Goal: Transaction & Acquisition: Purchase product/service

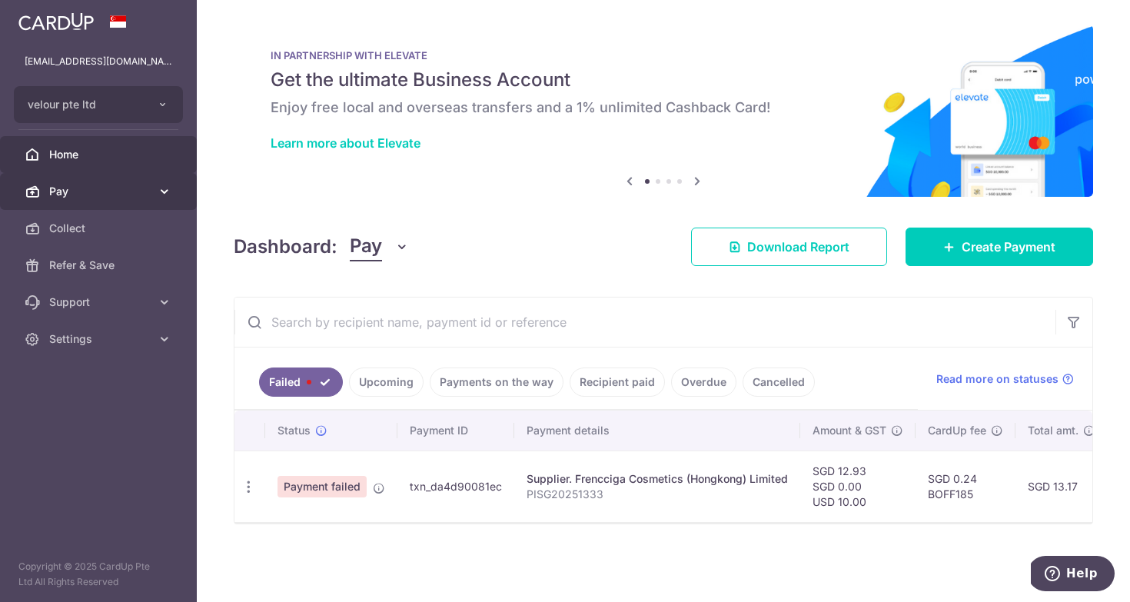
click at [111, 189] on span "Pay" at bounding box center [99, 191] width 101 height 15
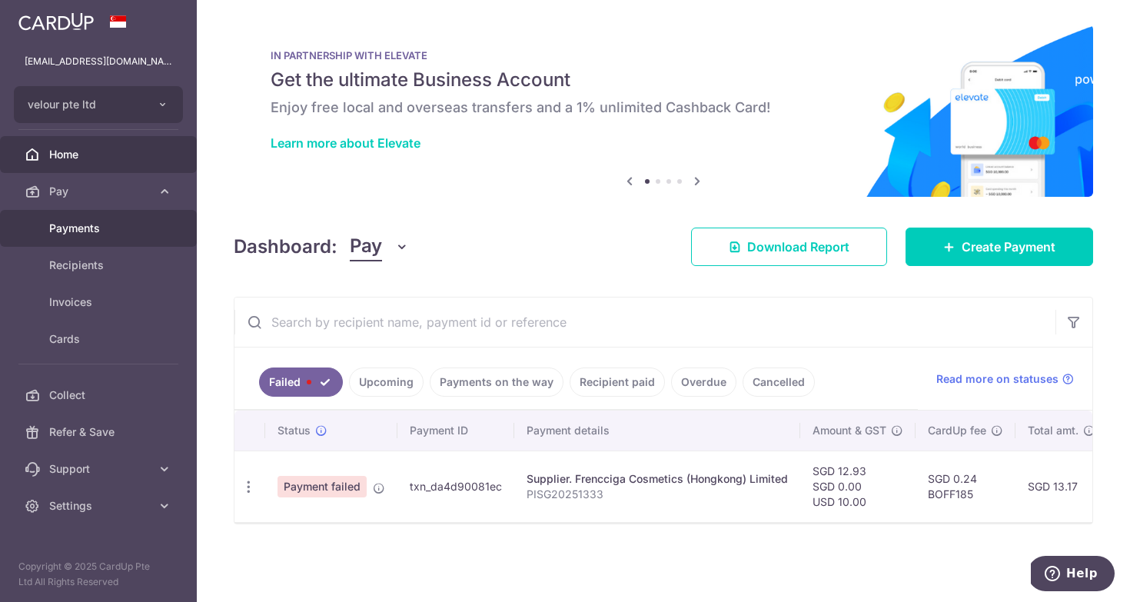
click at [111, 227] on span "Payments" at bounding box center [99, 228] width 101 height 15
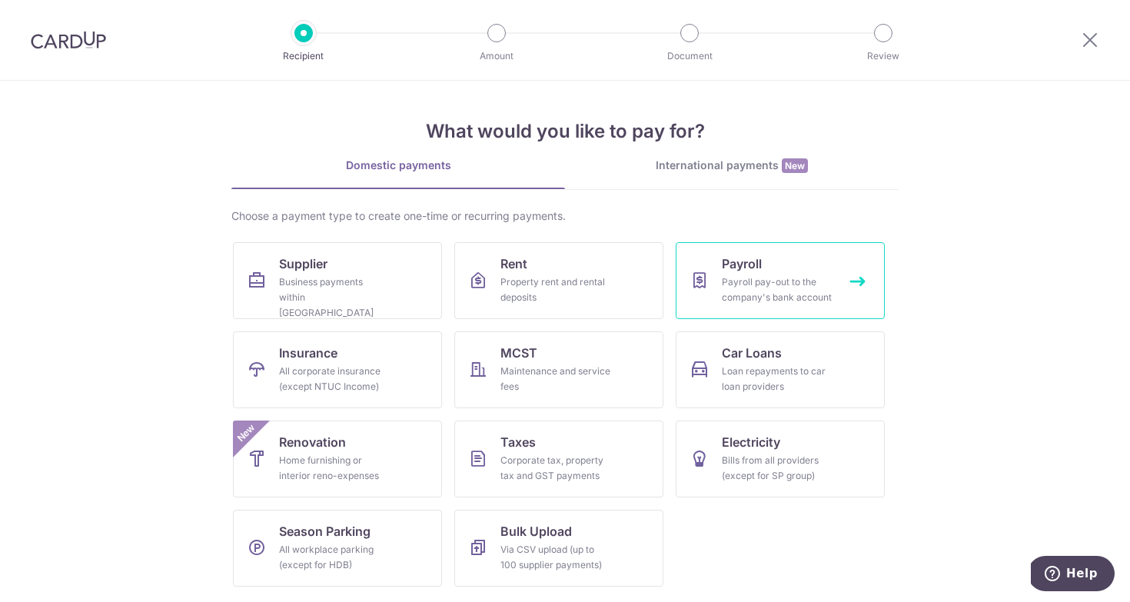
click at [737, 298] on div "Payroll pay-out to the company's bank account" at bounding box center [777, 289] width 111 height 31
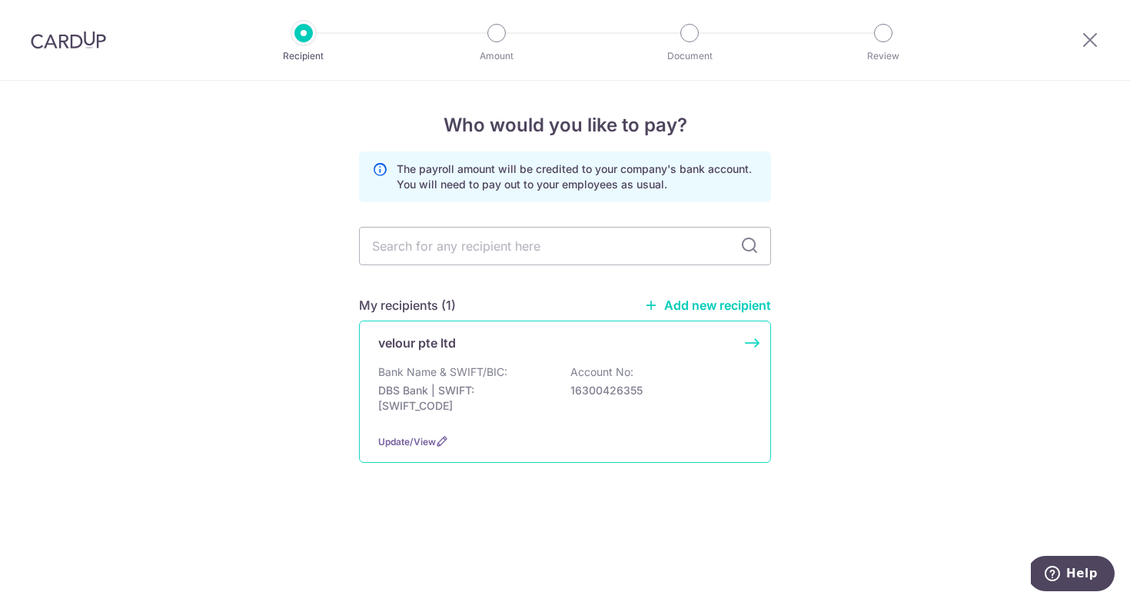
click at [562, 402] on div "Bank Name & SWIFT/BIC: DBS Bank | SWIFT: DBSSSGSGXXX Account No: 16300426355" at bounding box center [564, 392] width 373 height 57
click at [415, 450] on div "Update/View" at bounding box center [564, 441] width 373 height 16
click at [60, 55] on div at bounding box center [68, 40] width 137 height 80
click at [88, 42] on img at bounding box center [68, 40] width 75 height 18
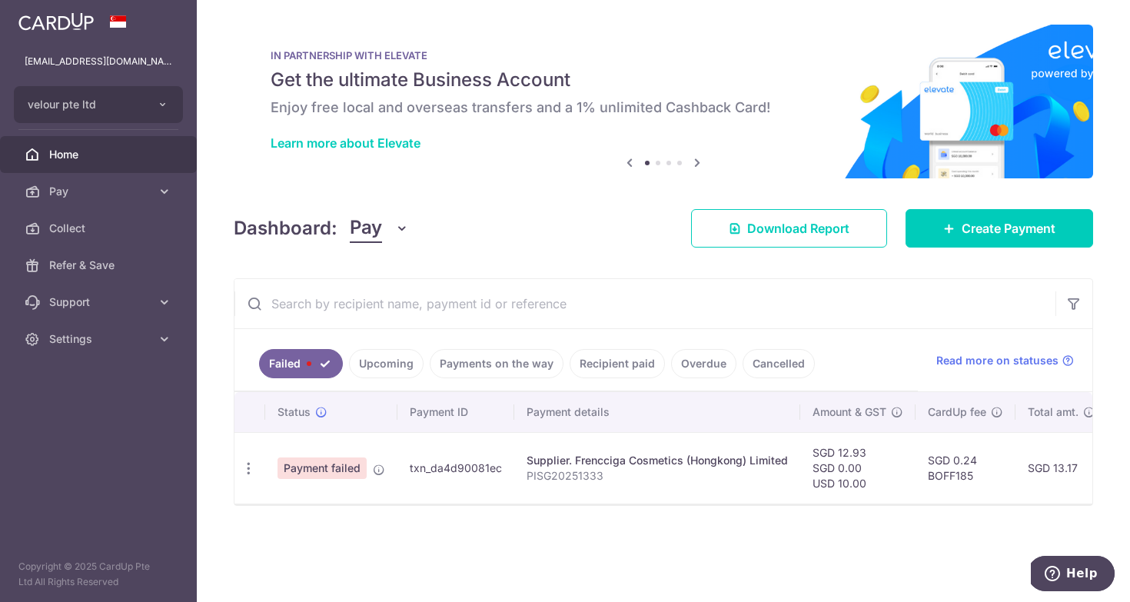
click at [395, 373] on link "Upcoming" at bounding box center [386, 363] width 75 height 29
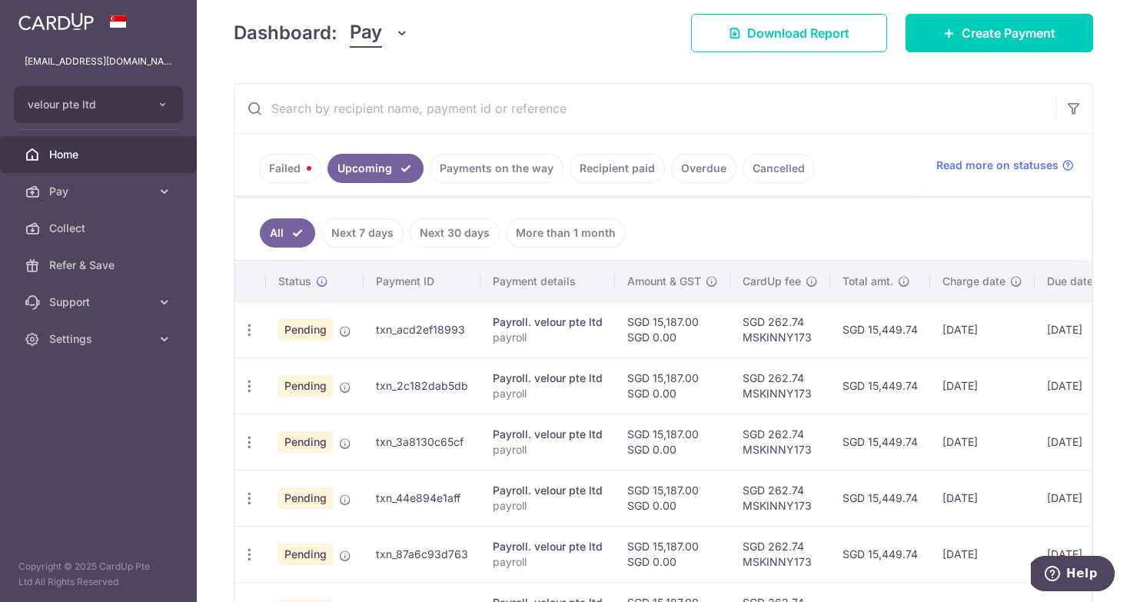
scroll to position [204, 0]
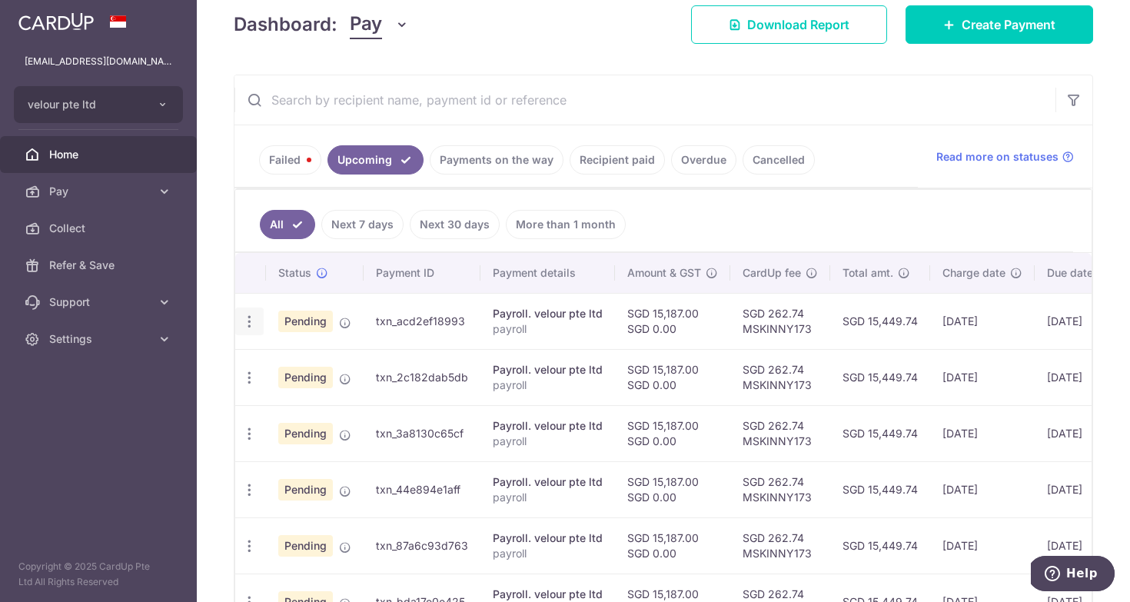
click at [248, 317] on icon "button" at bounding box center [249, 322] width 16 height 16
click at [331, 372] on span "Update payment" at bounding box center [331, 363] width 105 height 18
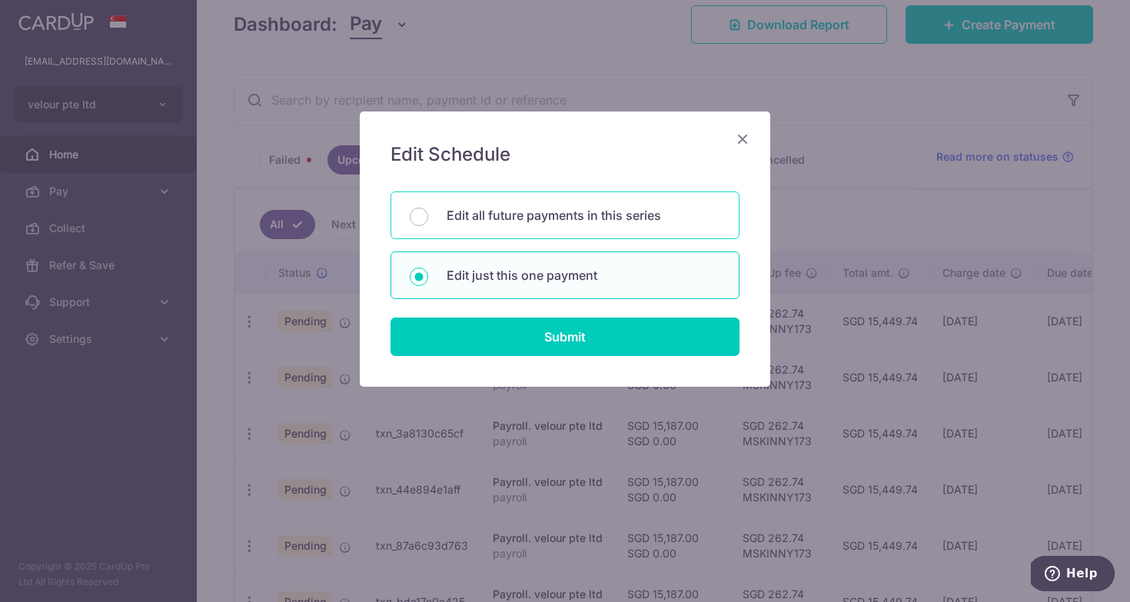
click at [609, 217] on p "Edit all future payments in this series" at bounding box center [583, 215] width 274 height 18
click at [428, 217] on input "Edit all future payments in this series" at bounding box center [419, 216] width 18 height 18
radio input "true"
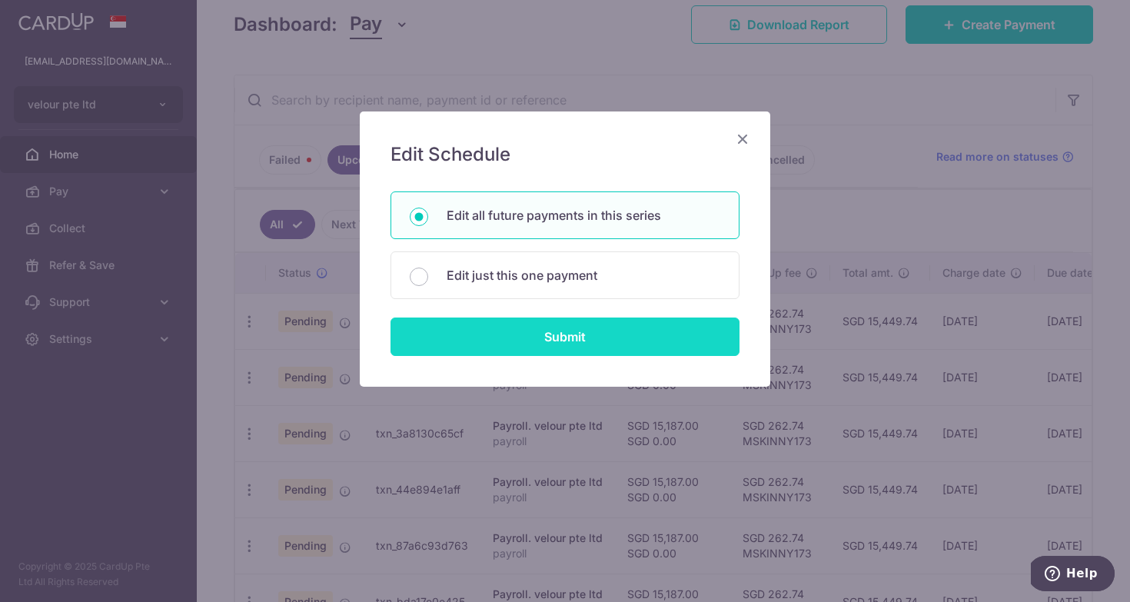
click at [631, 339] on input "Submit" at bounding box center [564, 336] width 349 height 38
radio input "true"
type input "15,187.00"
type input "payroll"
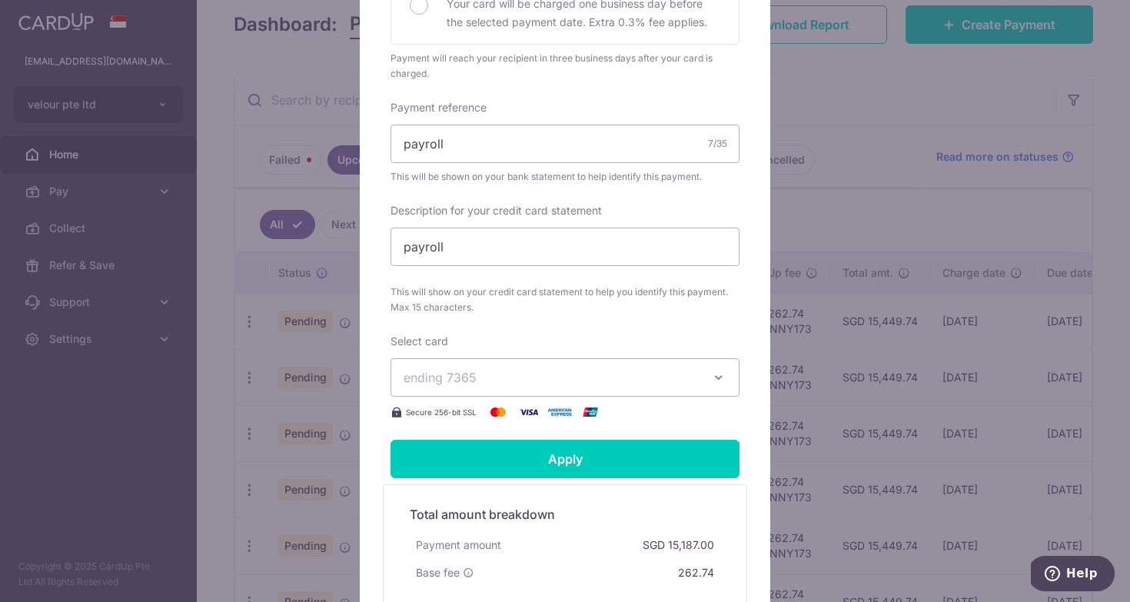
scroll to position [400, 0]
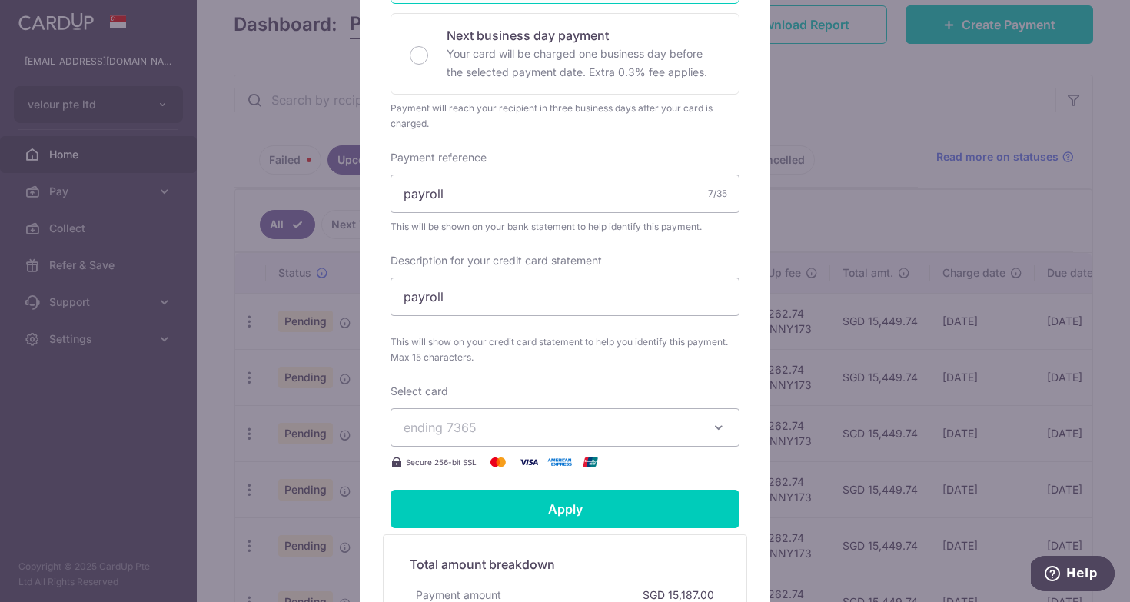
click at [565, 434] on span "ending 7365" at bounding box center [550, 427] width 295 height 18
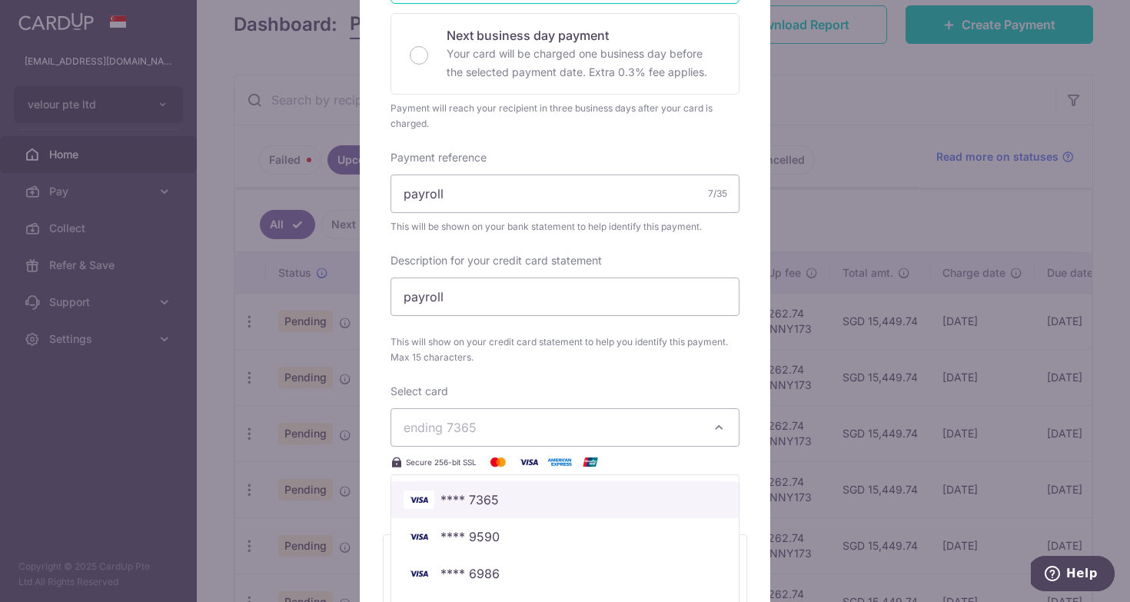
click at [576, 496] on span "**** 7365" at bounding box center [564, 499] width 323 height 18
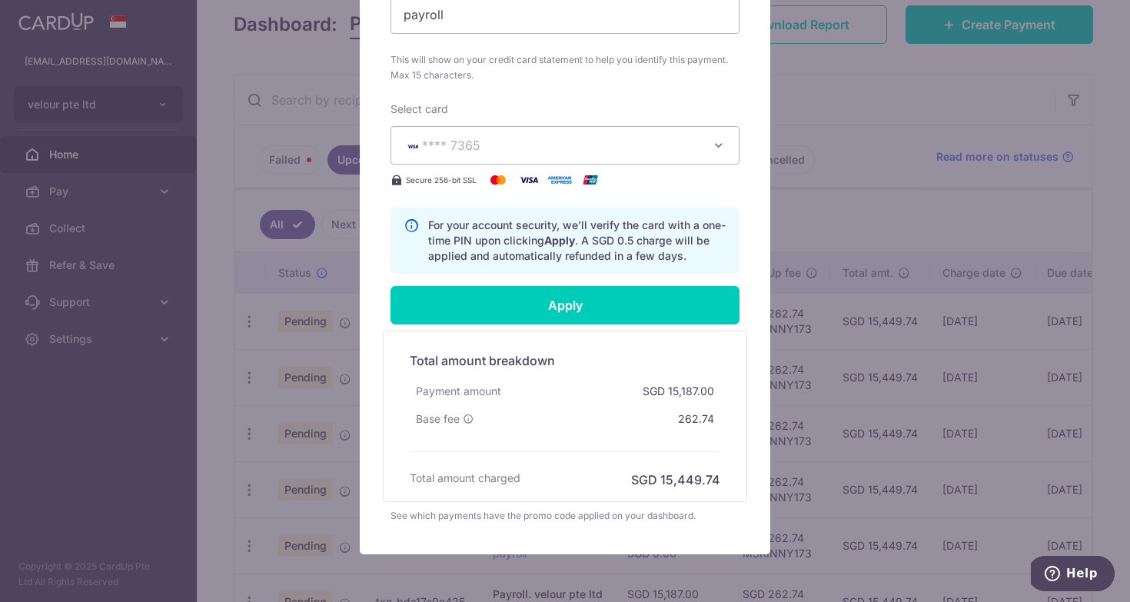
scroll to position [703, 0]
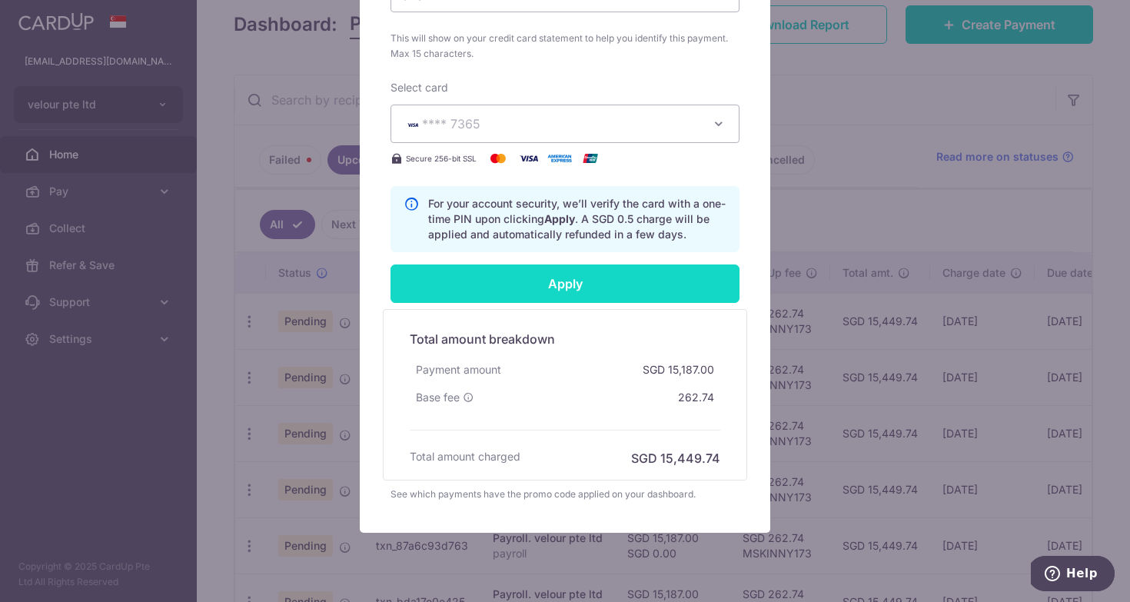
click at [651, 289] on input "Apply" at bounding box center [564, 283] width 349 height 38
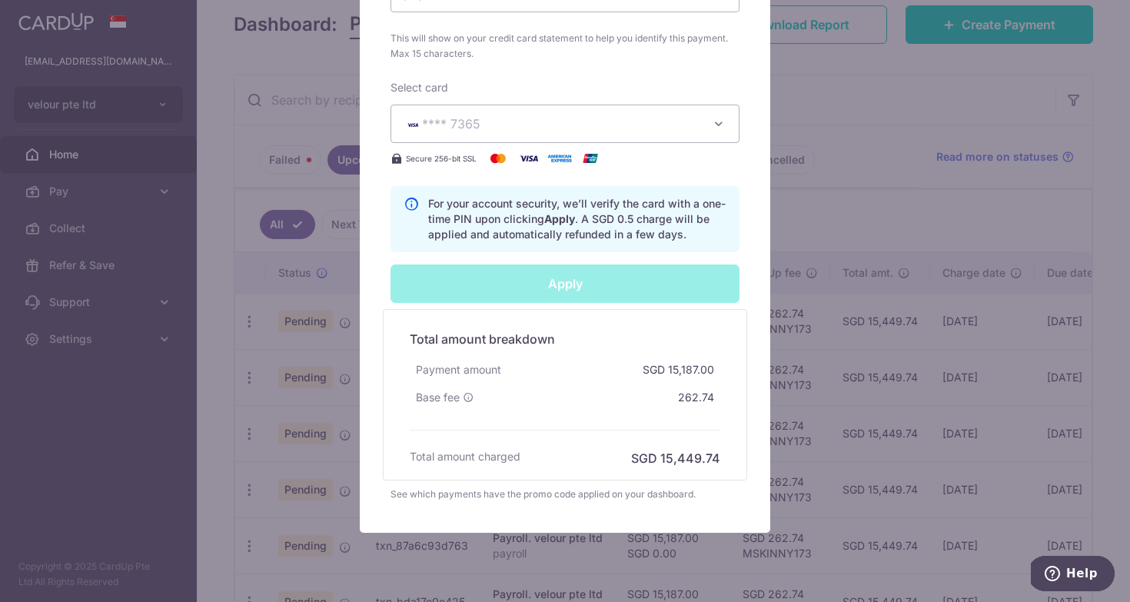
type input "Successfully Applied"
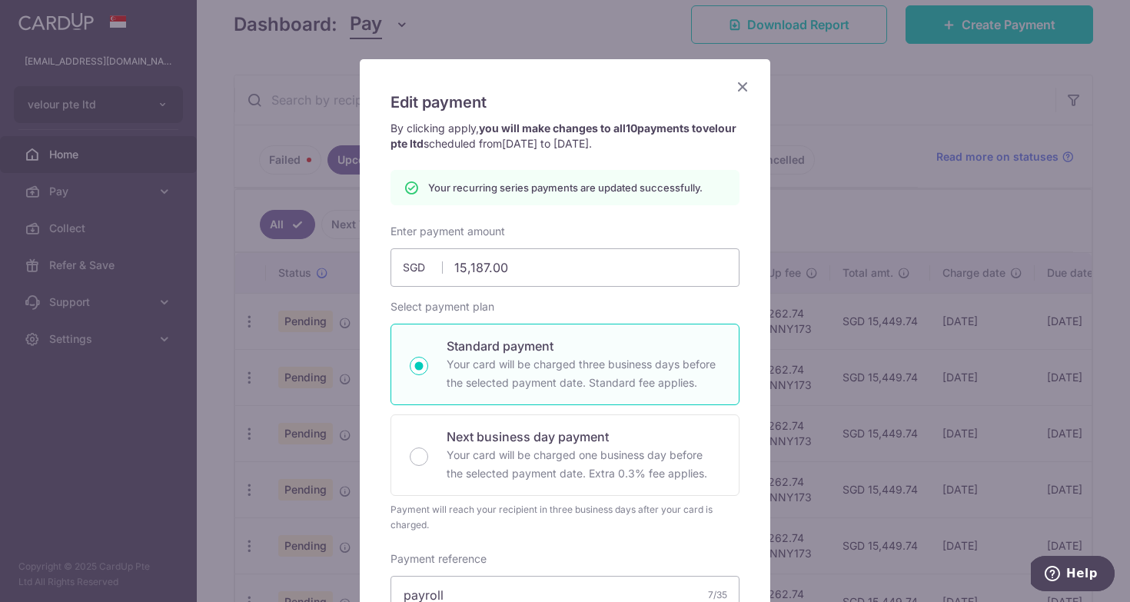
scroll to position [23, 0]
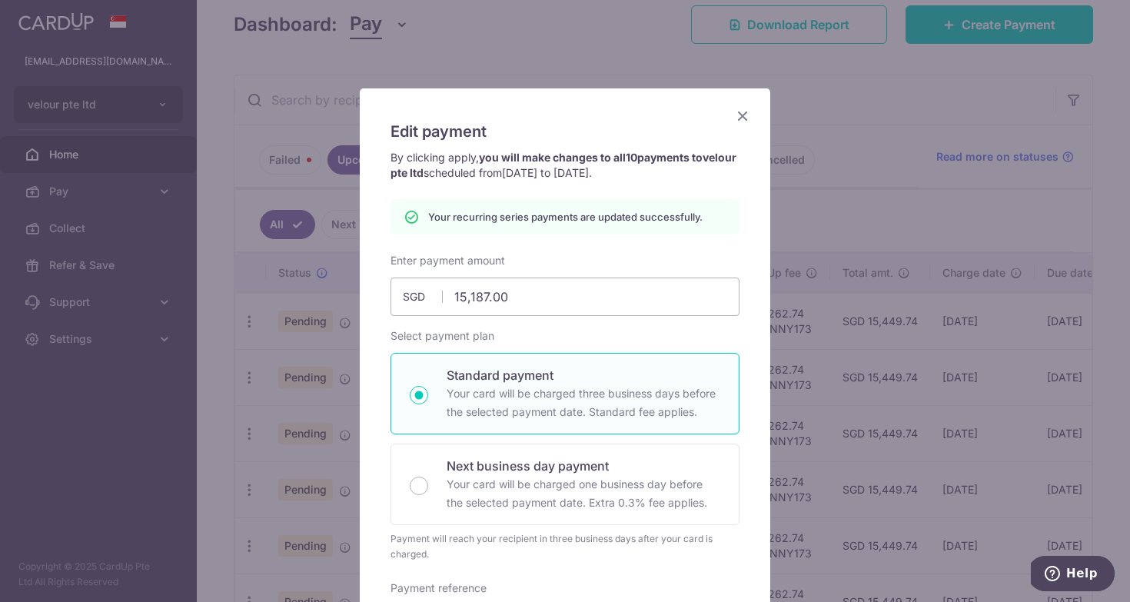
click at [743, 123] on icon "Close" at bounding box center [742, 115] width 18 height 19
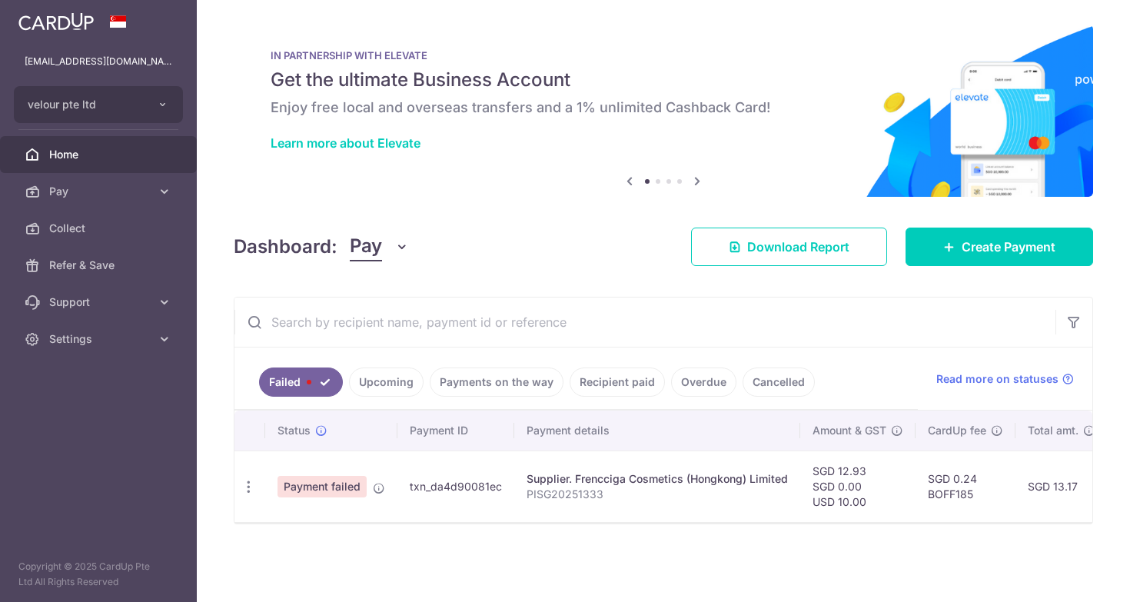
click at [383, 385] on link "Upcoming" at bounding box center [386, 381] width 75 height 29
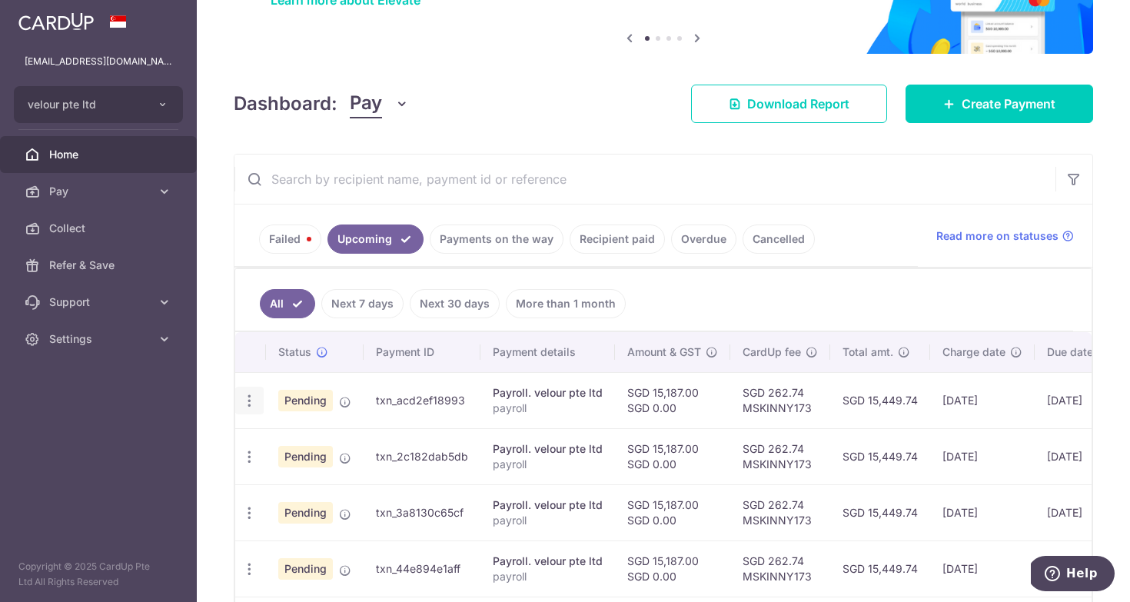
scroll to position [148, 0]
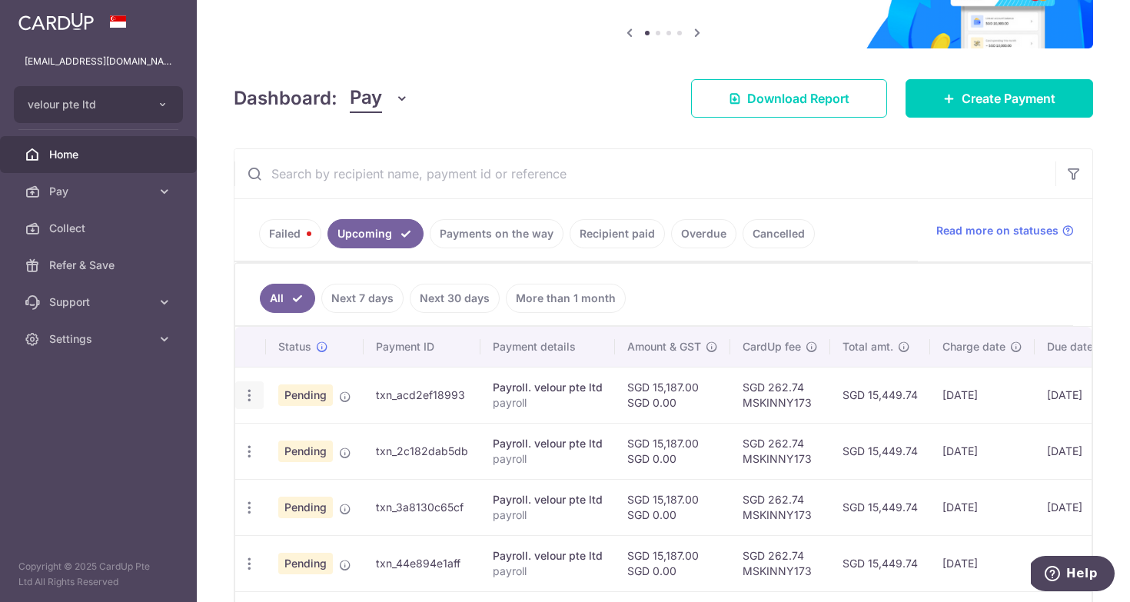
click at [249, 395] on icon "button" at bounding box center [249, 395] width 16 height 16
click at [320, 480] on span "Cancel payment" at bounding box center [331, 475] width 103 height 18
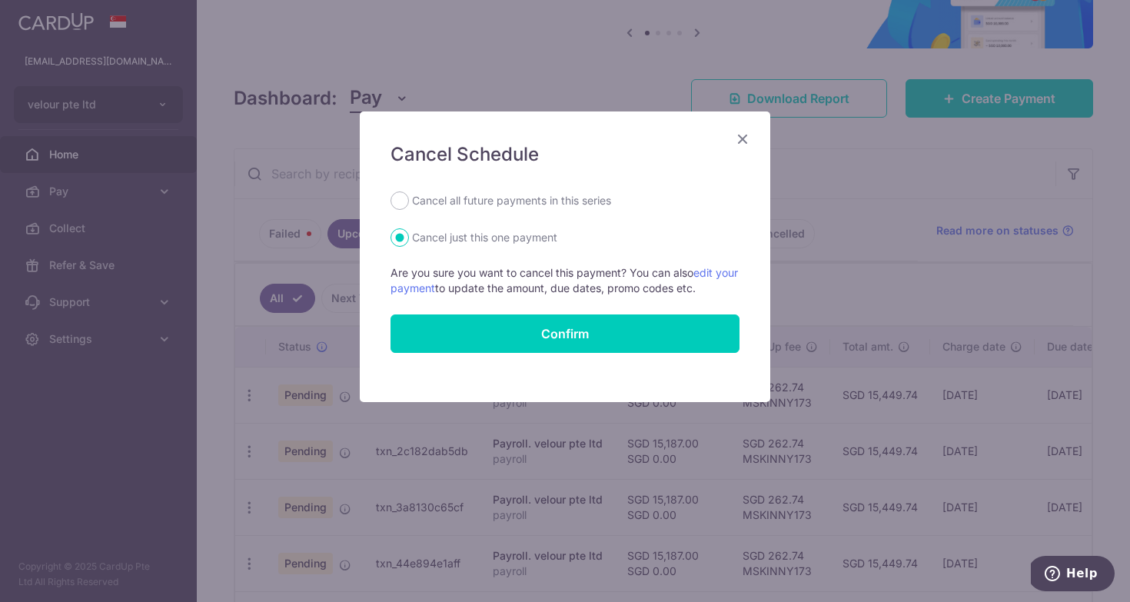
click at [569, 201] on label "Cancel all future payments in this series" at bounding box center [511, 200] width 199 height 18
click at [409, 201] on input "Cancel all future payments in this series" at bounding box center [399, 200] width 18 height 18
radio input "true"
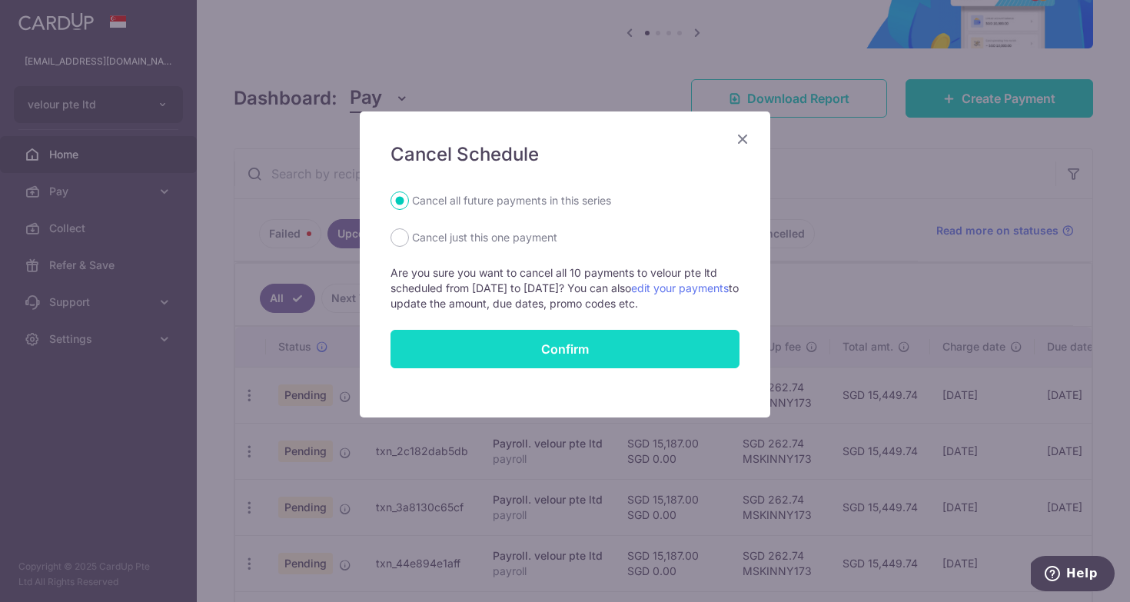
click at [669, 357] on button "Confirm" at bounding box center [564, 349] width 349 height 38
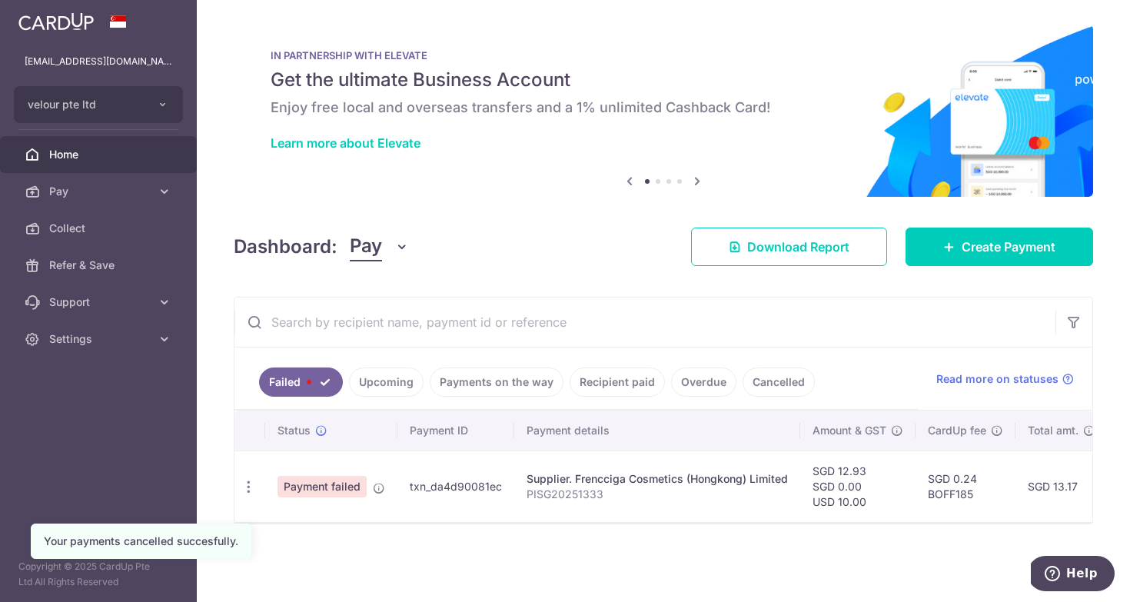
click at [396, 381] on link "Upcoming" at bounding box center [386, 381] width 75 height 29
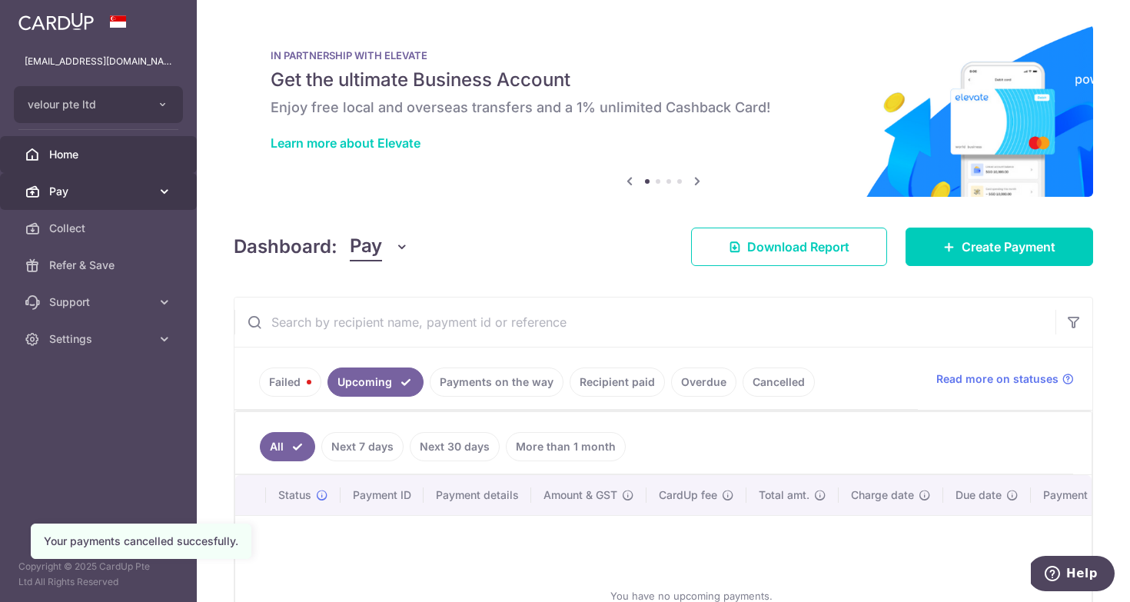
click at [110, 204] on link "Pay" at bounding box center [98, 191] width 197 height 37
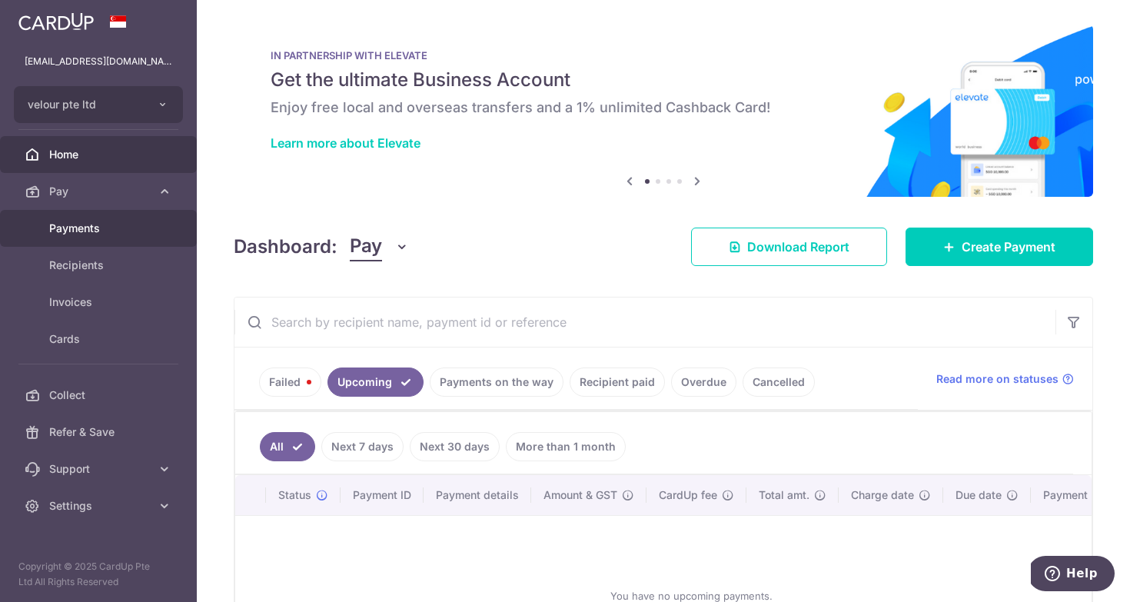
click at [119, 224] on span "Payments" at bounding box center [99, 228] width 101 height 15
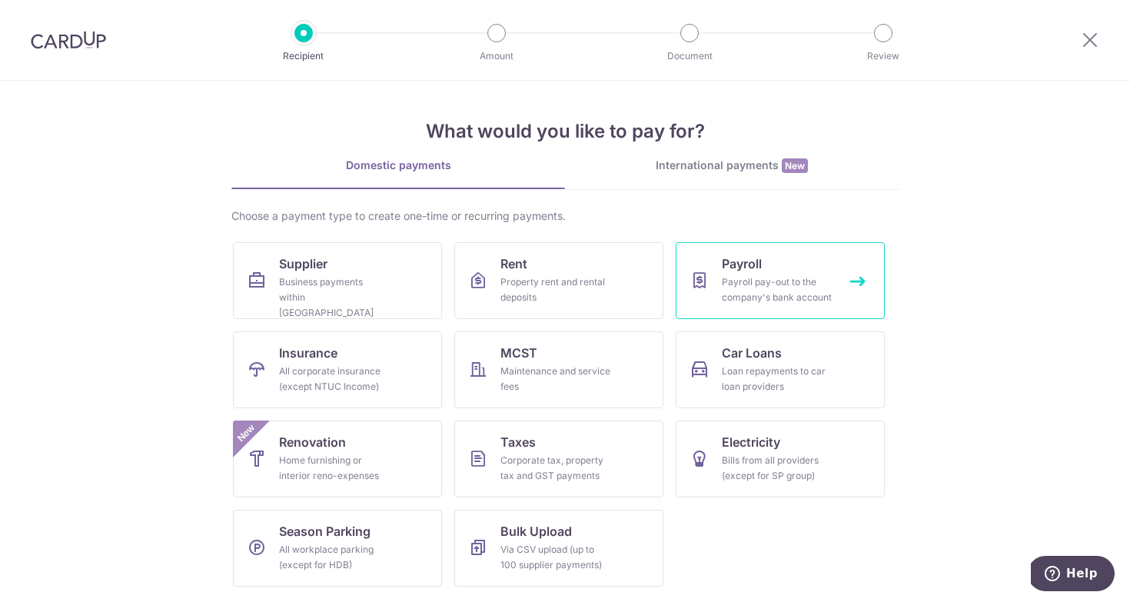
click at [859, 280] on link "Payroll Payroll pay-out to the company's bank account" at bounding box center [779, 280] width 209 height 77
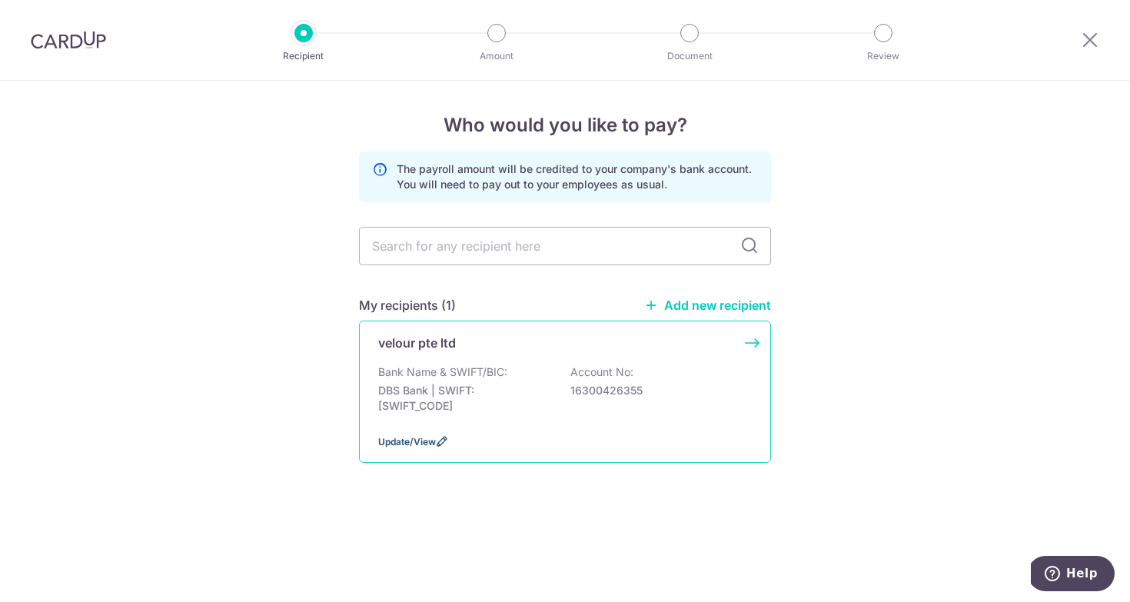
click at [420, 447] on span "Update/View" at bounding box center [407, 442] width 58 height 12
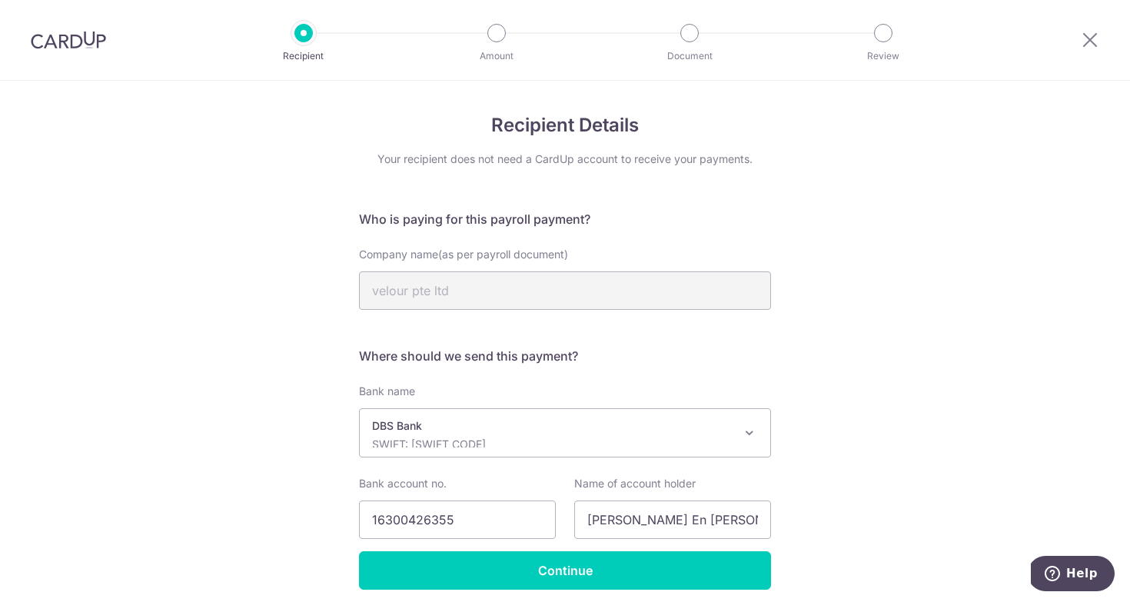
click at [474, 445] on p "SWIFT: [SWIFT_CODE]" at bounding box center [552, 443] width 361 height 15
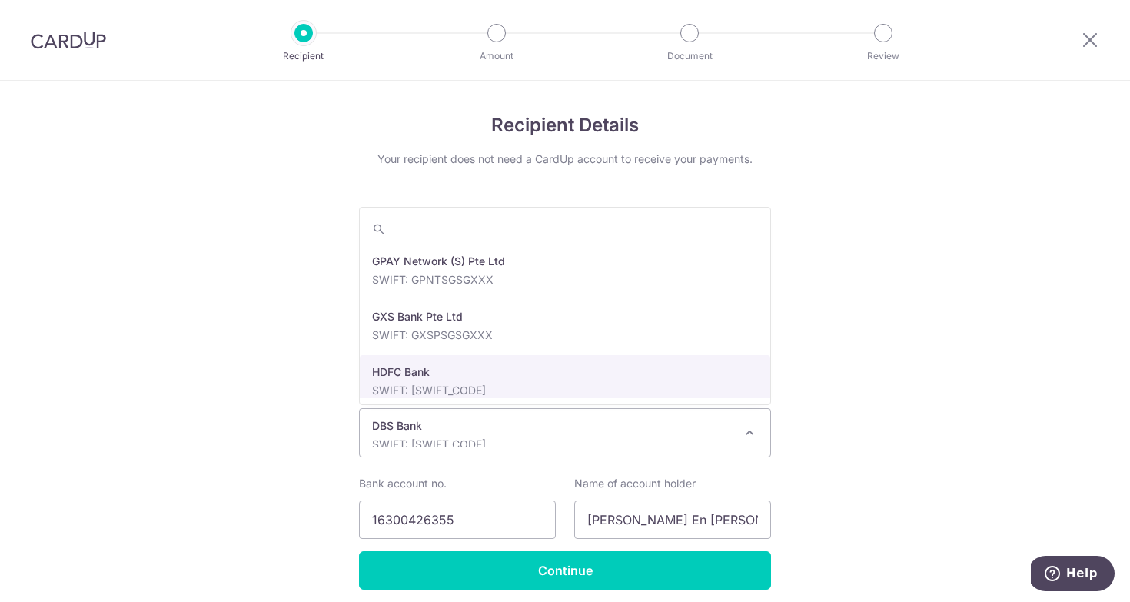
scroll to position [1555, 0]
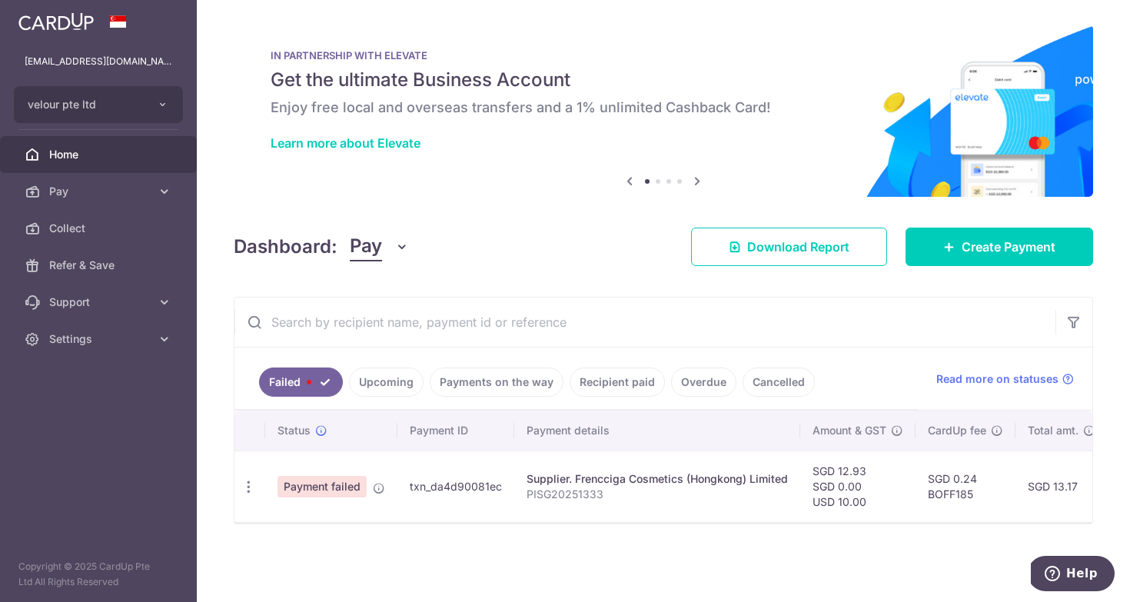
click at [384, 363] on ul "Failed Upcoming Payments on the way Recipient paid Overdue Cancelled" at bounding box center [575, 378] width 683 height 62
click at [384, 373] on link "Upcoming" at bounding box center [386, 381] width 75 height 29
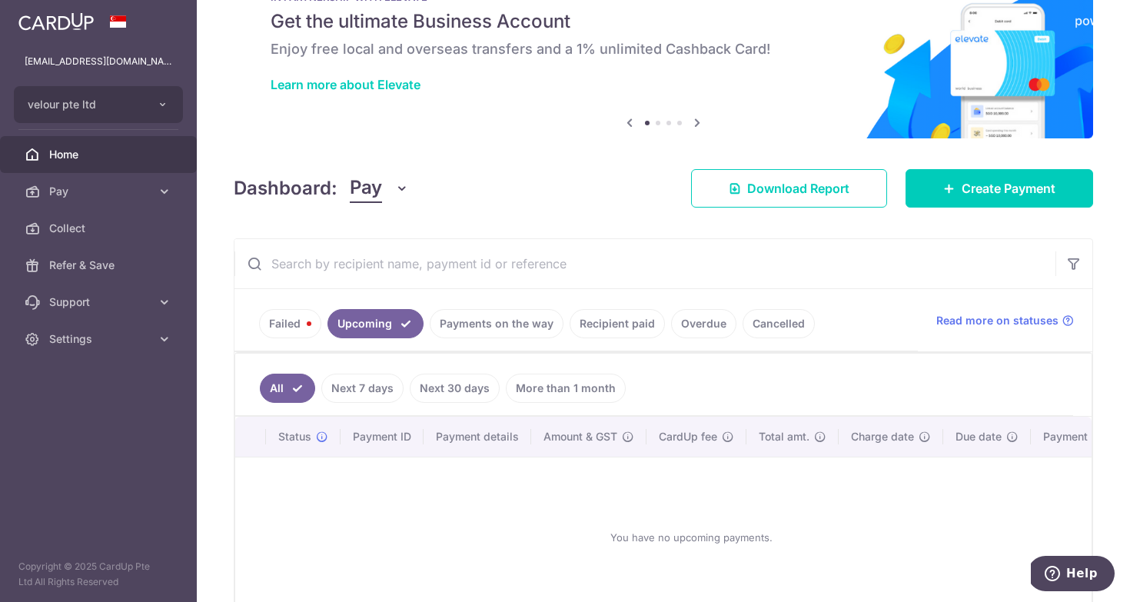
scroll to position [149, 0]
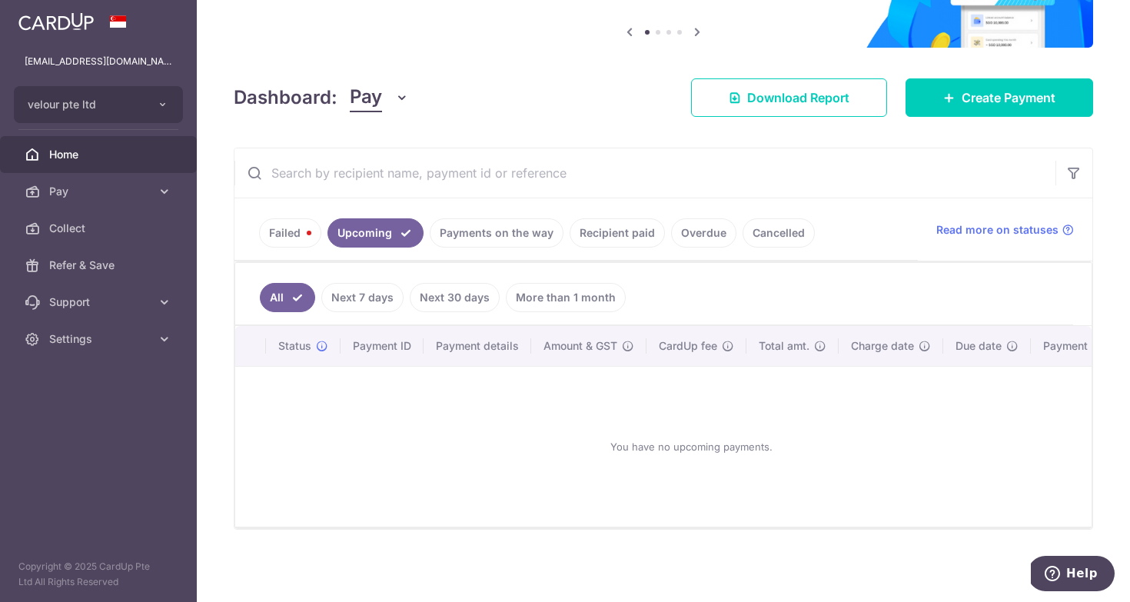
click at [373, 293] on link "Next 7 days" at bounding box center [362, 297] width 82 height 29
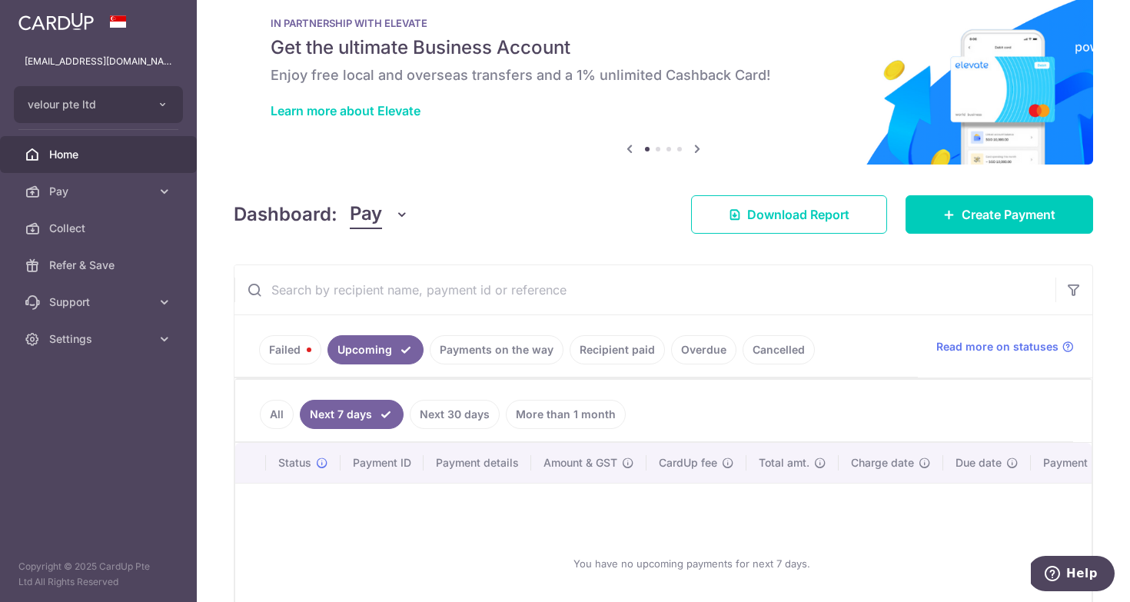
click at [451, 420] on link "Next 30 days" at bounding box center [455, 414] width 90 height 29
click at [800, 351] on link "Cancelled" at bounding box center [778, 349] width 72 height 29
click at [791, 353] on link "Cancelled" at bounding box center [778, 349] width 72 height 29
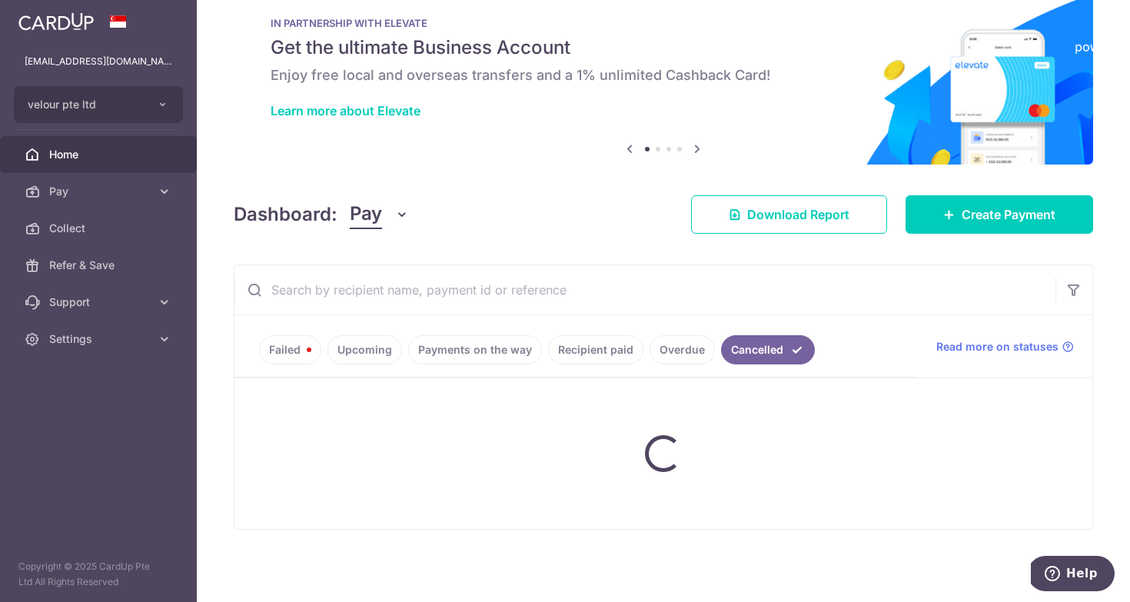
drag, startPoint x: 791, startPoint y: 349, endPoint x: 767, endPoint y: 350, distance: 23.9
click at [790, 349] on link "Cancelled" at bounding box center [768, 349] width 94 height 29
click at [767, 350] on link "Cancelled" at bounding box center [768, 349] width 94 height 29
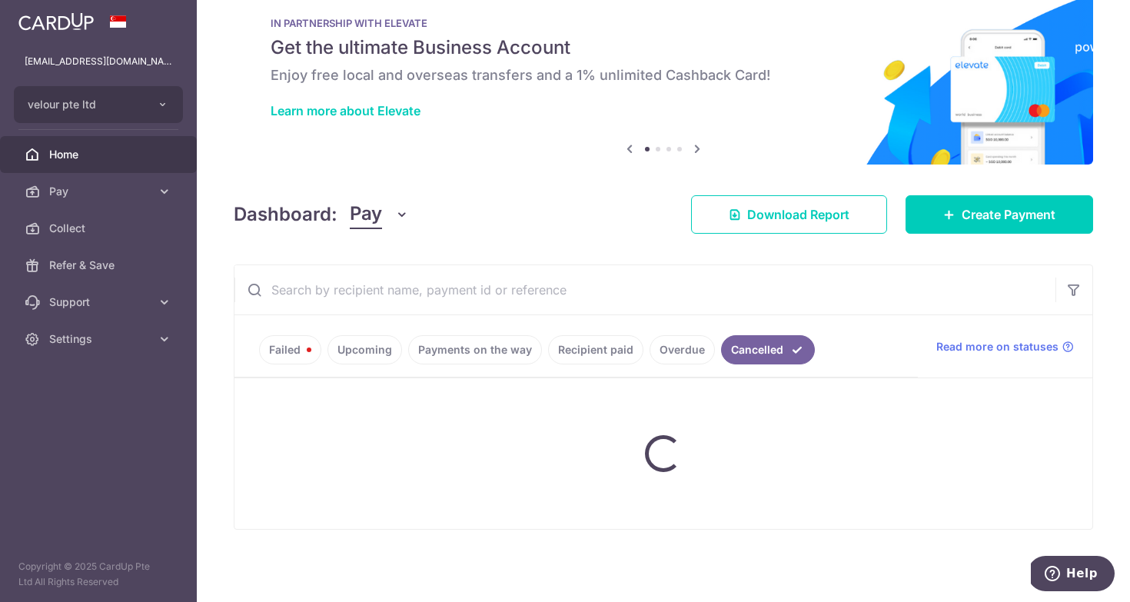
click at [767, 350] on link "Cancelled" at bounding box center [768, 349] width 94 height 29
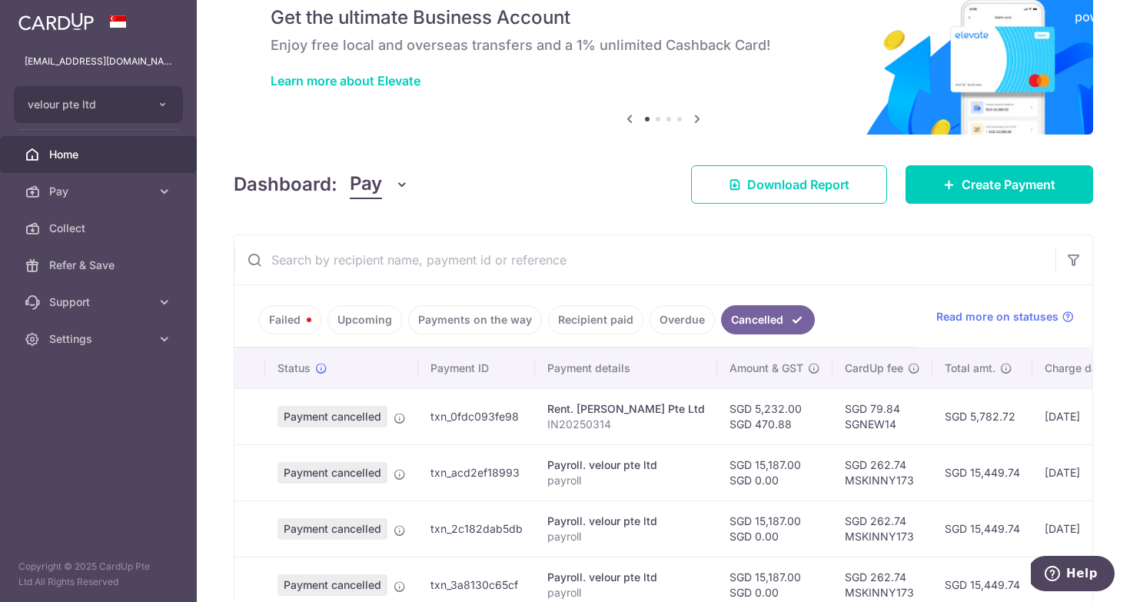
scroll to position [0, 0]
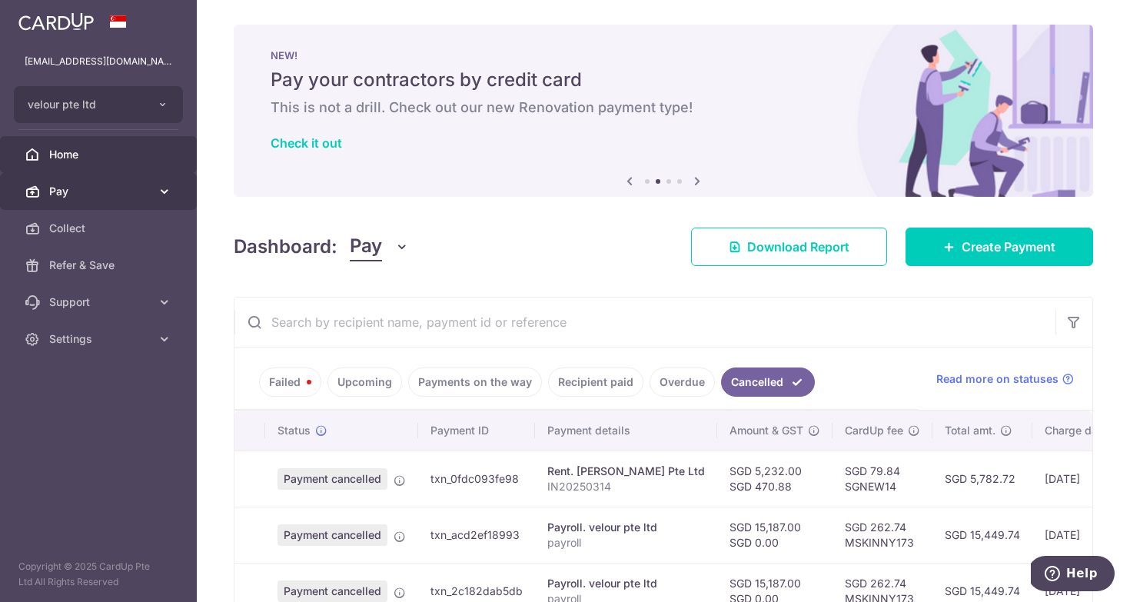
click at [89, 174] on link "Pay" at bounding box center [98, 191] width 197 height 37
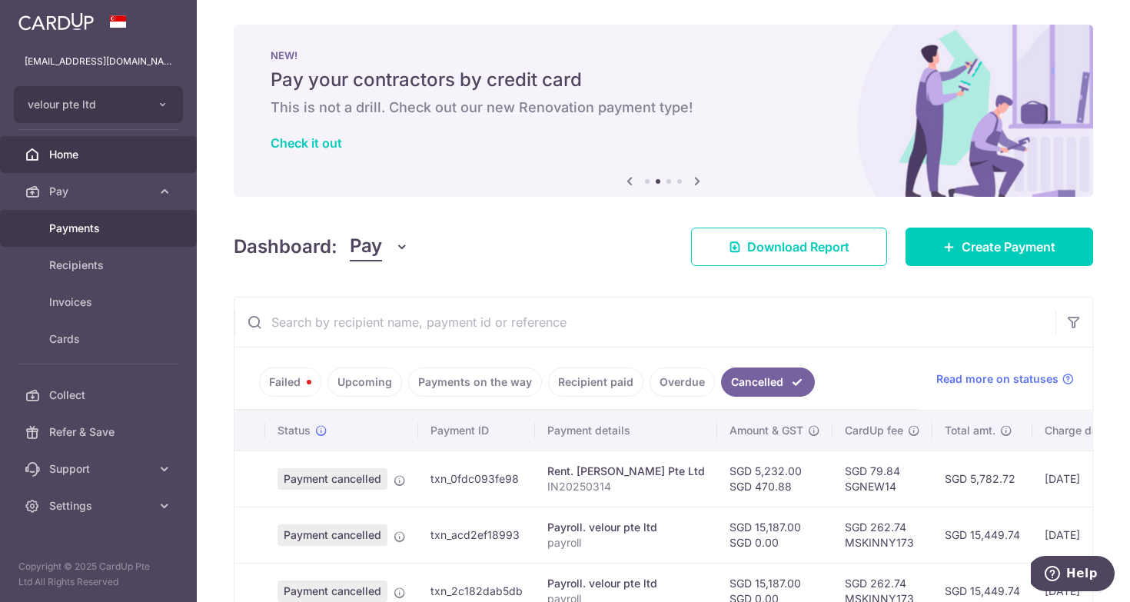
click at [141, 224] on span "Payments" at bounding box center [99, 228] width 101 height 15
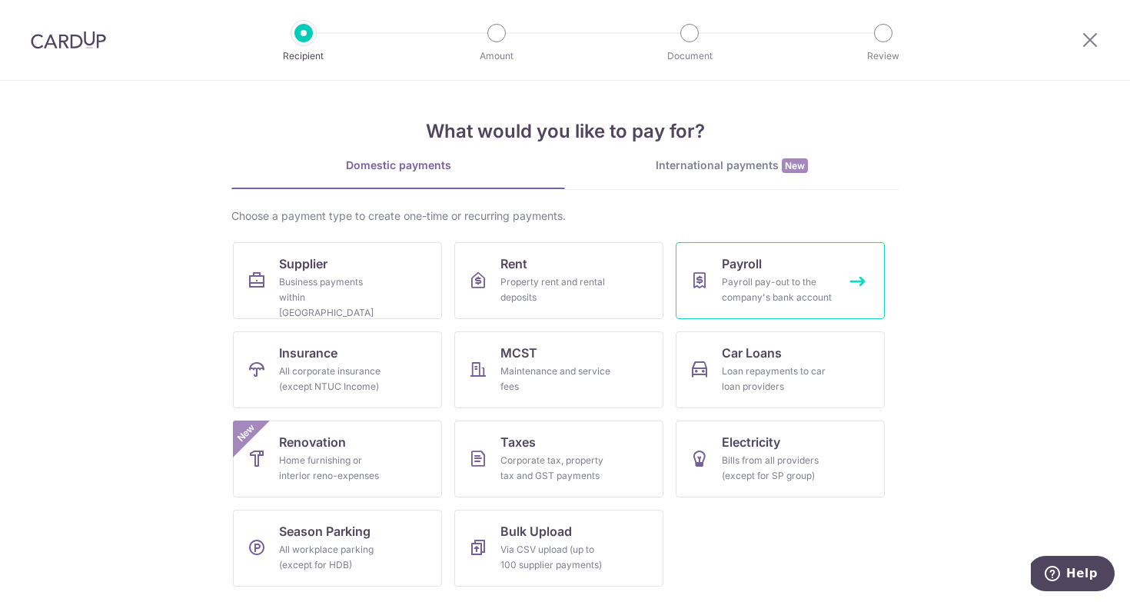
click at [776, 281] on div "Payroll pay-out to the company's bank account" at bounding box center [777, 289] width 111 height 31
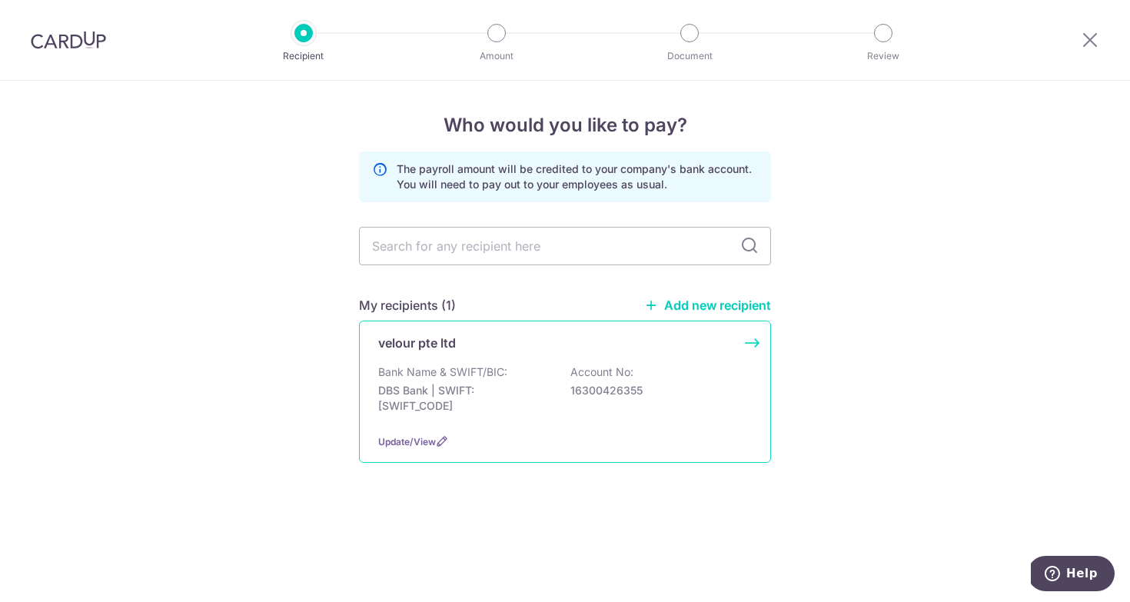
click at [748, 344] on div "velour pte ltd Bank Name & SWIFT/BIC: DBS Bank | SWIFT: DBSSSGSGXXX Account No:…" at bounding box center [565, 391] width 412 height 142
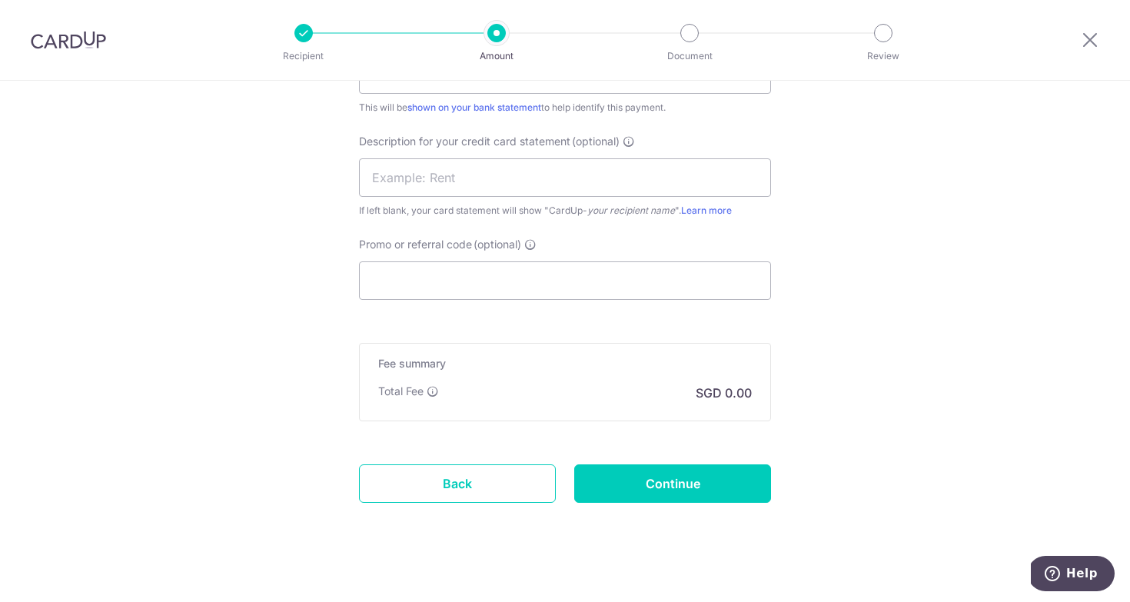
scroll to position [957, 0]
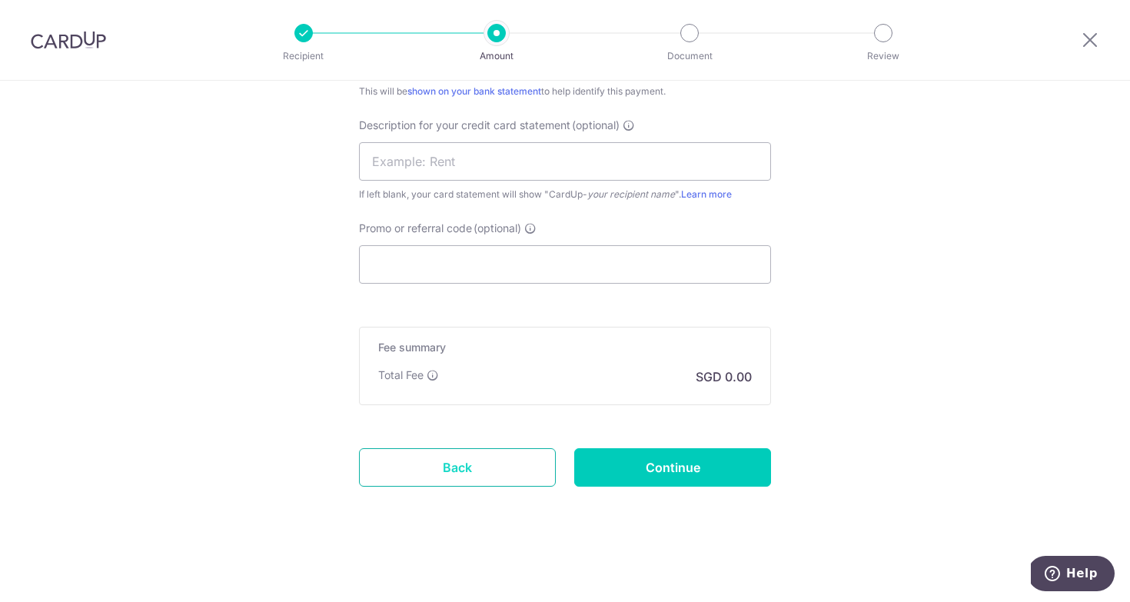
click at [420, 476] on link "Back" at bounding box center [457, 467] width 197 height 38
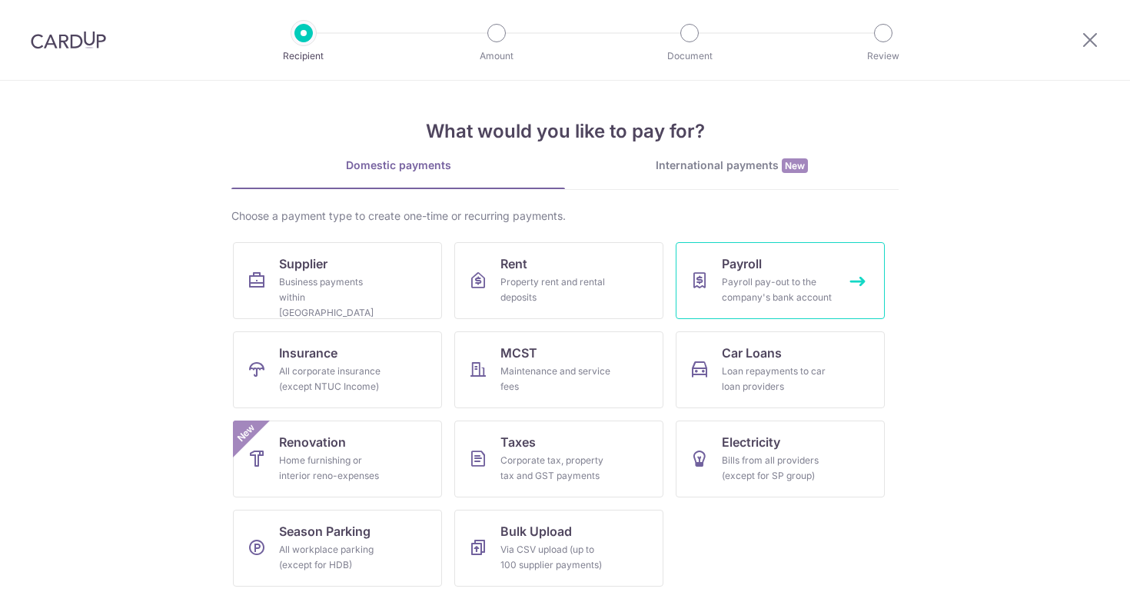
click at [749, 295] on div "Payroll pay-out to the company's bank account" at bounding box center [777, 289] width 111 height 31
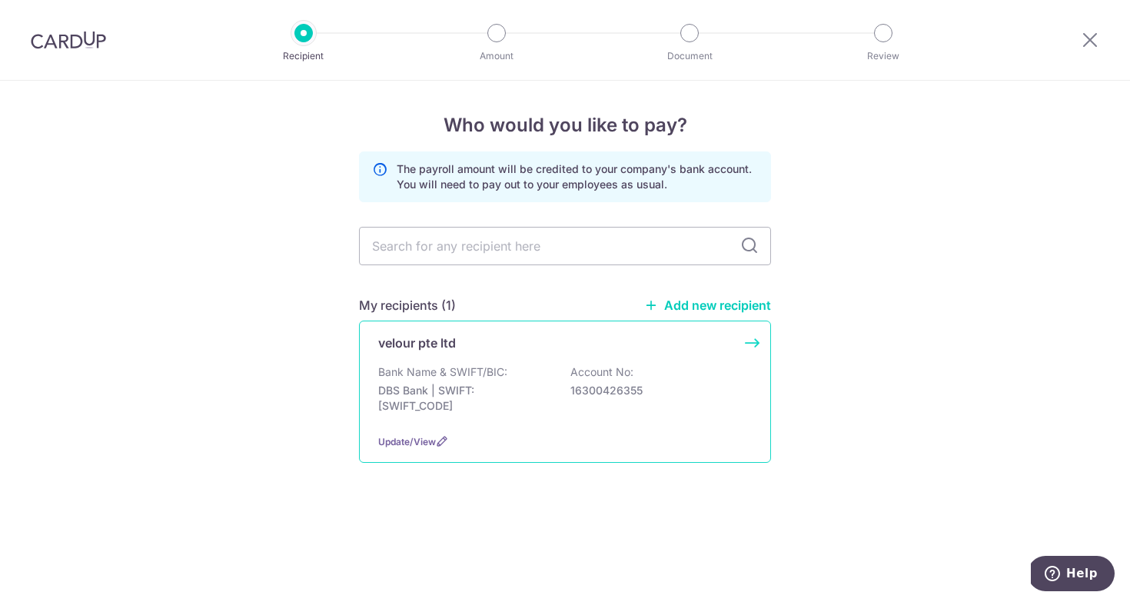
click at [440, 450] on div "Update/View" at bounding box center [564, 441] width 373 height 16
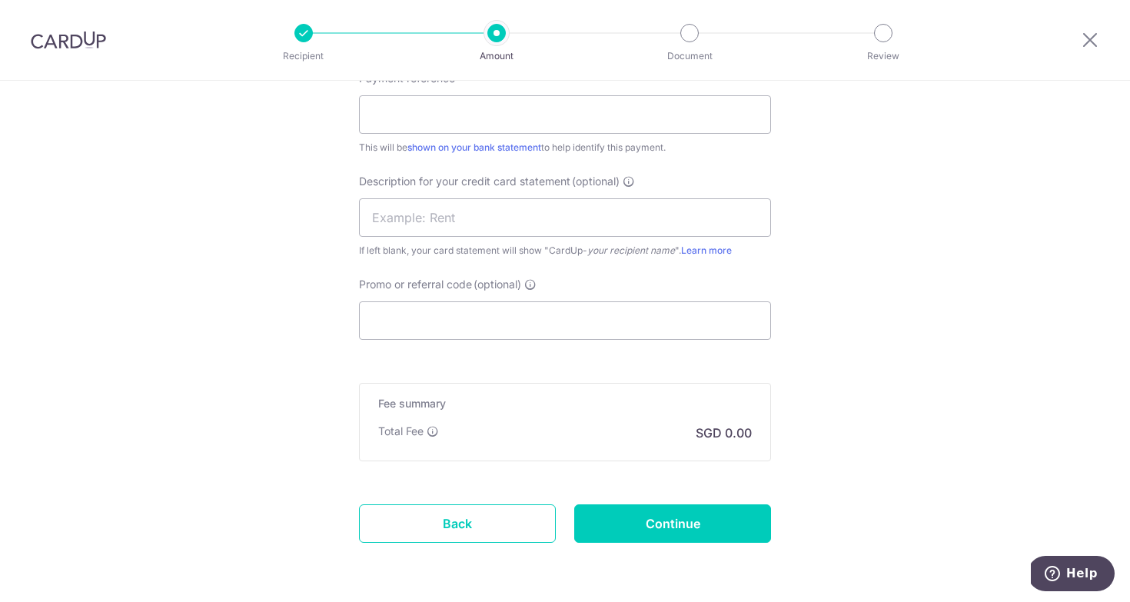
scroll to position [957, 0]
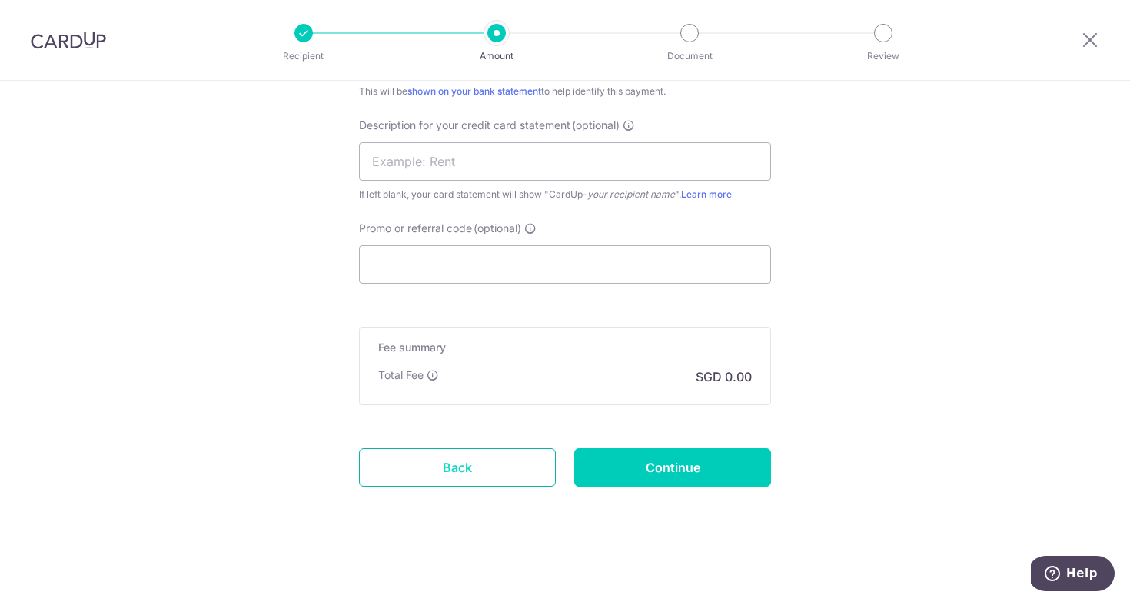
click at [456, 474] on link "Back" at bounding box center [457, 467] width 197 height 38
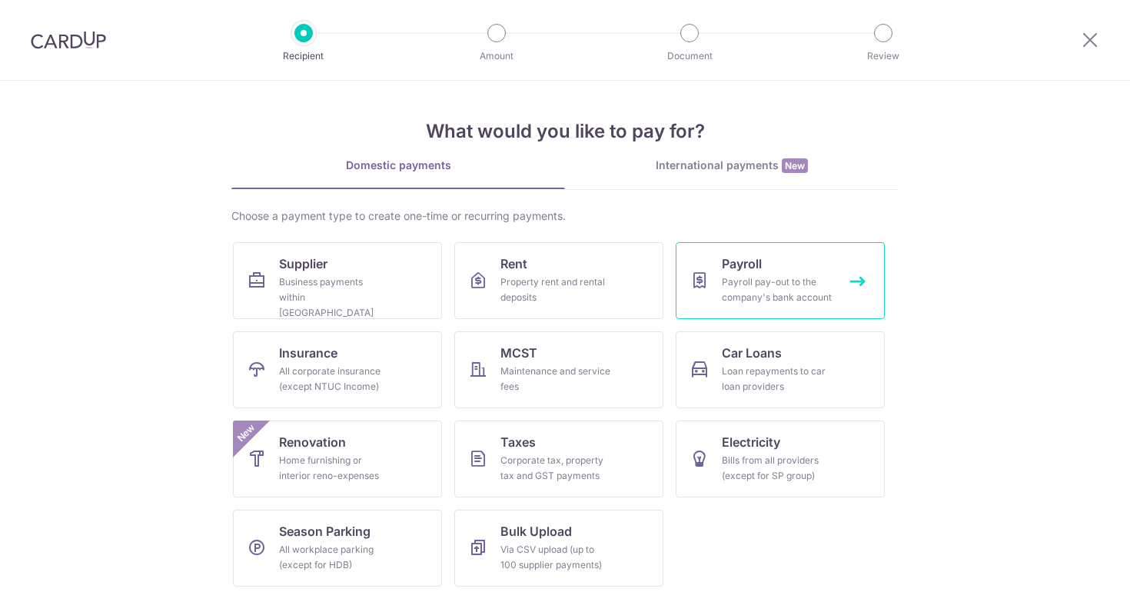
click at [733, 283] on div "Payroll pay-out to the company's bank account" at bounding box center [777, 289] width 111 height 31
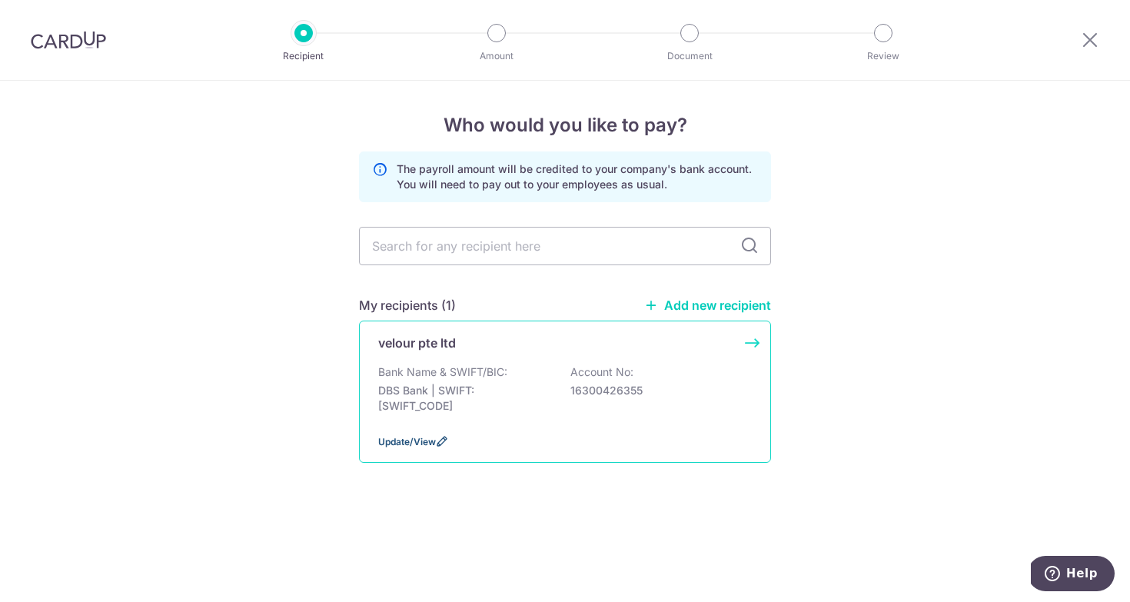
click at [445, 447] on icon at bounding box center [442, 441] width 12 height 12
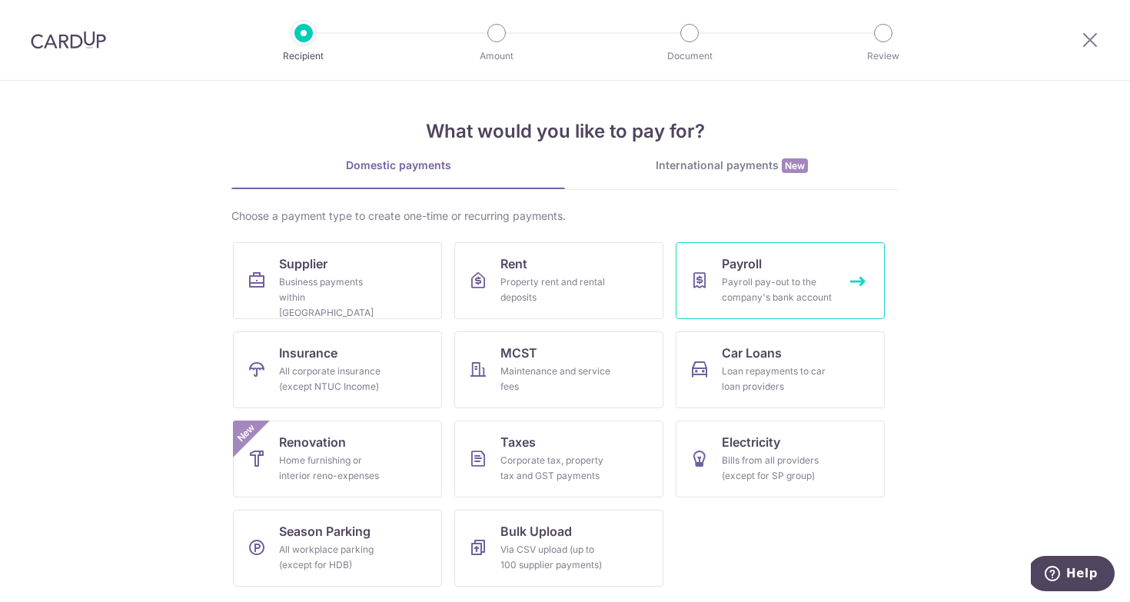
click at [742, 274] on link "Payroll Payroll pay-out to the company's bank account" at bounding box center [779, 280] width 209 height 77
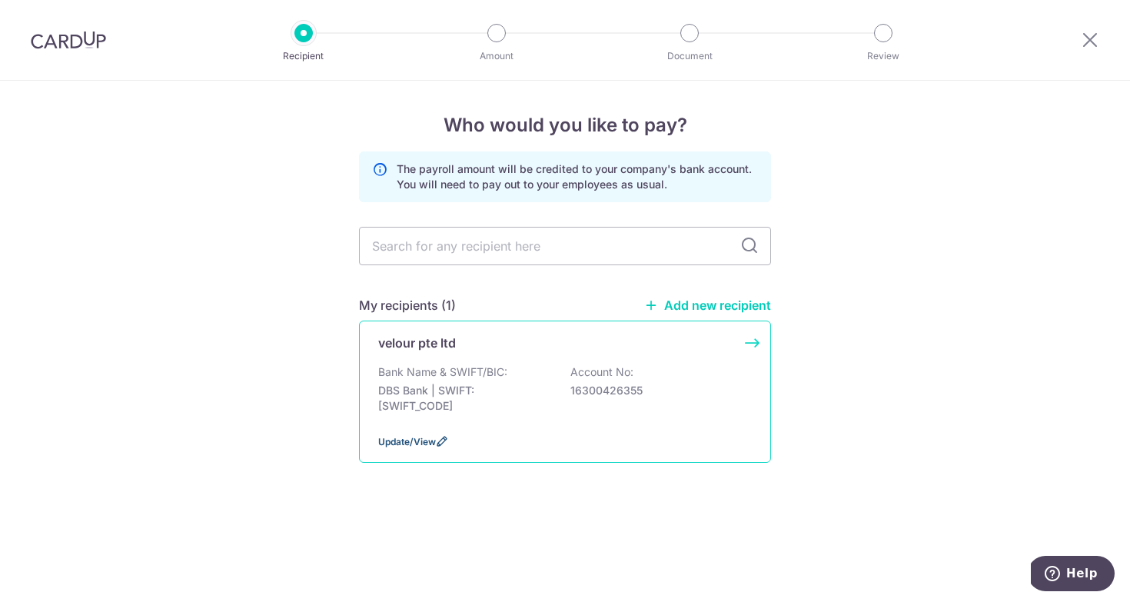
click at [401, 447] on span "Update/View" at bounding box center [407, 442] width 58 height 12
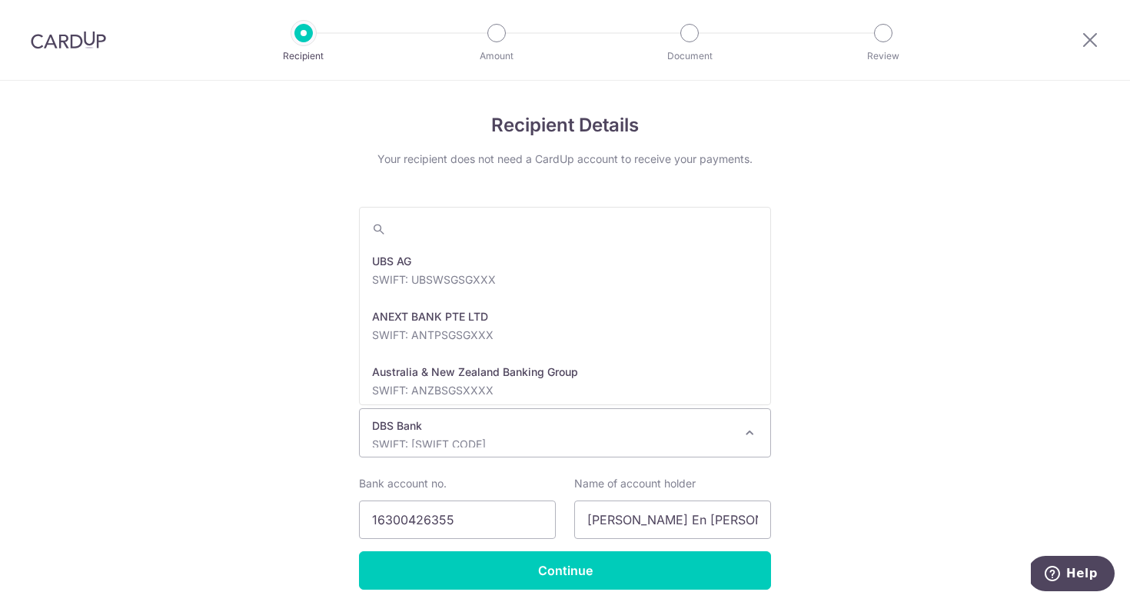
click at [413, 440] on p "SWIFT: [SWIFT_CODE]" at bounding box center [552, 443] width 361 height 15
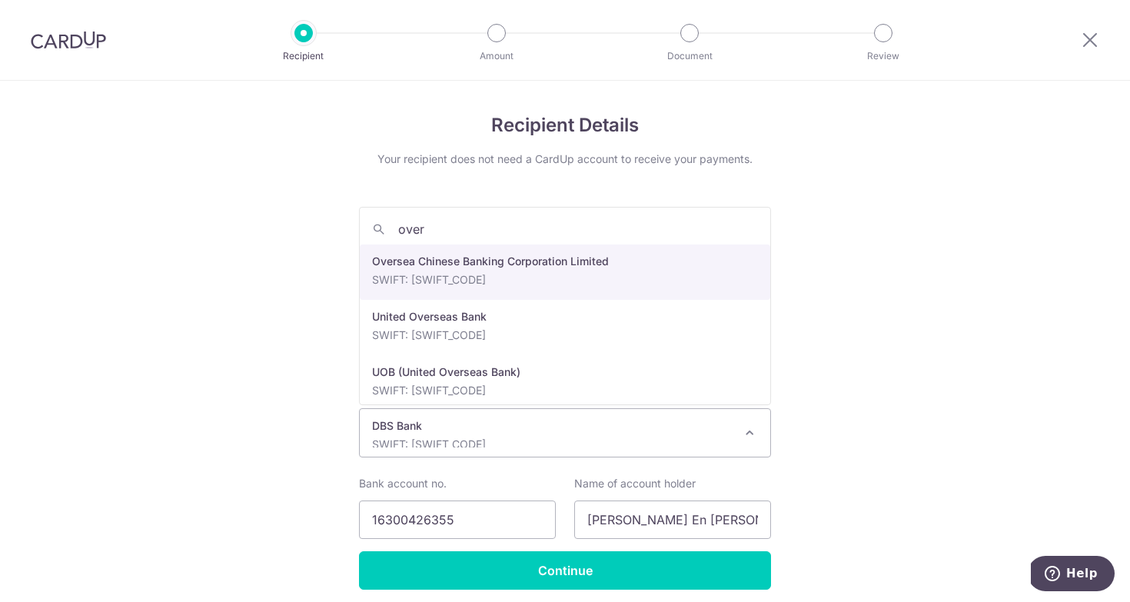
type input "over"
select select "12"
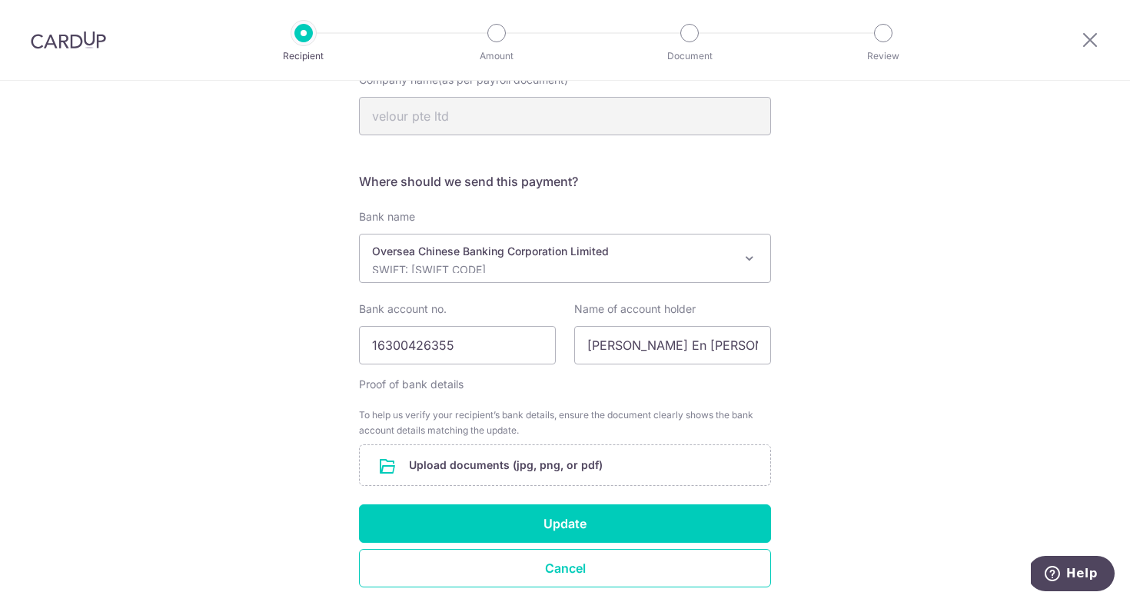
scroll to position [176, 0]
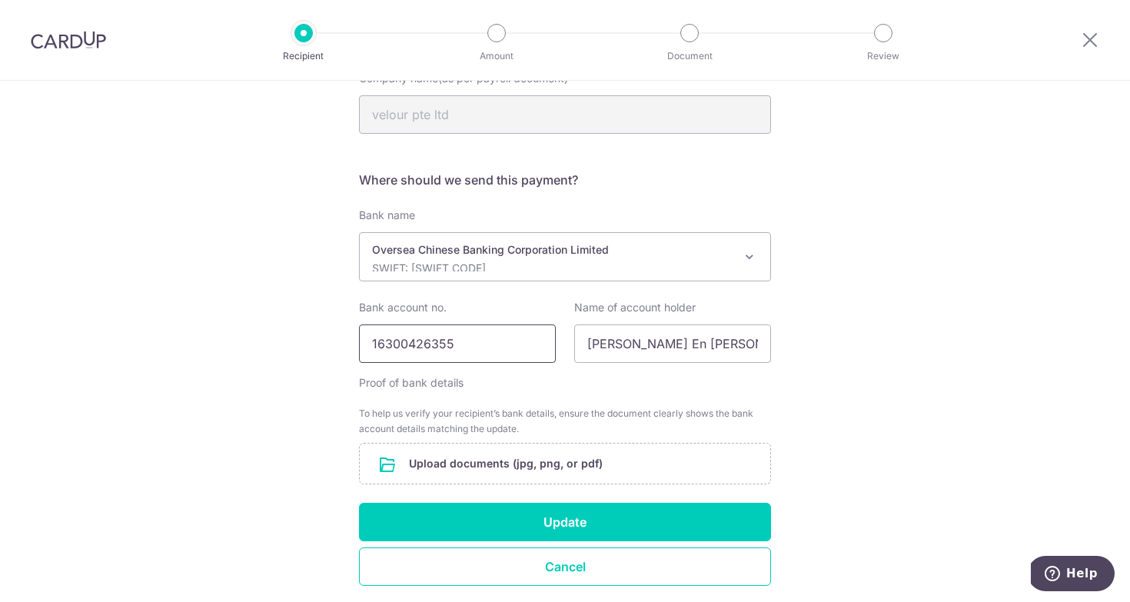
drag, startPoint x: 498, startPoint y: 353, endPoint x: 492, endPoint y: 192, distance: 161.5
click at [492, 324] on input "16300426355" at bounding box center [457, 343] width 197 height 38
paste input "713017325001"
type input "713017325001"
drag, startPoint x: 704, startPoint y: 354, endPoint x: 703, endPoint y: 201, distance: 153.7
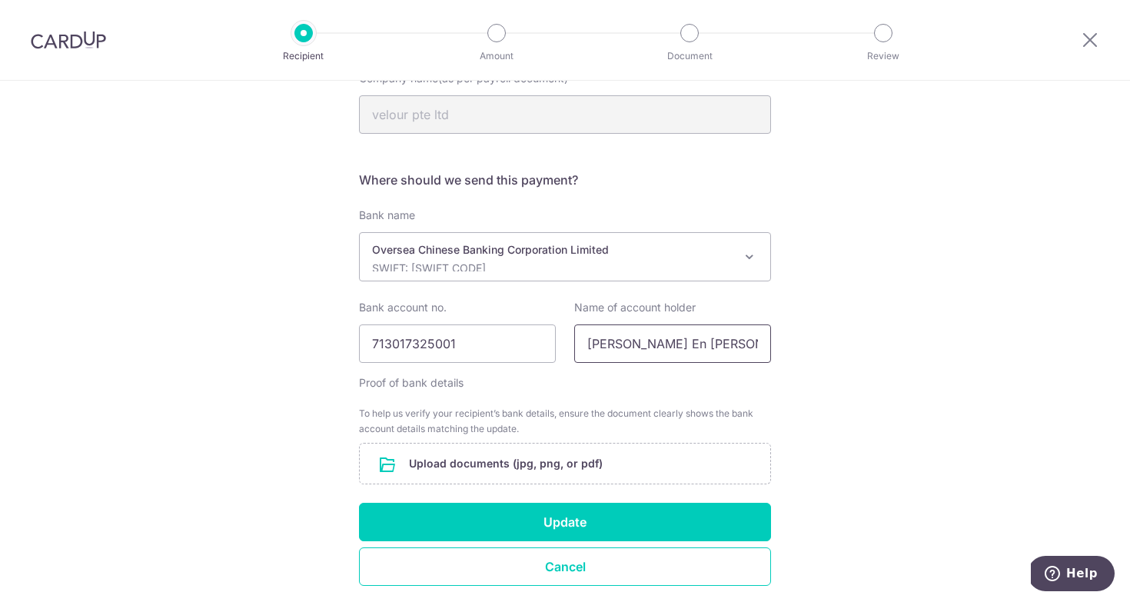
click at [703, 324] on input "Lim Zhi En Ariel" at bounding box center [672, 343] width 197 height 38
type input "velour pte ltd"
click at [563, 466] on input "file" at bounding box center [565, 463] width 410 height 40
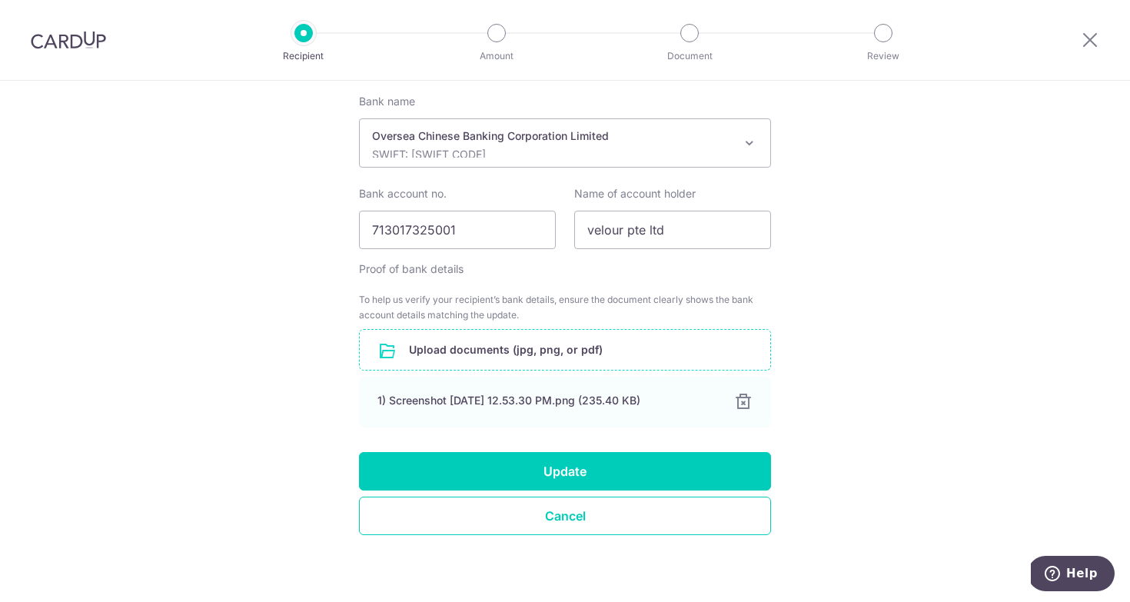
scroll to position [293, 0]
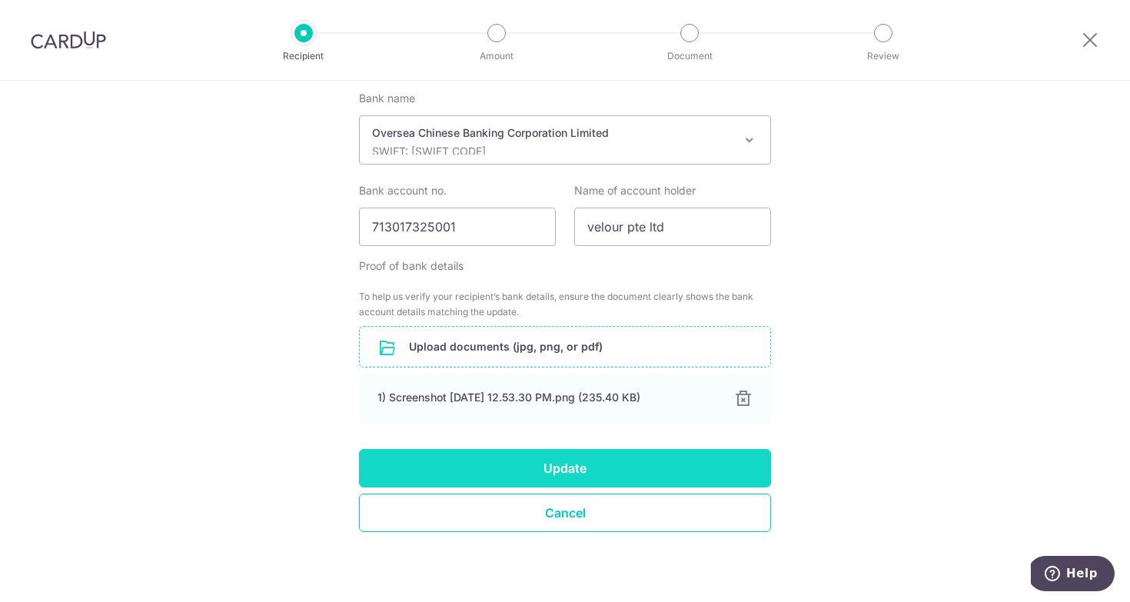
click at [598, 468] on button "Update" at bounding box center [565, 468] width 412 height 38
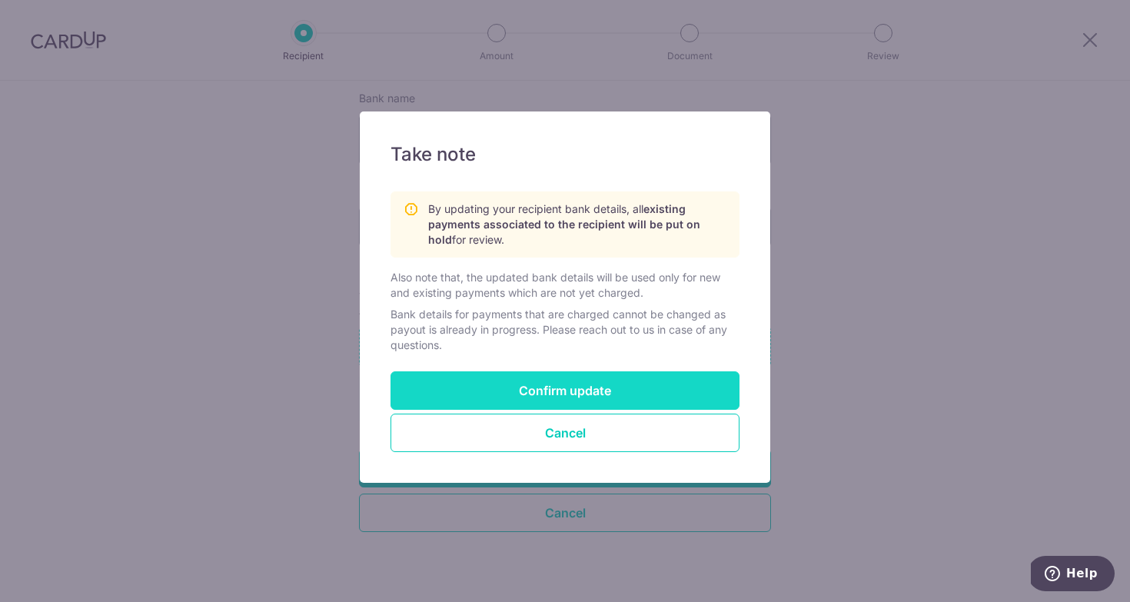
click at [655, 393] on button "Confirm update" at bounding box center [564, 390] width 349 height 38
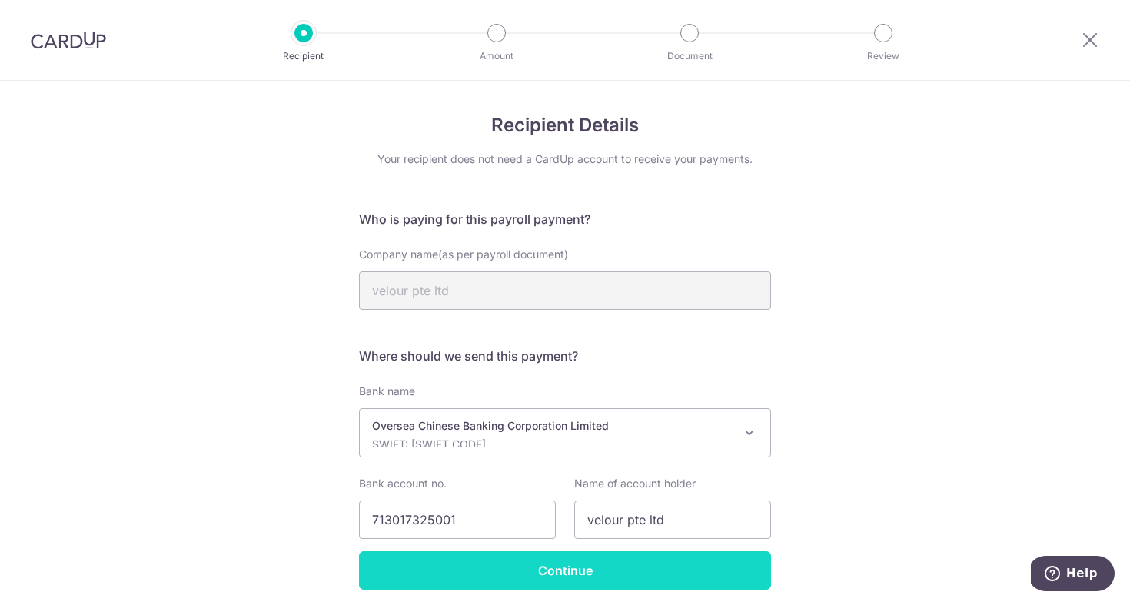
click at [578, 574] on input "Continue" at bounding box center [565, 570] width 412 height 38
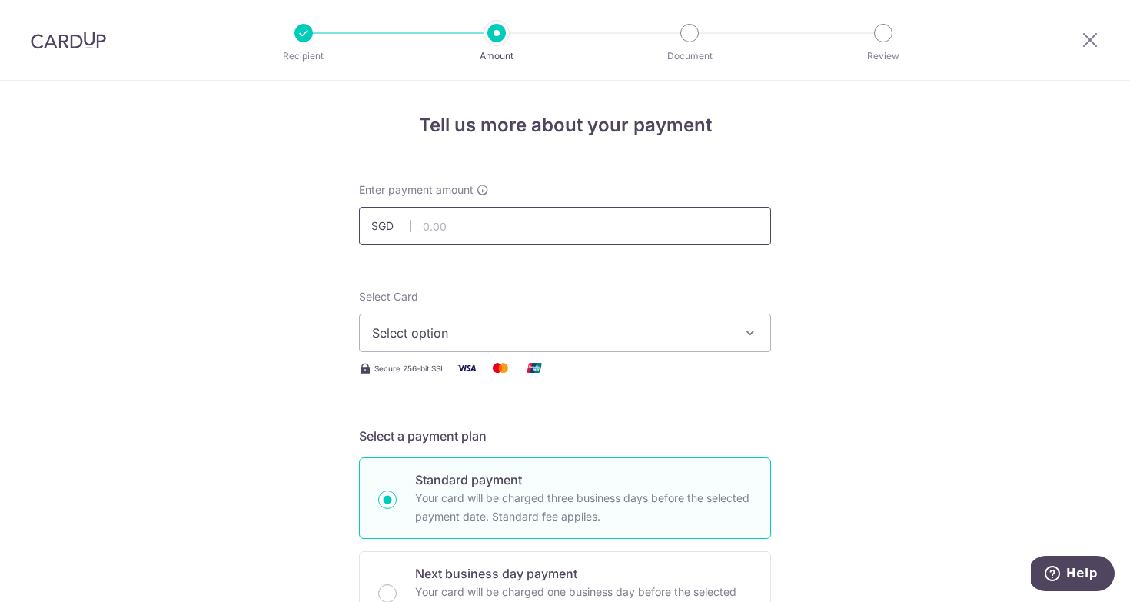
click at [461, 223] on input "text" at bounding box center [565, 226] width 412 height 38
type input "15,187.00"
click at [85, 44] on img at bounding box center [68, 40] width 75 height 18
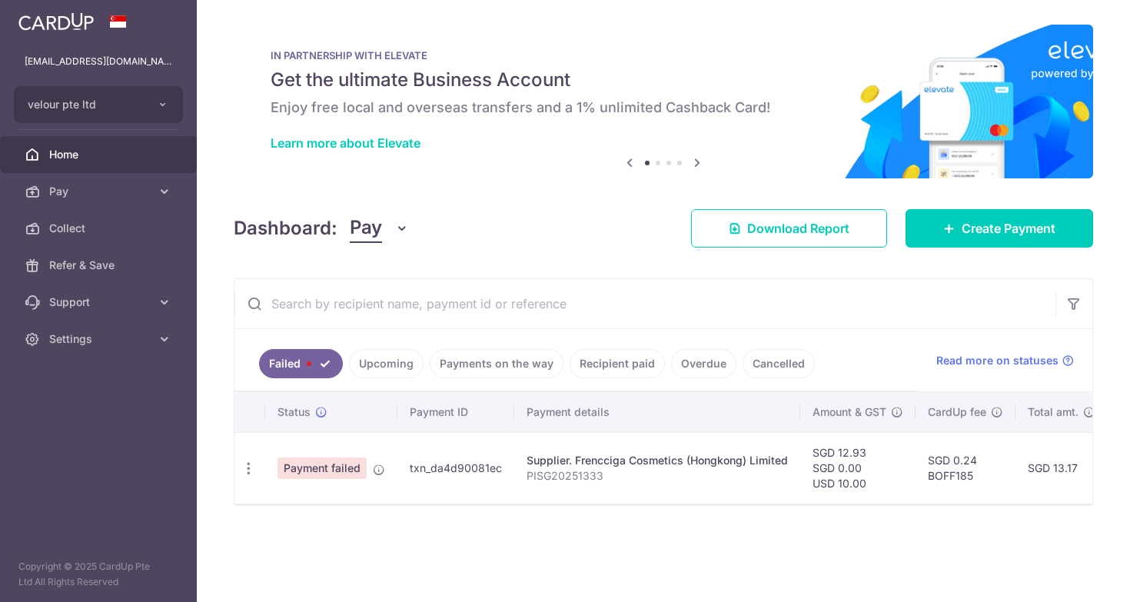
click at [382, 356] on link "Upcoming" at bounding box center [386, 363] width 75 height 29
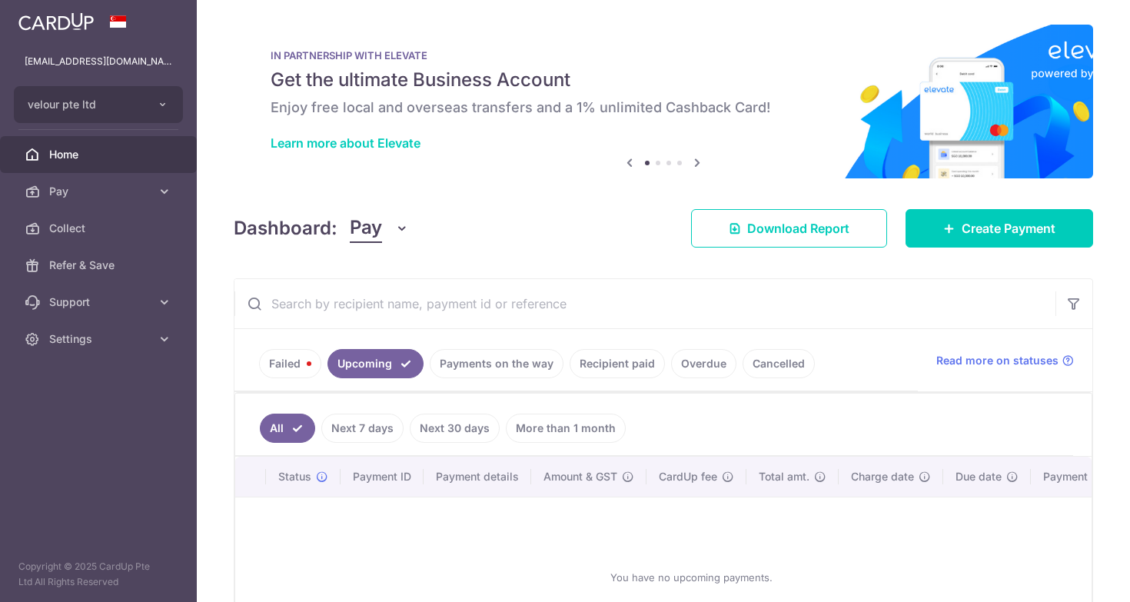
click at [294, 356] on link "Failed" at bounding box center [290, 363] width 62 height 29
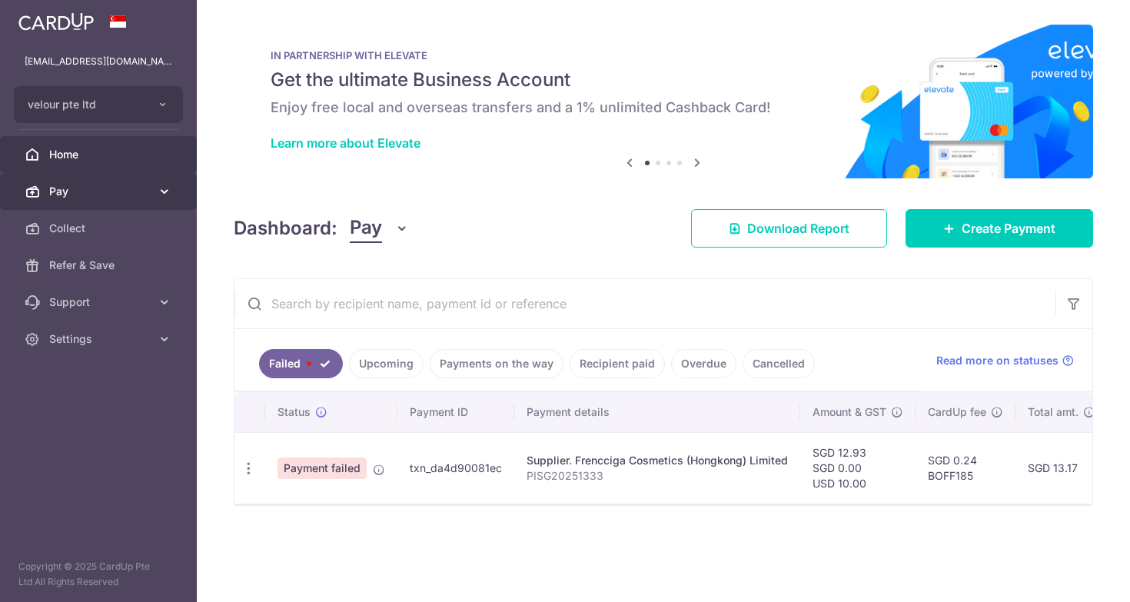
click at [86, 188] on span "Pay" at bounding box center [99, 191] width 101 height 15
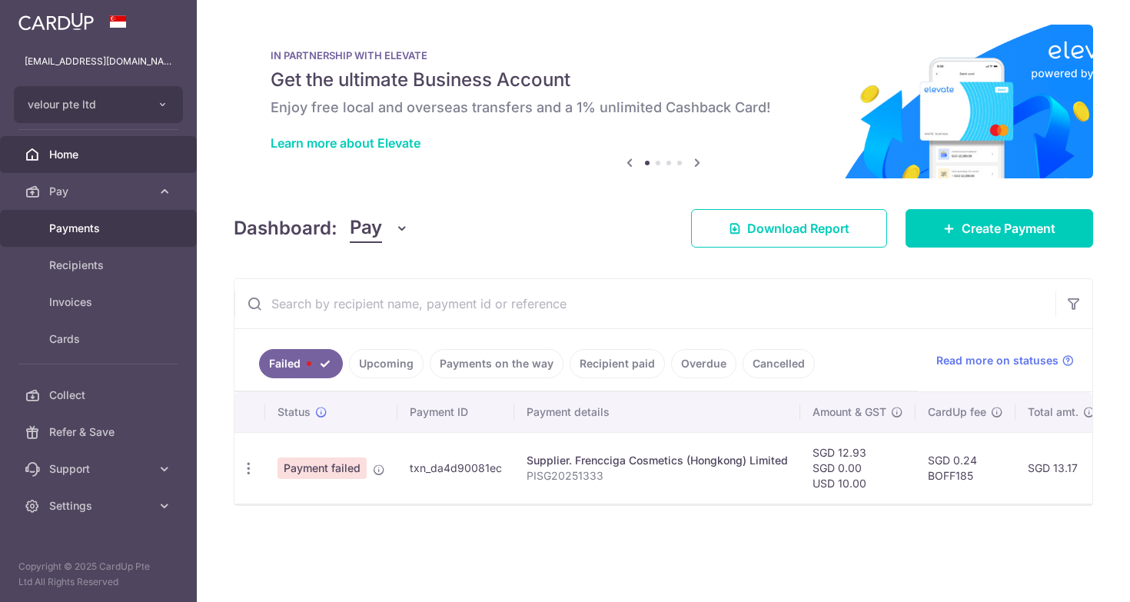
click at [90, 231] on span "Payments" at bounding box center [99, 228] width 101 height 15
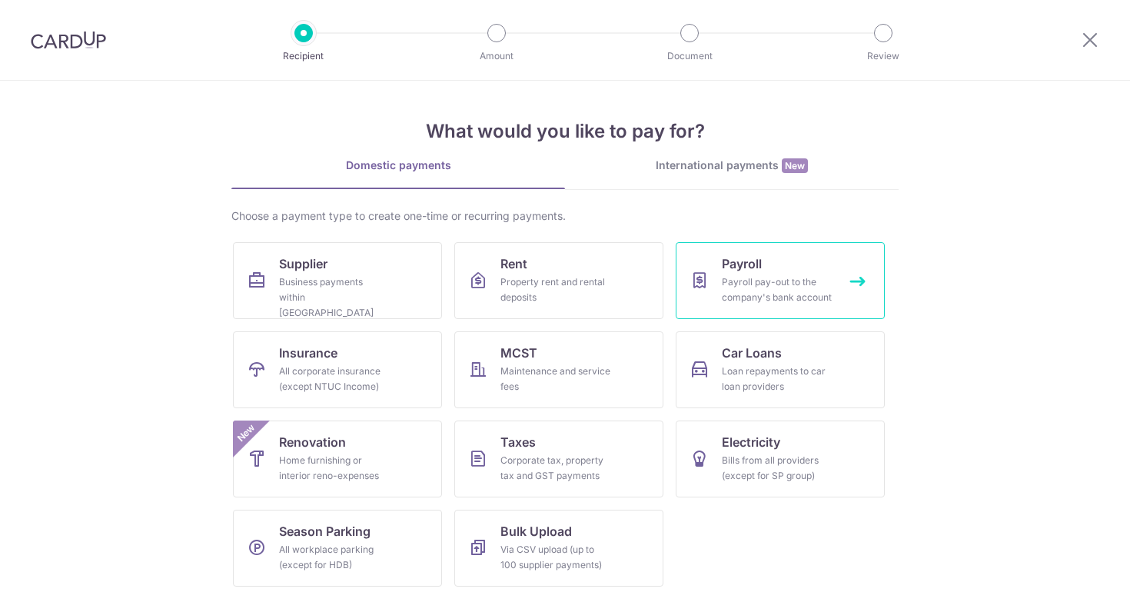
click at [784, 271] on link "Payroll Payroll pay-out to the company's bank account" at bounding box center [779, 280] width 209 height 77
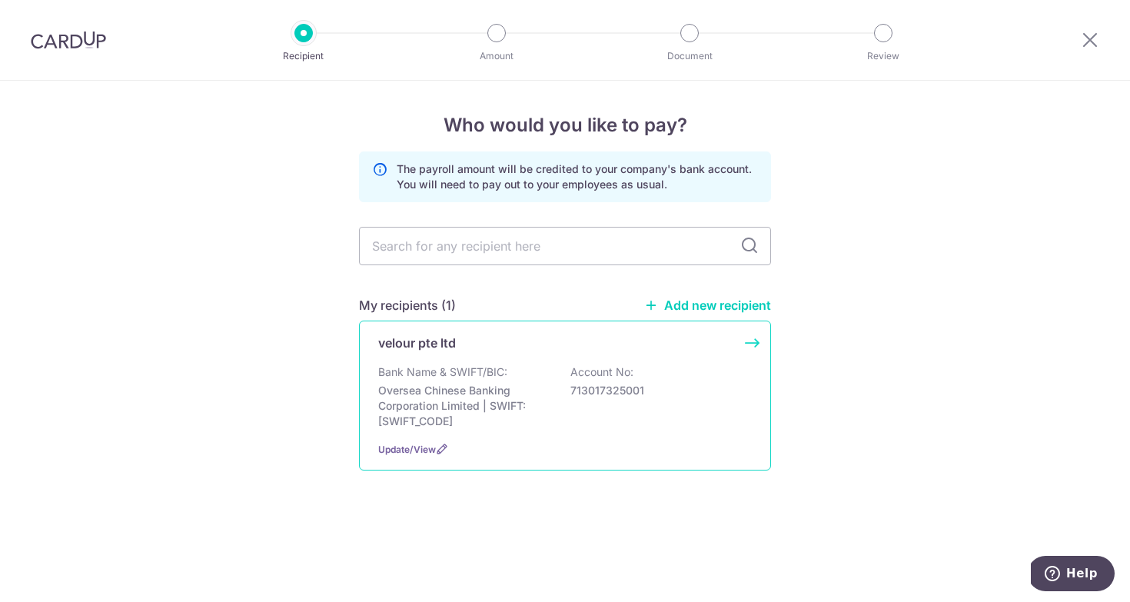
click at [742, 377] on div "Bank Name & SWIFT/BIC: Oversea Chinese Banking Corporation Limited | SWIFT: [SW…" at bounding box center [564, 396] width 373 height 65
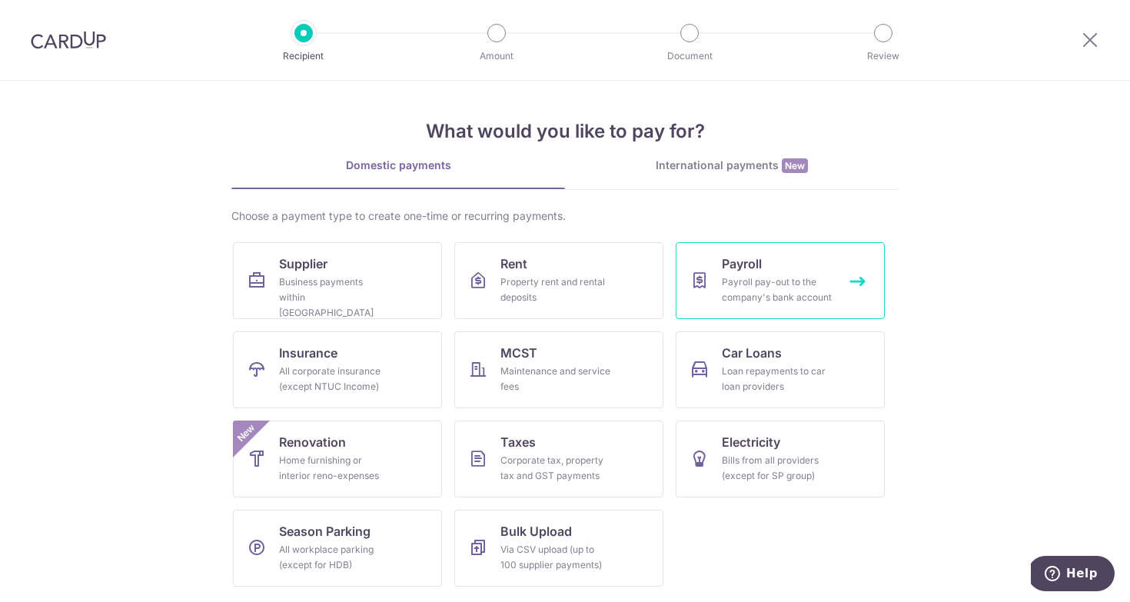
click at [728, 274] on link "Payroll Payroll pay-out to the company's bank account" at bounding box center [779, 280] width 209 height 77
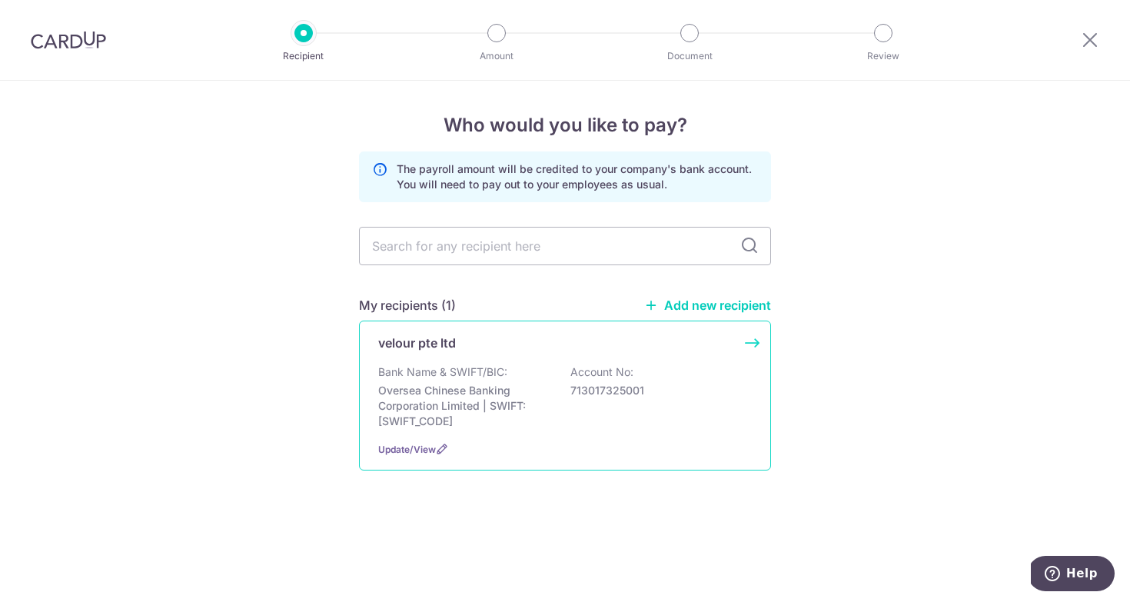
click at [413, 457] on div "Update/View" at bounding box center [564, 449] width 373 height 16
click at [443, 455] on icon at bounding box center [442, 449] width 12 height 12
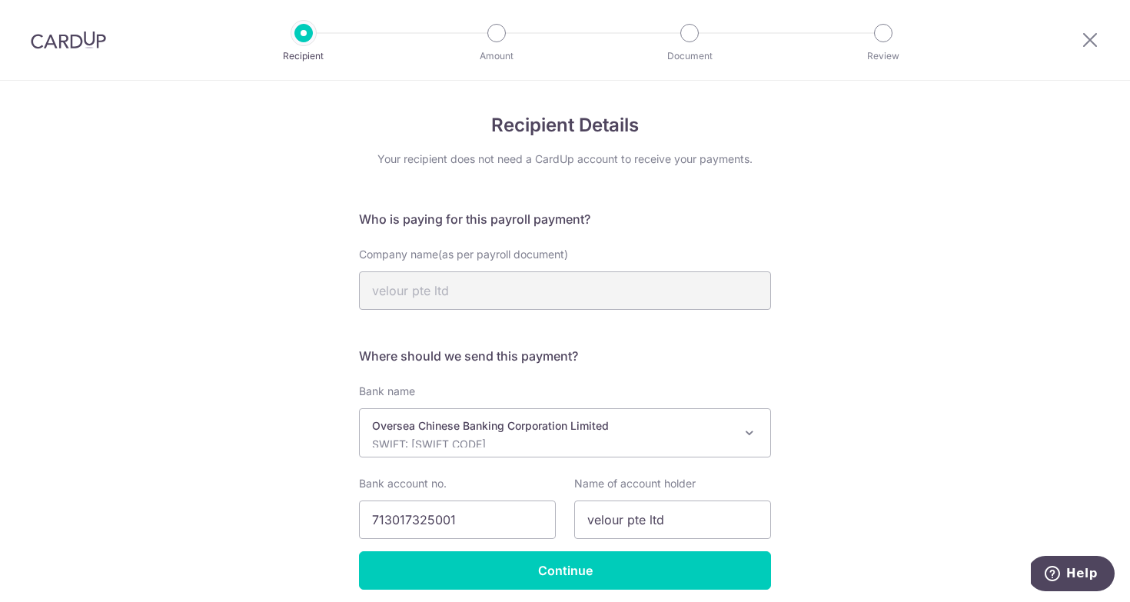
scroll to position [60, 0]
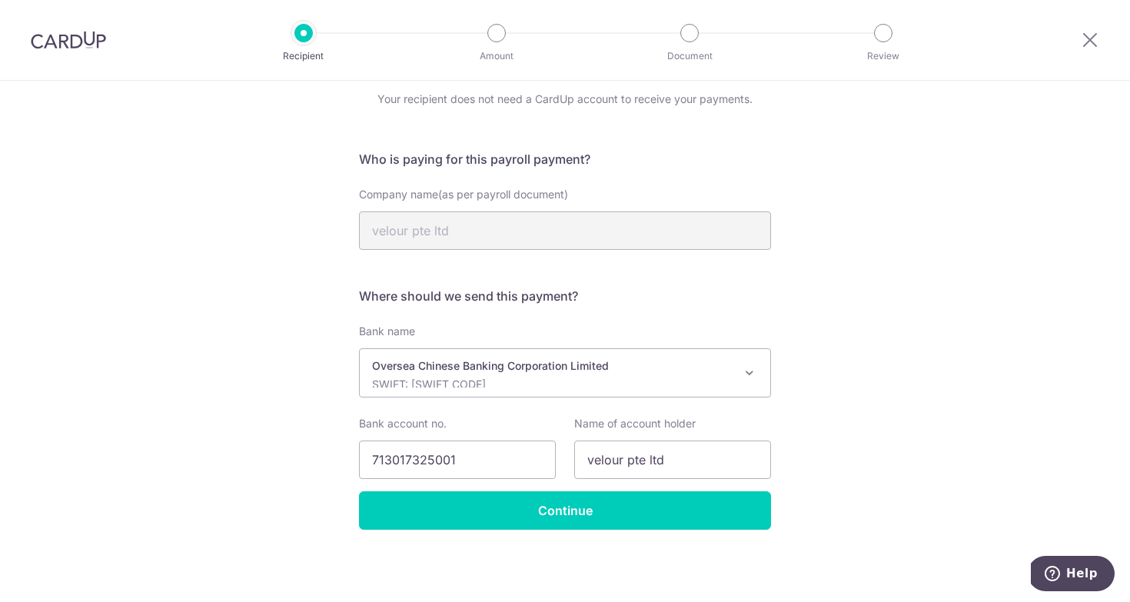
click at [593, 532] on div "Recipient Details Your recipient does not need a CardUp account to receive your…" at bounding box center [565, 311] width 1130 height 581
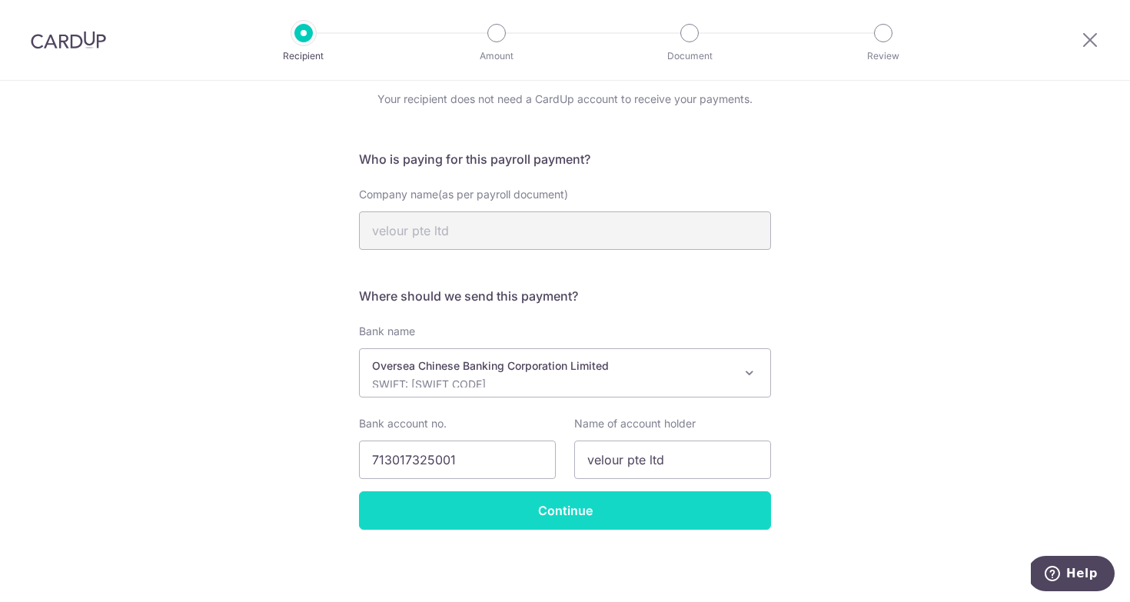
click at [596, 503] on input "Continue" at bounding box center [565, 510] width 412 height 38
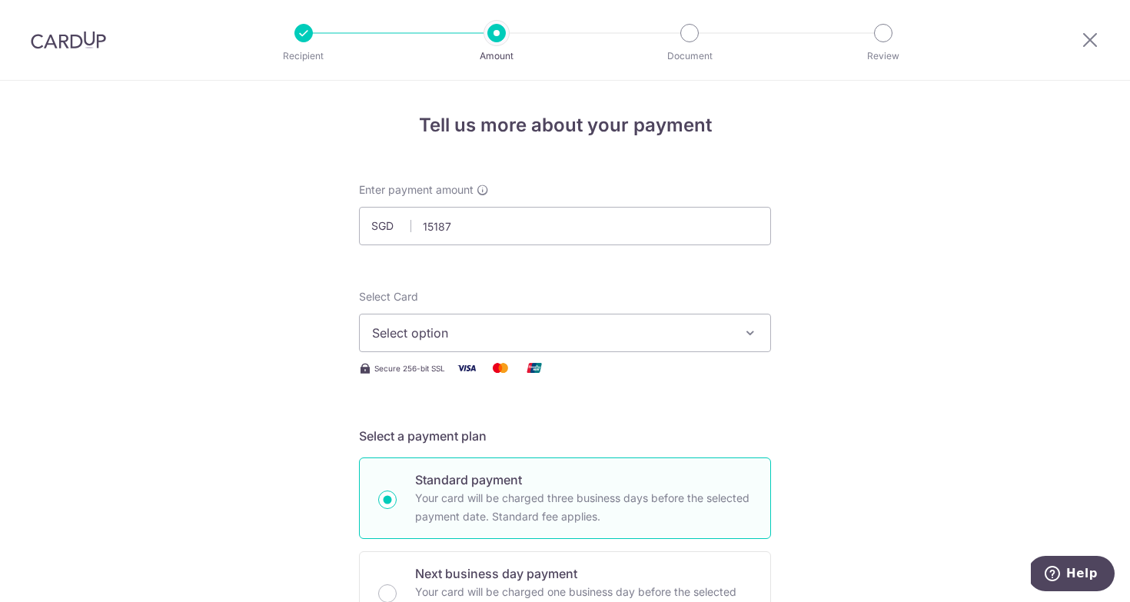
click at [466, 339] on span "Select option" at bounding box center [551, 333] width 358 height 18
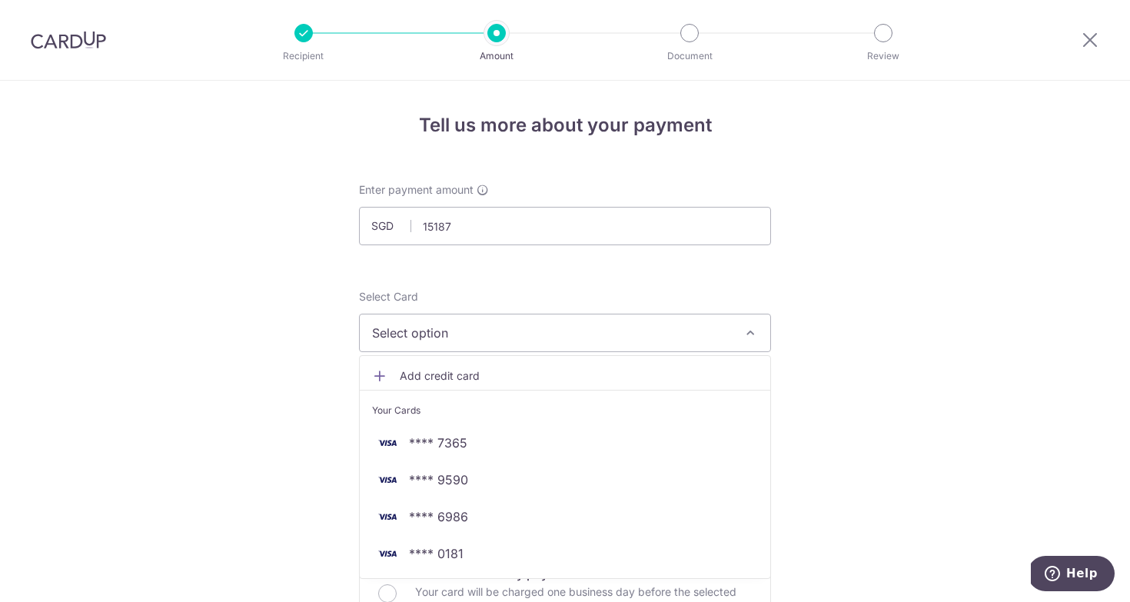
click at [499, 334] on button "Select option" at bounding box center [565, 333] width 412 height 38
click at [755, 325] on icon "button" at bounding box center [749, 332] width 15 height 15
type input "15,187.00"
drag, startPoint x: 732, startPoint y: 324, endPoint x: 417, endPoint y: 330, distance: 314.4
click at [730, 324] on button "Select option" at bounding box center [565, 333] width 412 height 38
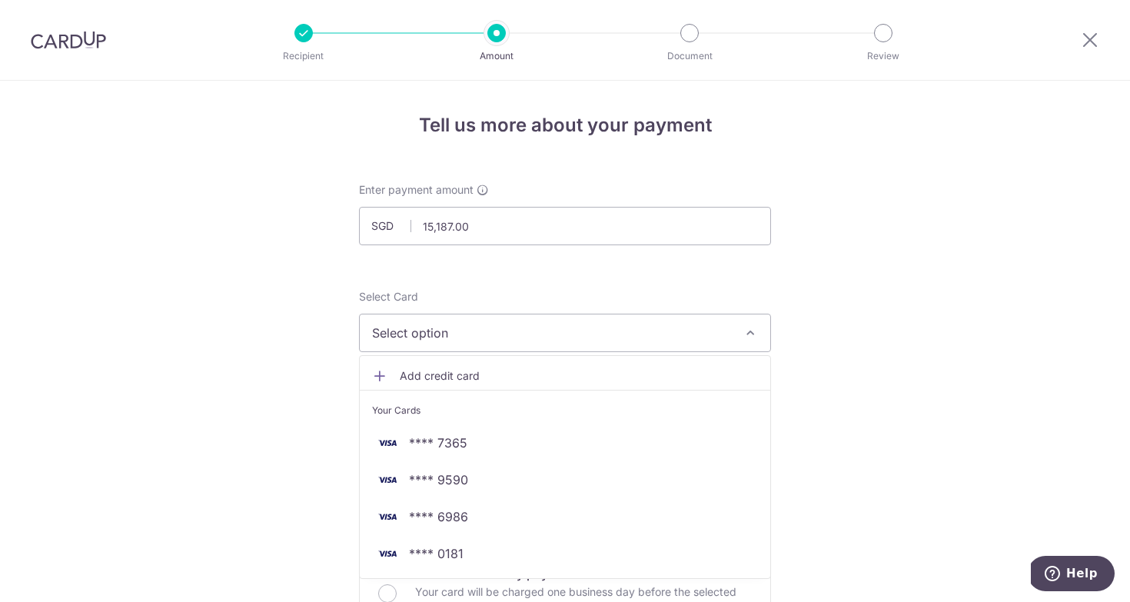
click at [501, 338] on div "Select Card Select option Add credit card Your Cards **** 7365 **** 9590 **** 6…" at bounding box center [565, 333] width 412 height 88
drag, startPoint x: 417, startPoint y: 330, endPoint x: 430, endPoint y: 257, distance: 74.9
click at [416, 330] on button "Select option" at bounding box center [565, 333] width 412 height 38
click at [671, 325] on span "Select option" at bounding box center [551, 333] width 358 height 18
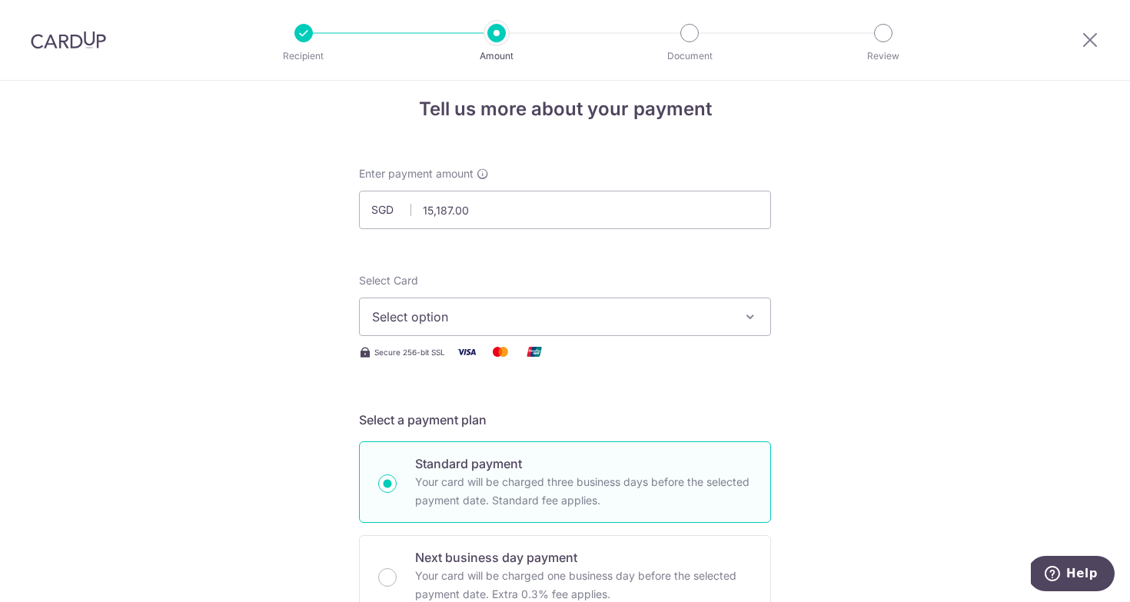
click at [433, 311] on span "Select option" at bounding box center [551, 316] width 358 height 18
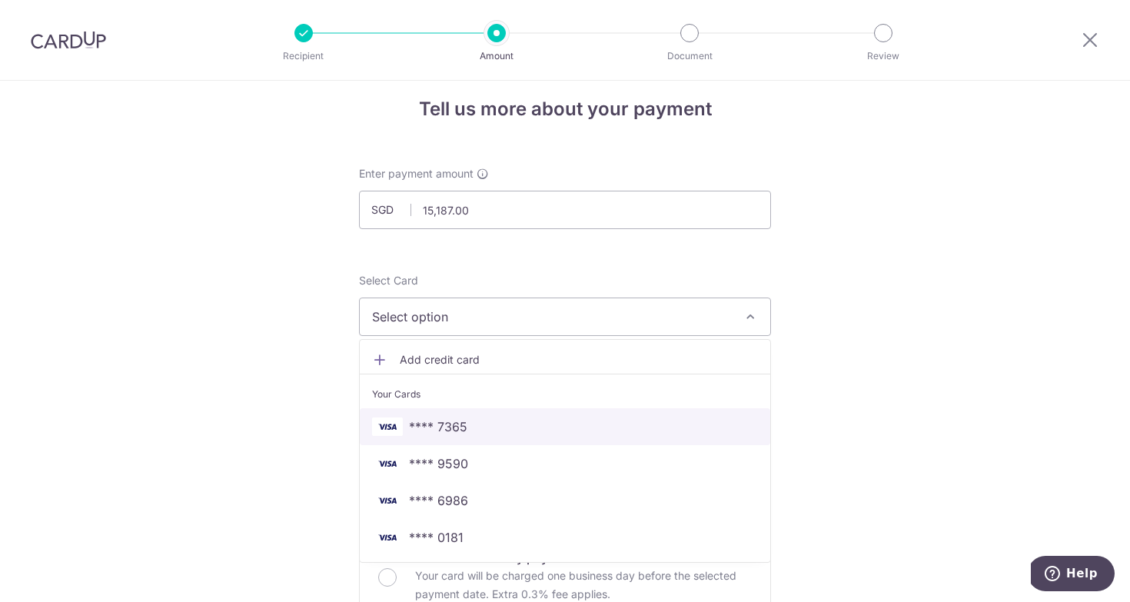
click at [493, 424] on span "**** 7365" at bounding box center [565, 426] width 386 height 18
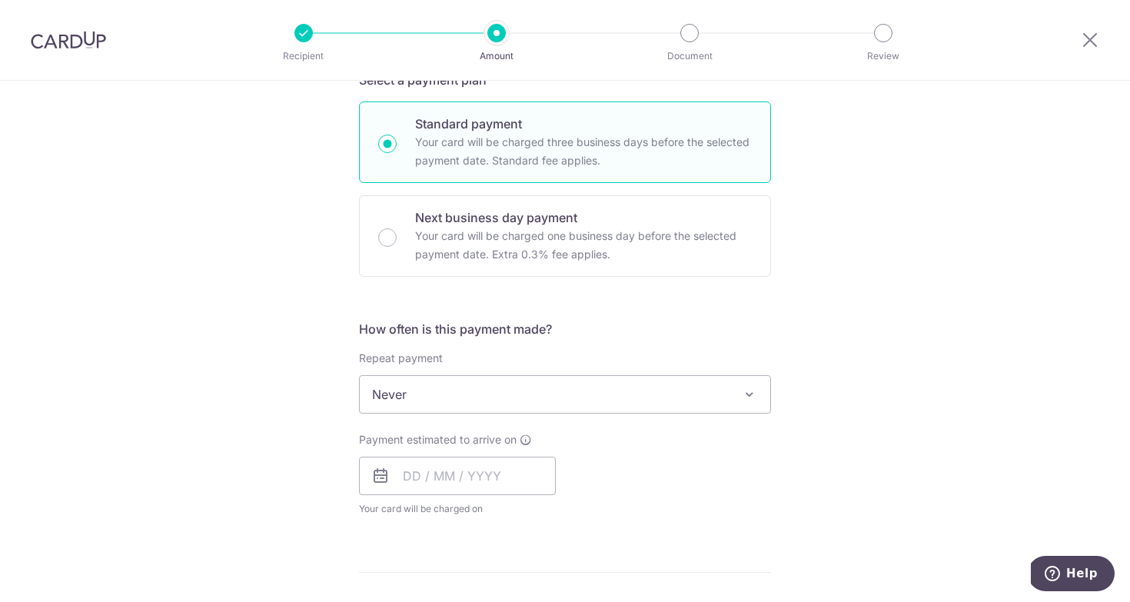
scroll to position [356, 0]
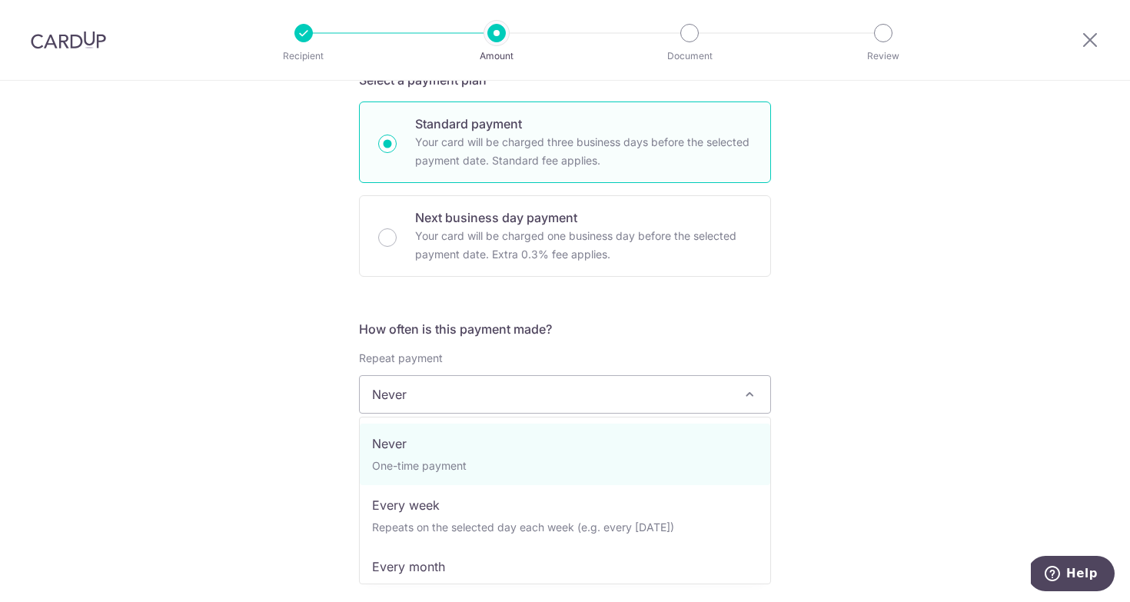
click at [522, 412] on span "Never" at bounding box center [565, 394] width 410 height 37
select select "3"
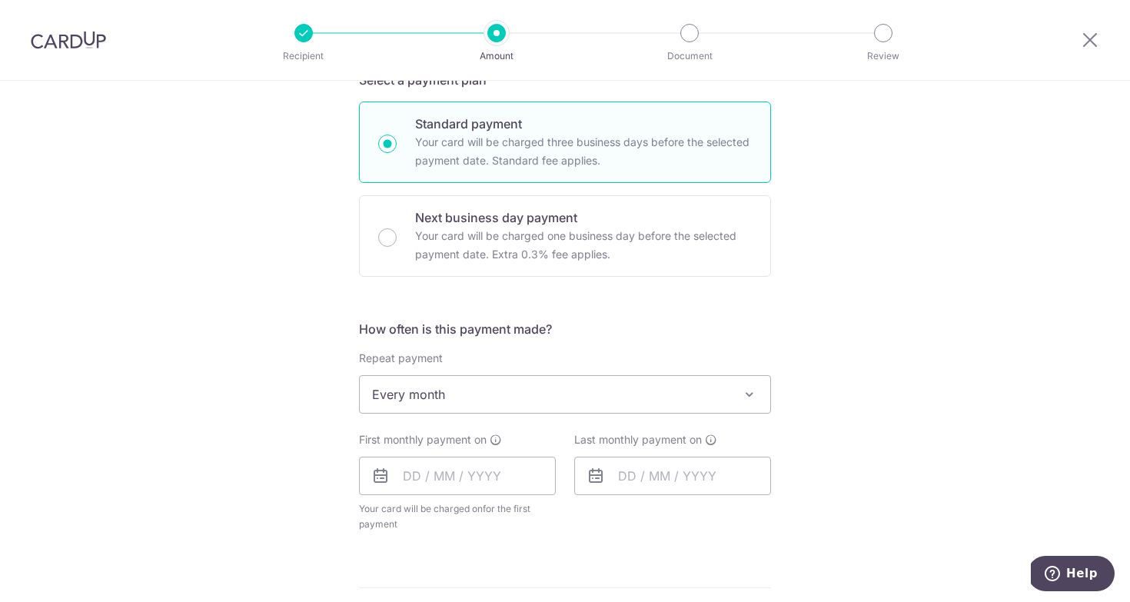
scroll to position [405, 0]
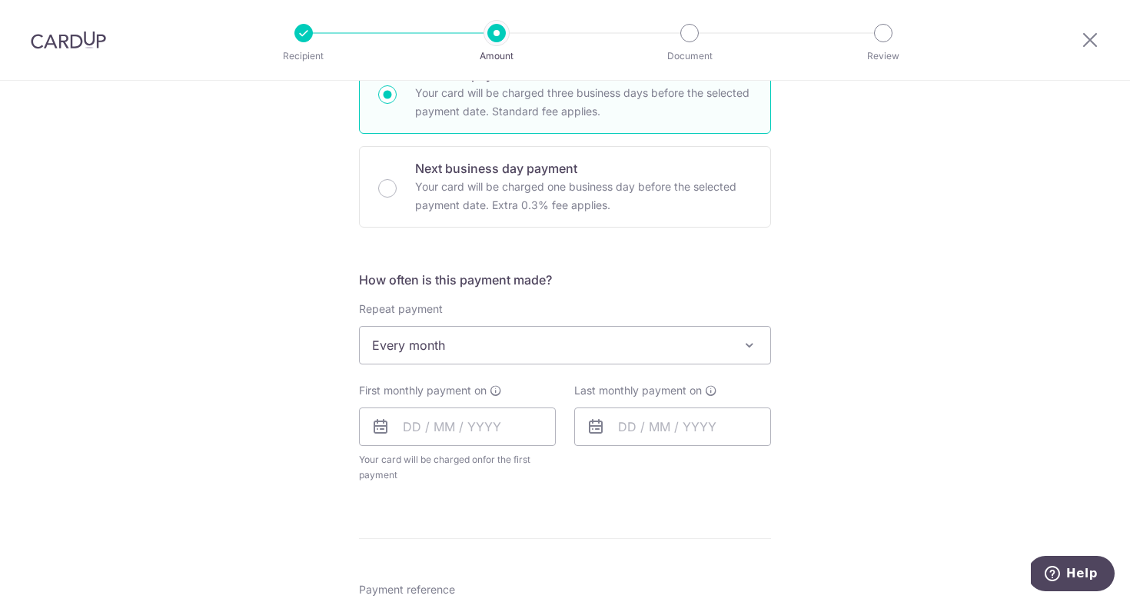
click at [436, 455] on span "Your card will be charged on for the first payment" at bounding box center [457, 467] width 197 height 31
click at [441, 430] on input "text" at bounding box center [457, 426] width 197 height 38
click at [546, 532] on link "3" at bounding box center [544, 535] width 25 height 25
type input "[DATE]"
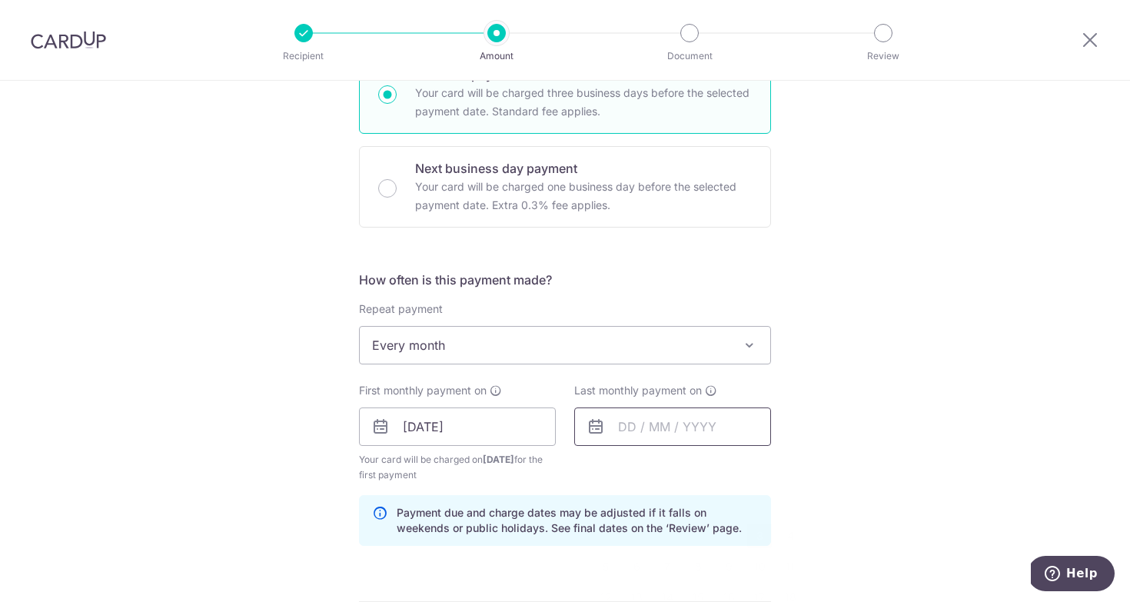
click at [628, 431] on input "text" at bounding box center [672, 426] width 197 height 38
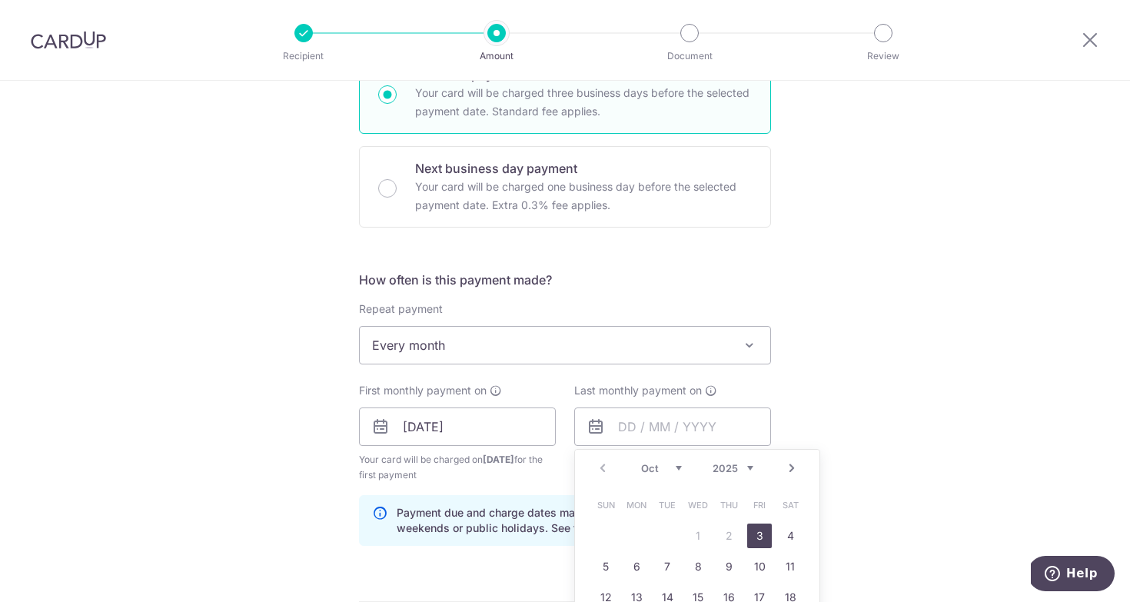
click at [755, 466] on div "Prev Next Oct Nov Dec 2025 2026 2027 2028 2029 2030 2031 2032 2033 2034 2035" at bounding box center [697, 468] width 244 height 37
click at [712, 462] on select "2025 2026 2027 2028 2029 2030 2031 2032 2033 2034 2035" at bounding box center [732, 468] width 41 height 12
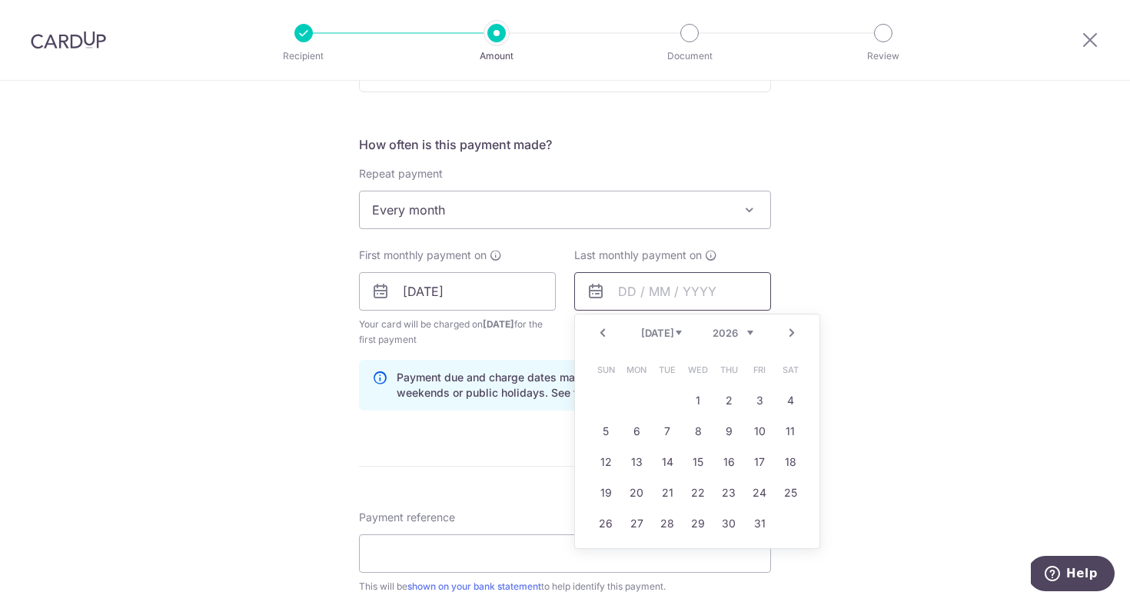
scroll to position [607, 0]
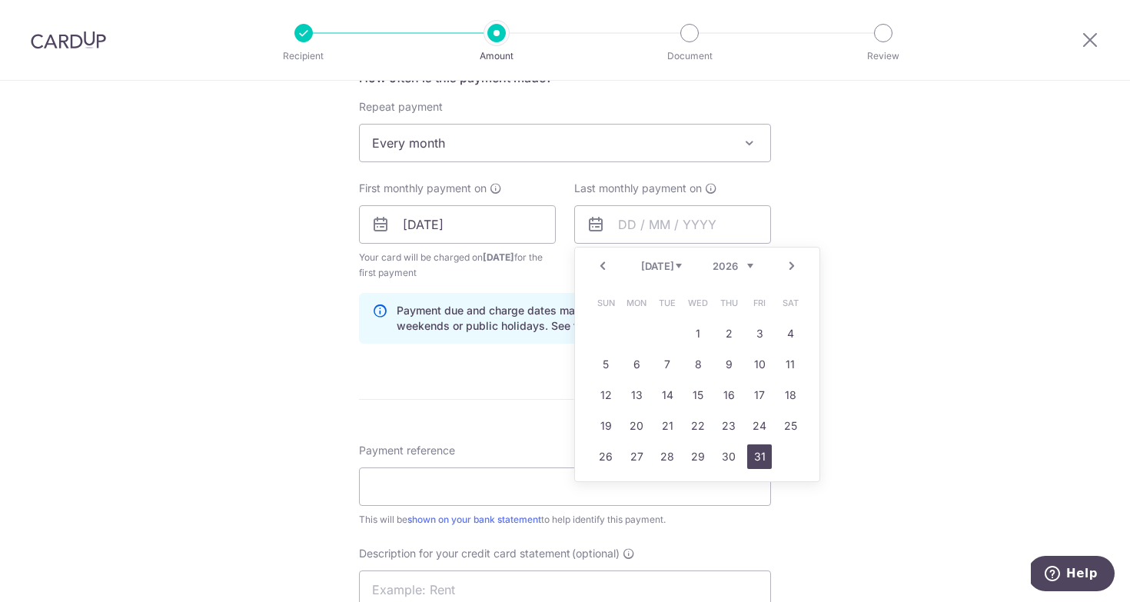
click at [757, 457] on link "31" at bounding box center [759, 456] width 25 height 25
type input "31/07/2026"
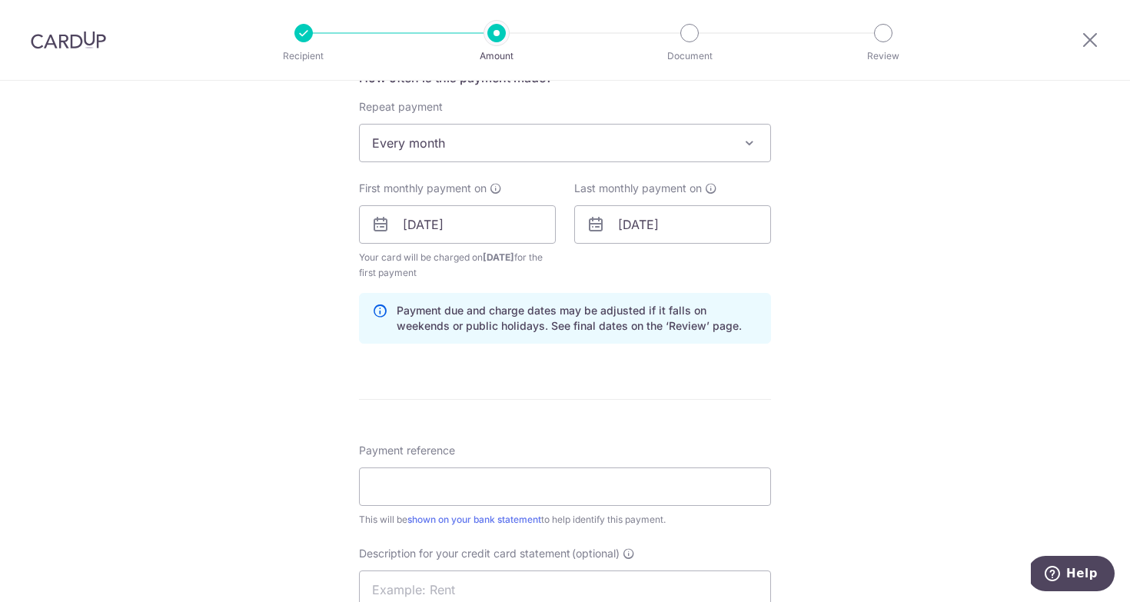
click at [914, 430] on div "Tell us more about your payment Enter payment amount SGD 15,187.00 15187.00 Sel…" at bounding box center [565, 252] width 1130 height 1556
click at [536, 491] on input "Payment reference" at bounding box center [565, 486] width 412 height 38
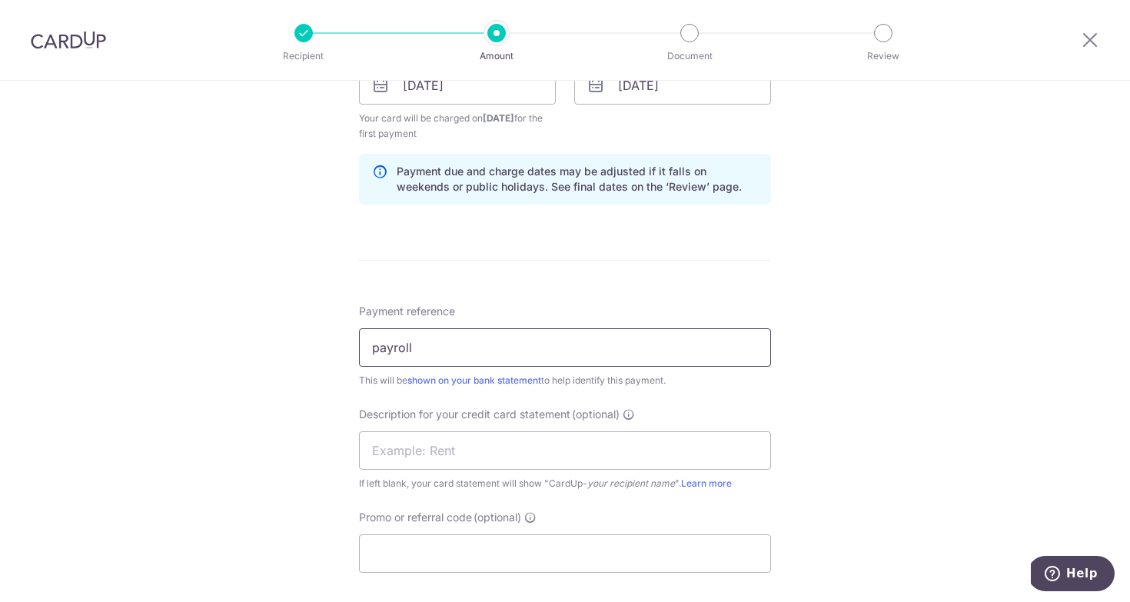
scroll to position [764, 0]
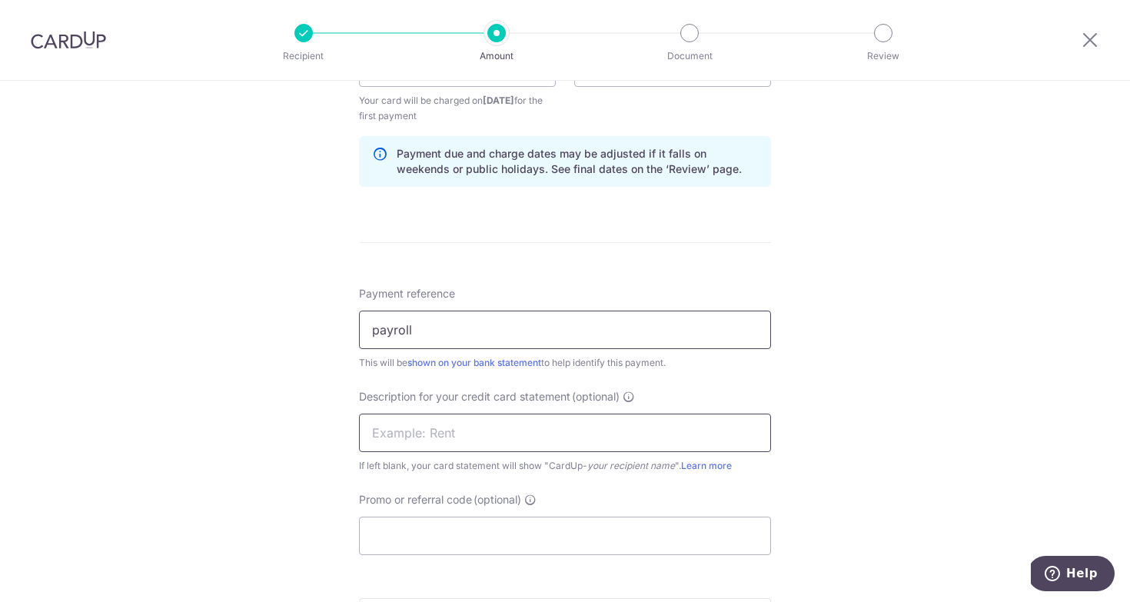
type input "payroll"
click at [493, 423] on input "text" at bounding box center [565, 432] width 412 height 38
type input "payroll"
click at [496, 525] on input "Promo or referral code (optional)" at bounding box center [565, 535] width 412 height 38
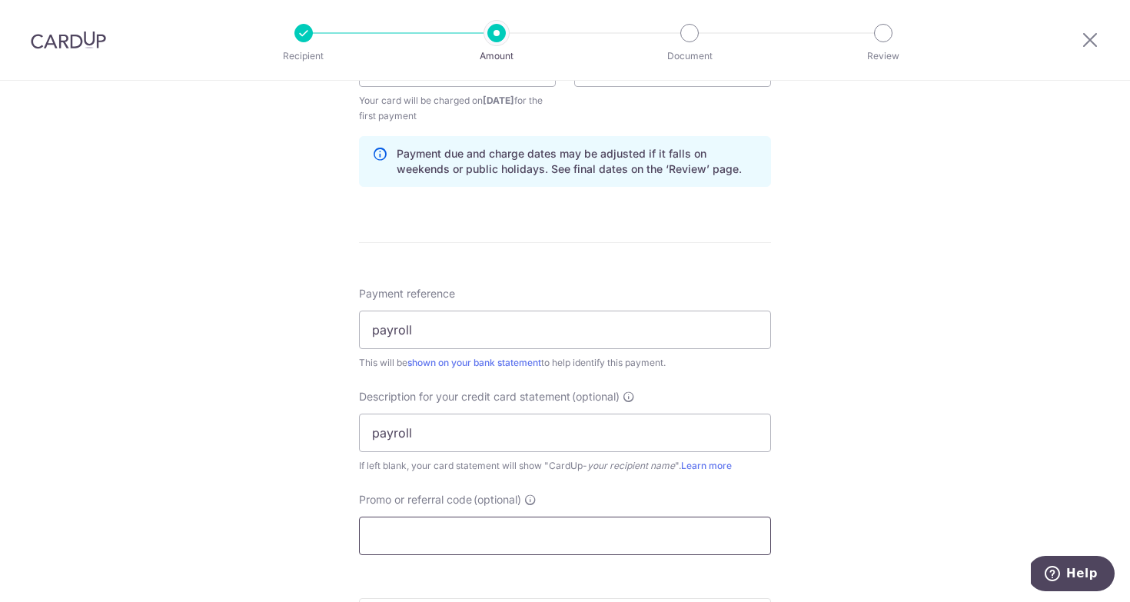
click at [496, 525] on input "Promo or referral code (optional)" at bounding box center [565, 535] width 412 height 38
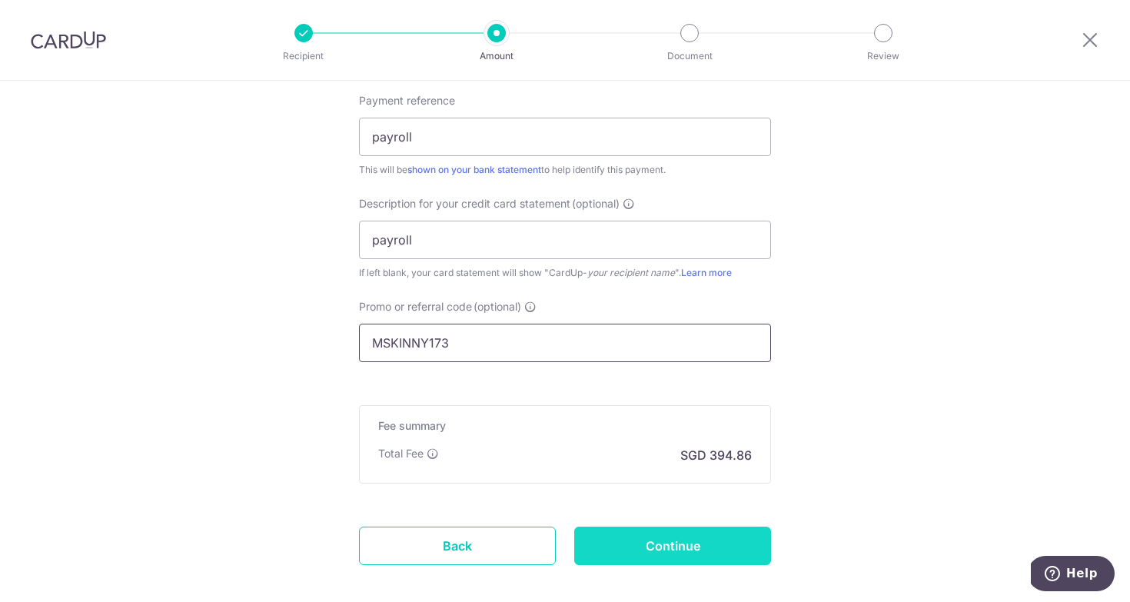
type input "MSKINNY173"
click at [674, 545] on input "Continue" at bounding box center [672, 545] width 197 height 38
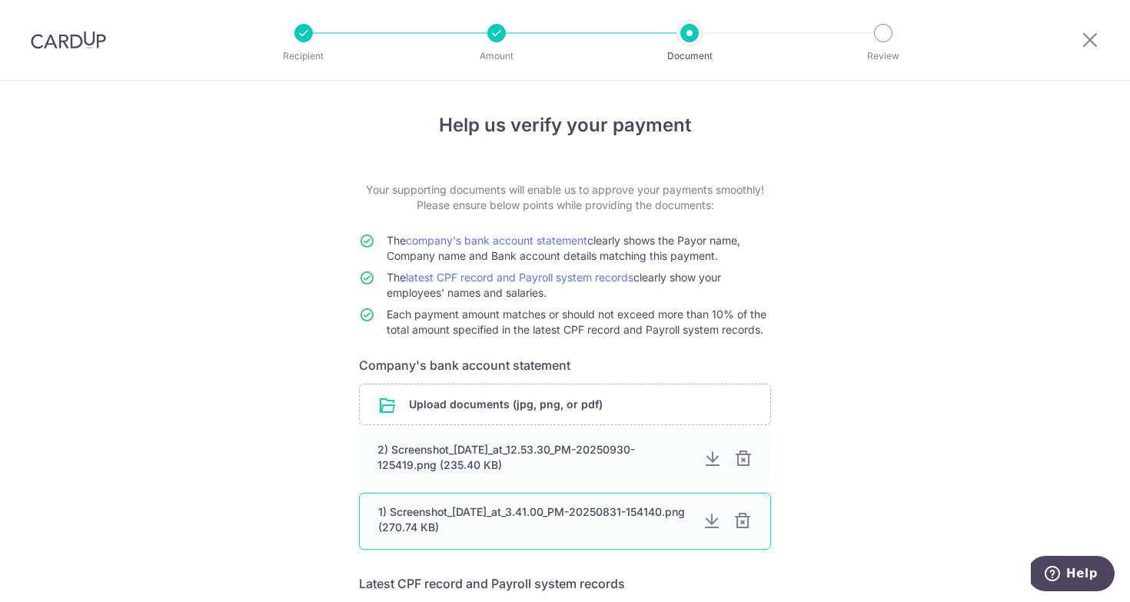
scroll to position [93, 0]
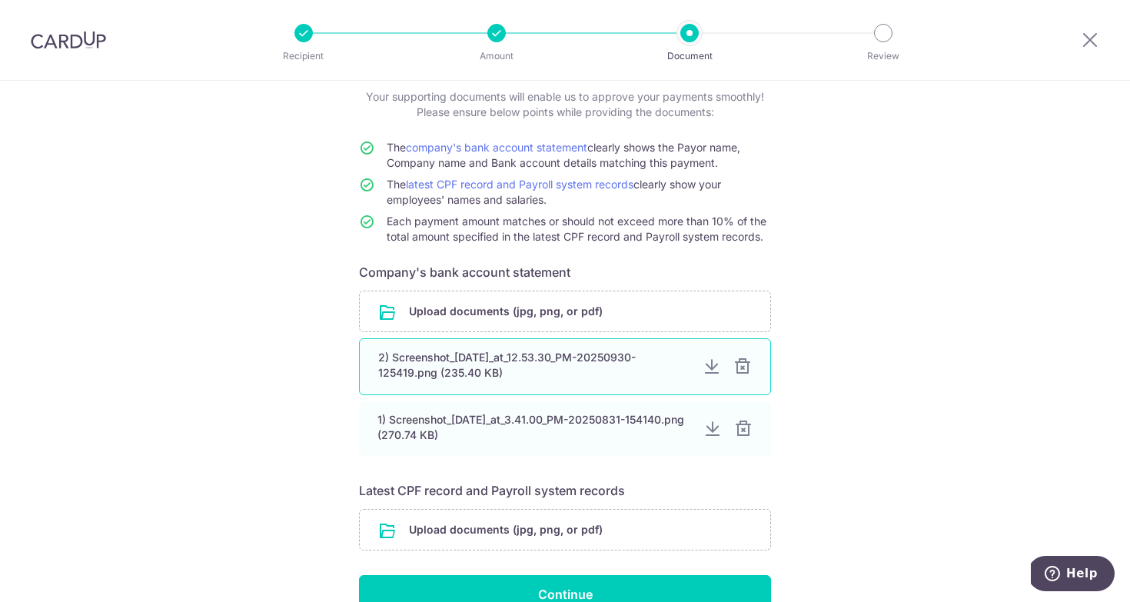
click at [735, 364] on div "2) Screenshot_[DATE]_at_12.53.30_PM-20250930-125419.png (235.40 KB)" at bounding box center [565, 366] width 412 height 57
click at [748, 376] on div at bounding box center [742, 366] width 18 height 18
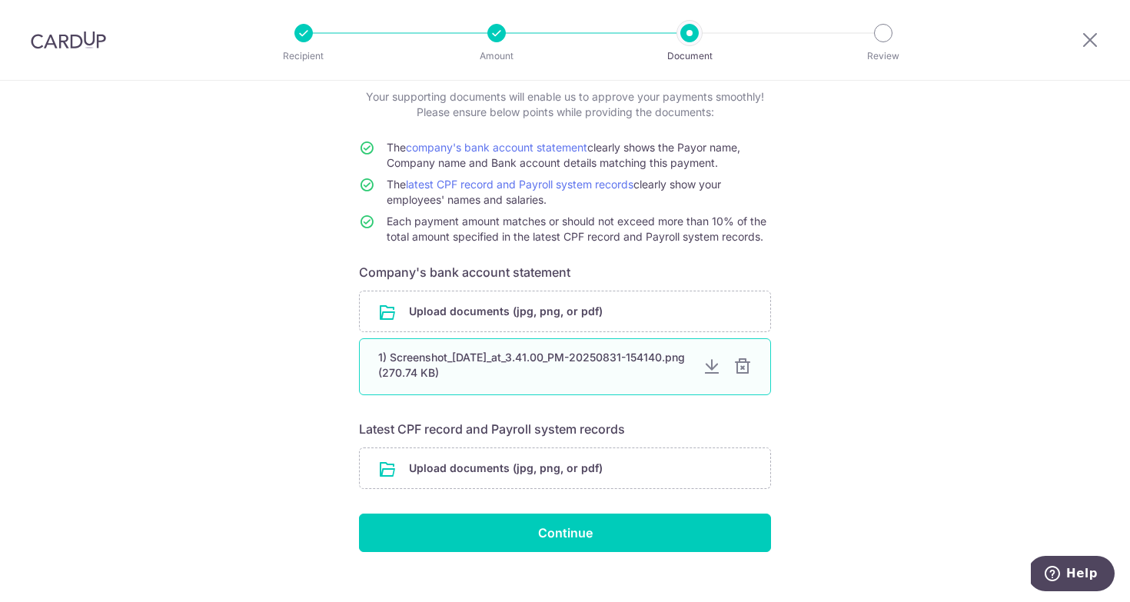
click at [742, 374] on div at bounding box center [742, 366] width 18 height 18
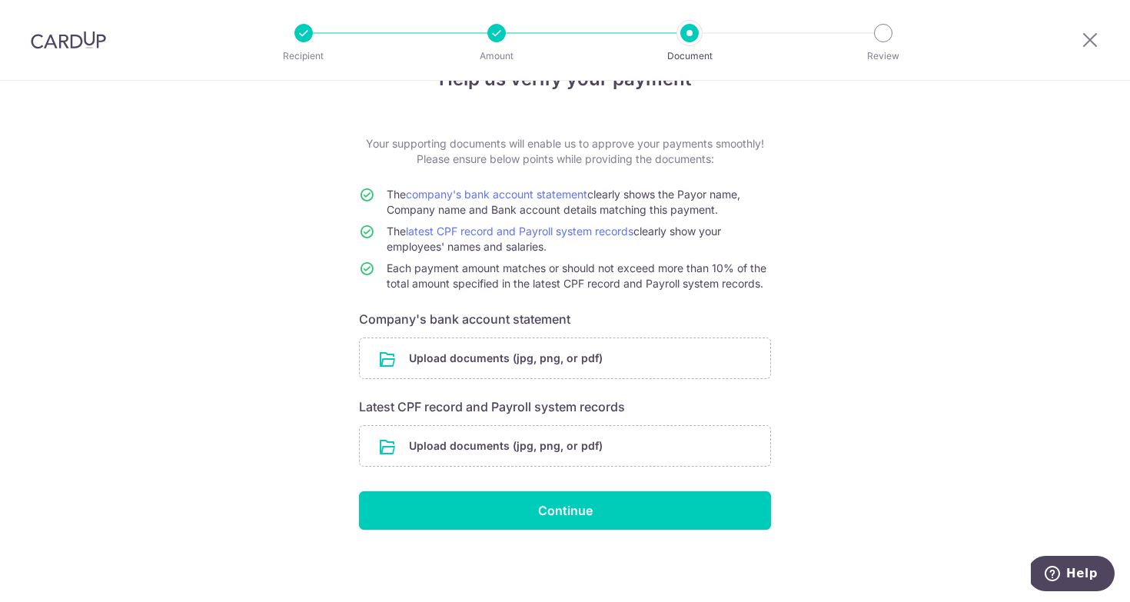
scroll to position [46, 0]
click at [658, 345] on input "file" at bounding box center [565, 358] width 410 height 40
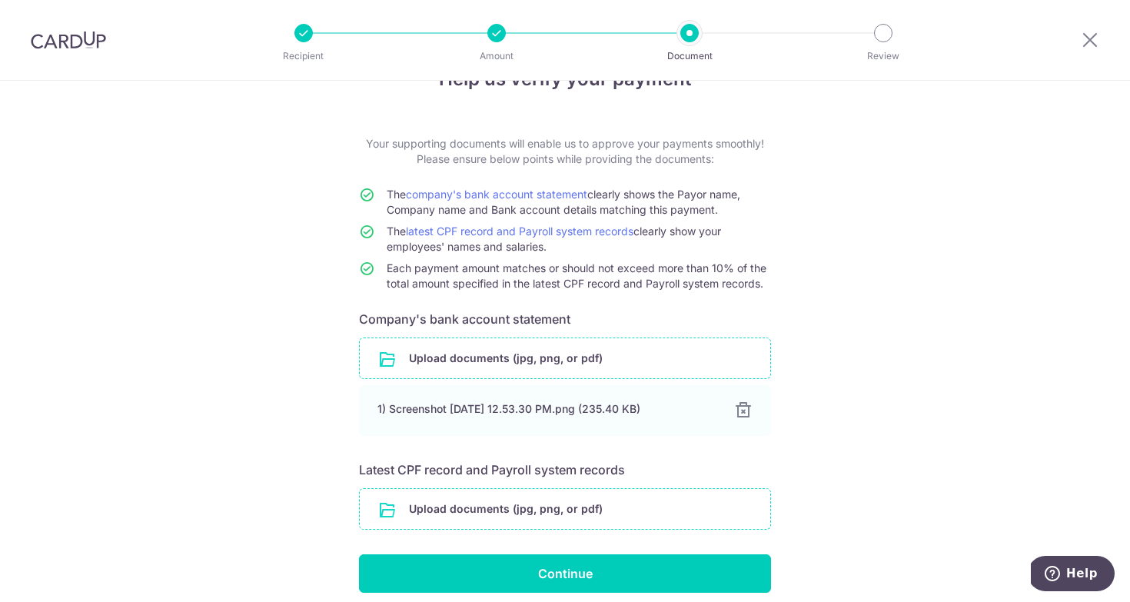
click at [559, 495] on input "file" at bounding box center [565, 509] width 410 height 40
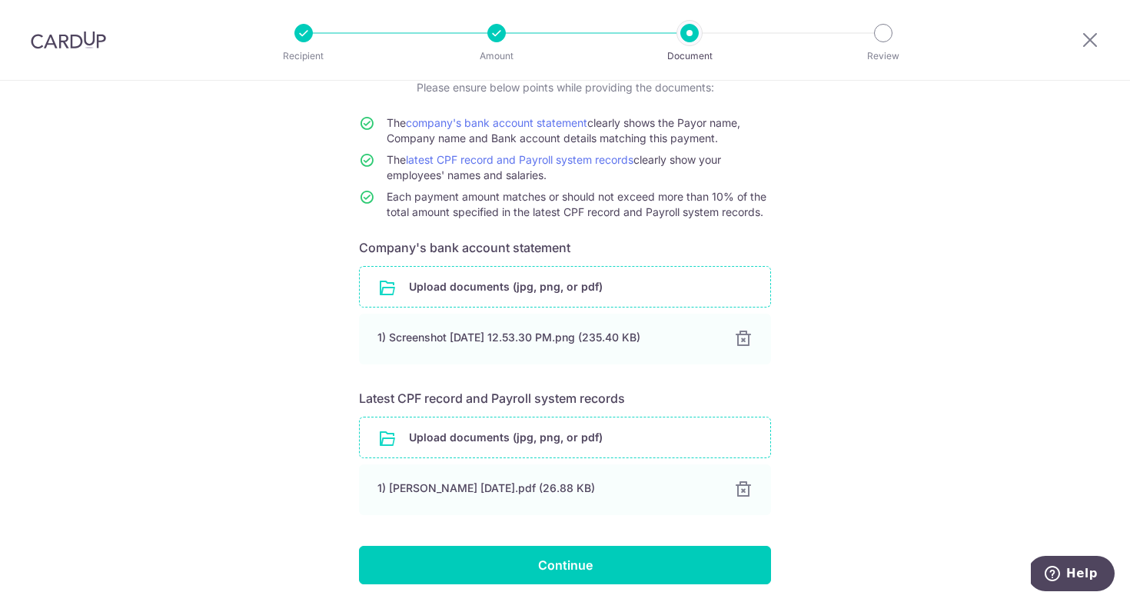
scroll to position [162, 0]
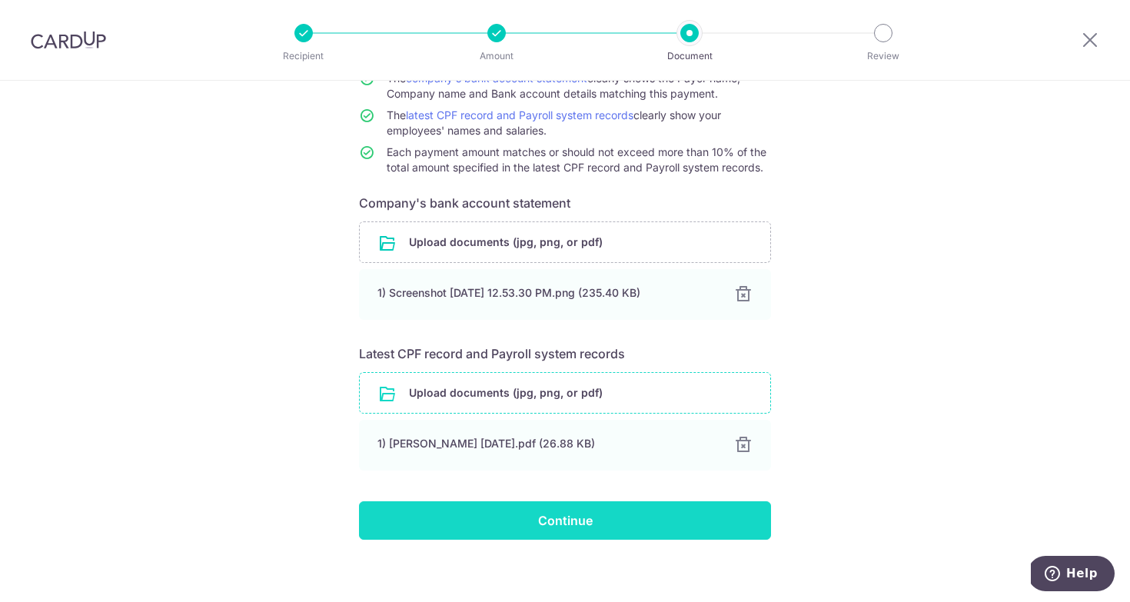
click at [599, 523] on input "Continue" at bounding box center [565, 520] width 412 height 38
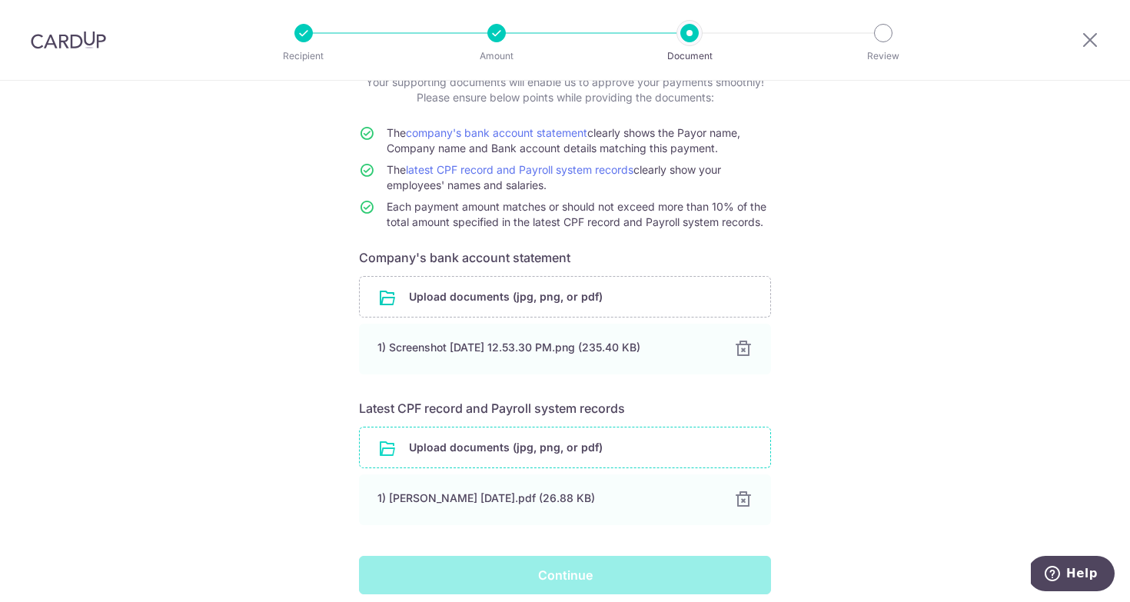
scroll to position [106, 0]
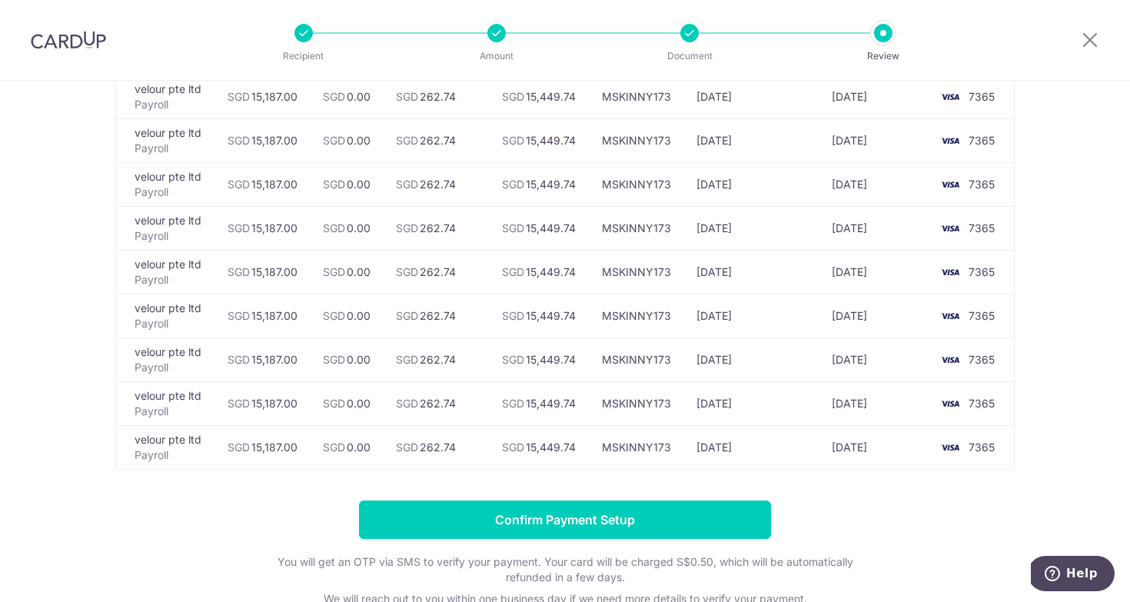
scroll to position [211, 0]
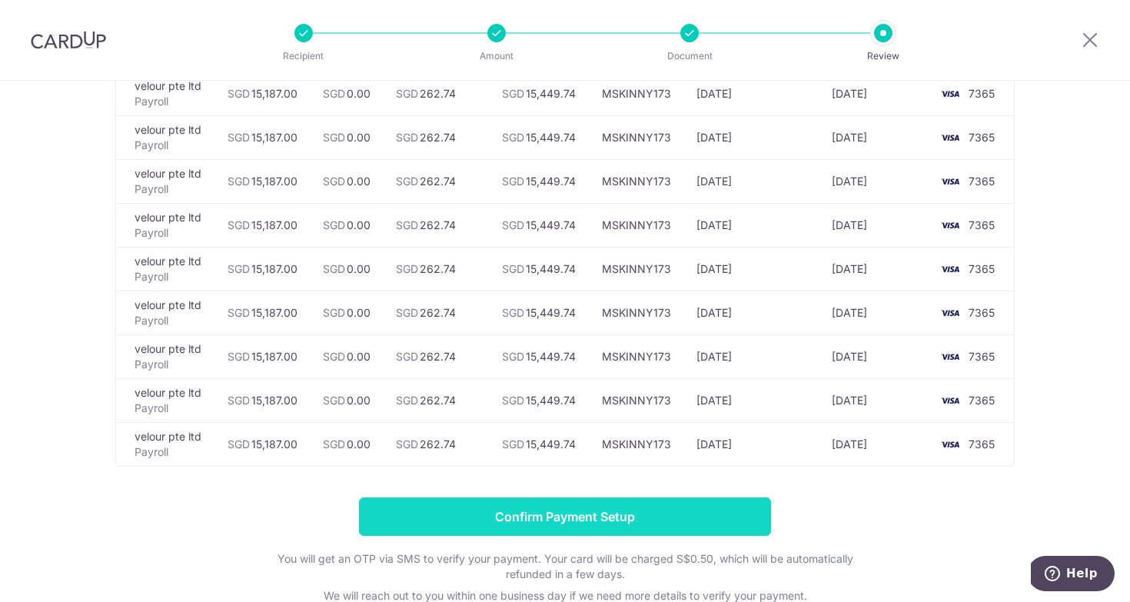
click at [658, 520] on input "Confirm Payment Setup" at bounding box center [565, 516] width 412 height 38
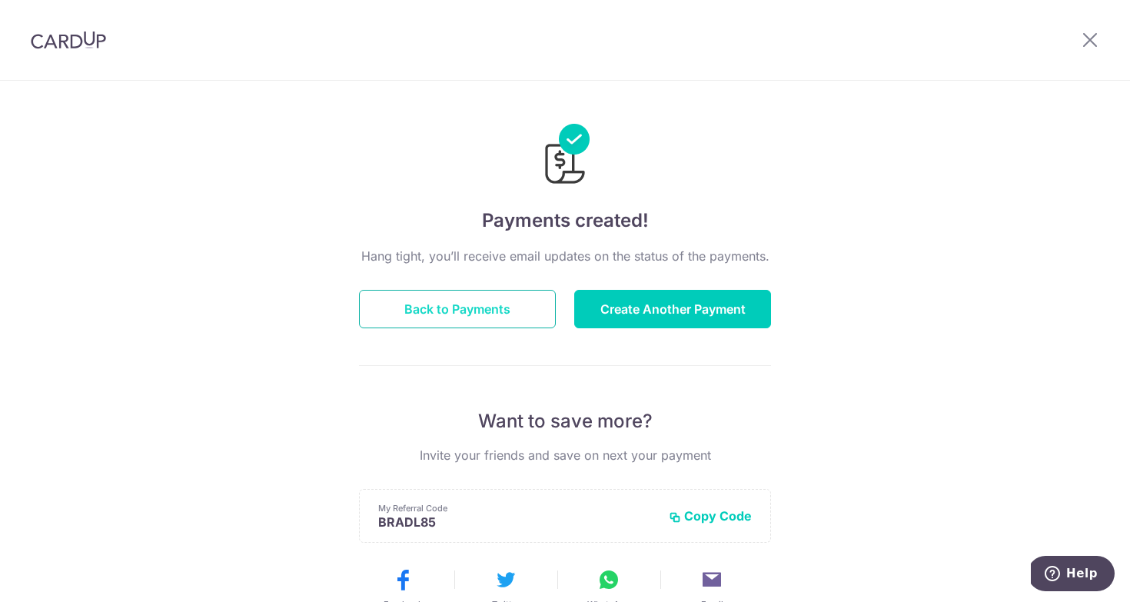
click at [454, 295] on button "Back to Payments" at bounding box center [457, 309] width 197 height 38
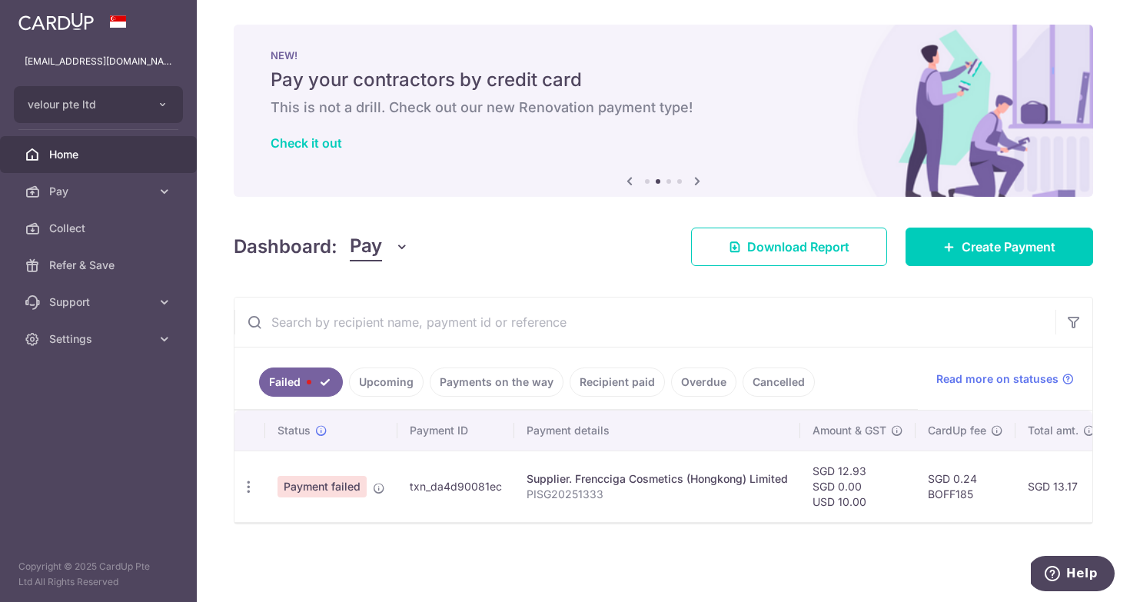
click at [378, 383] on link "Upcoming" at bounding box center [386, 381] width 75 height 29
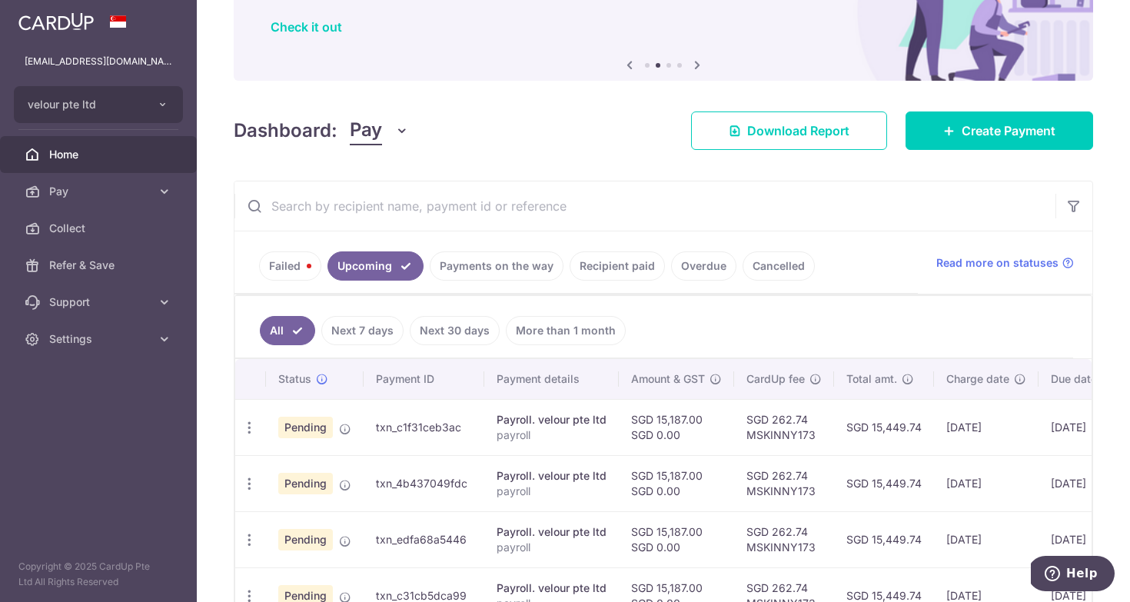
scroll to position [124, 0]
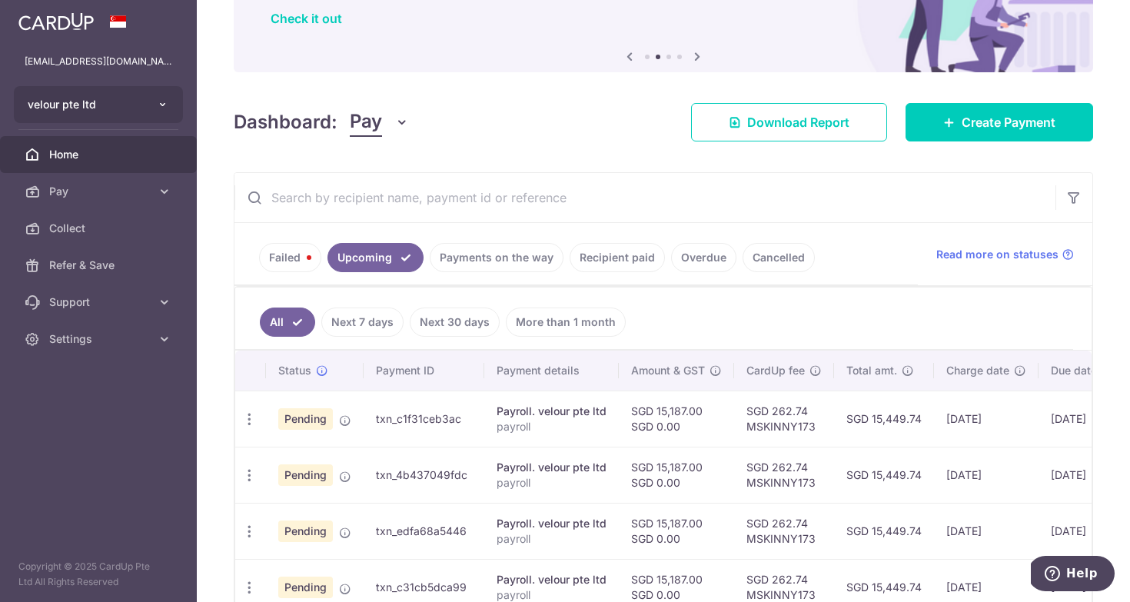
click at [146, 118] on button "velour pte ltd" at bounding box center [98, 104] width 169 height 37
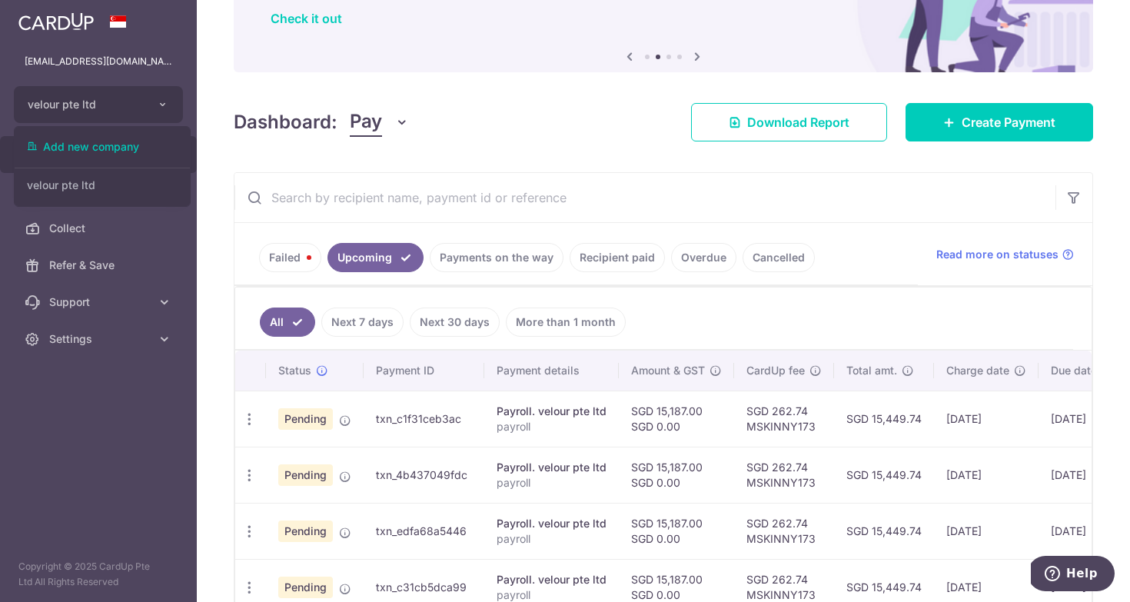
click at [110, 384] on aside "[EMAIL_ADDRESS][DOMAIN_NAME] velour pte ltd Add new company velour pte ltd Home…" at bounding box center [98, 301] width 197 height 602
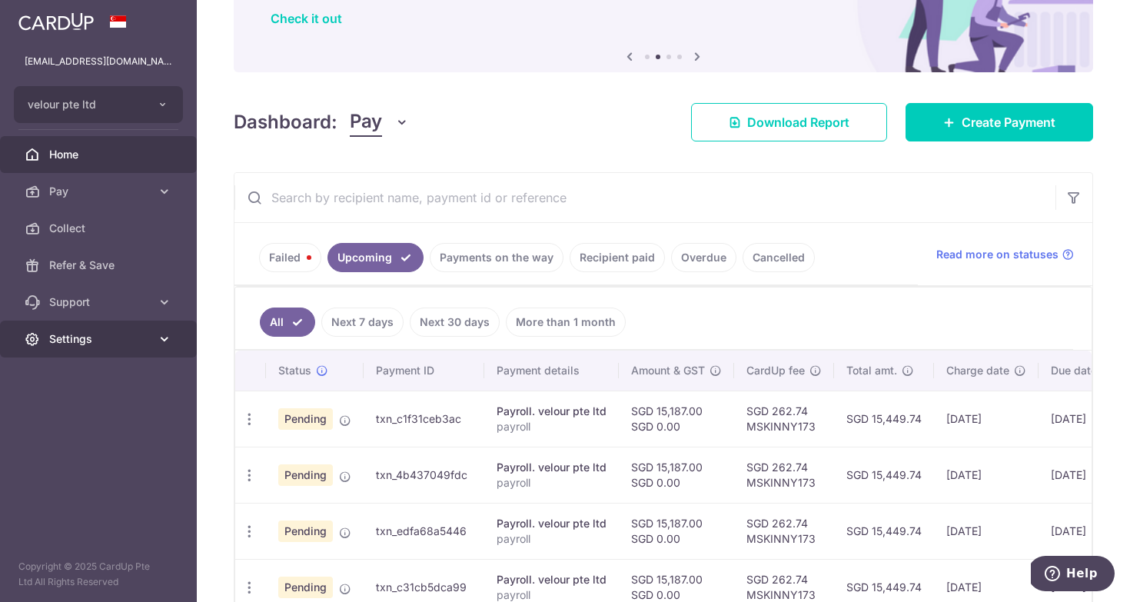
click at [78, 347] on link "Settings" at bounding box center [98, 338] width 197 height 37
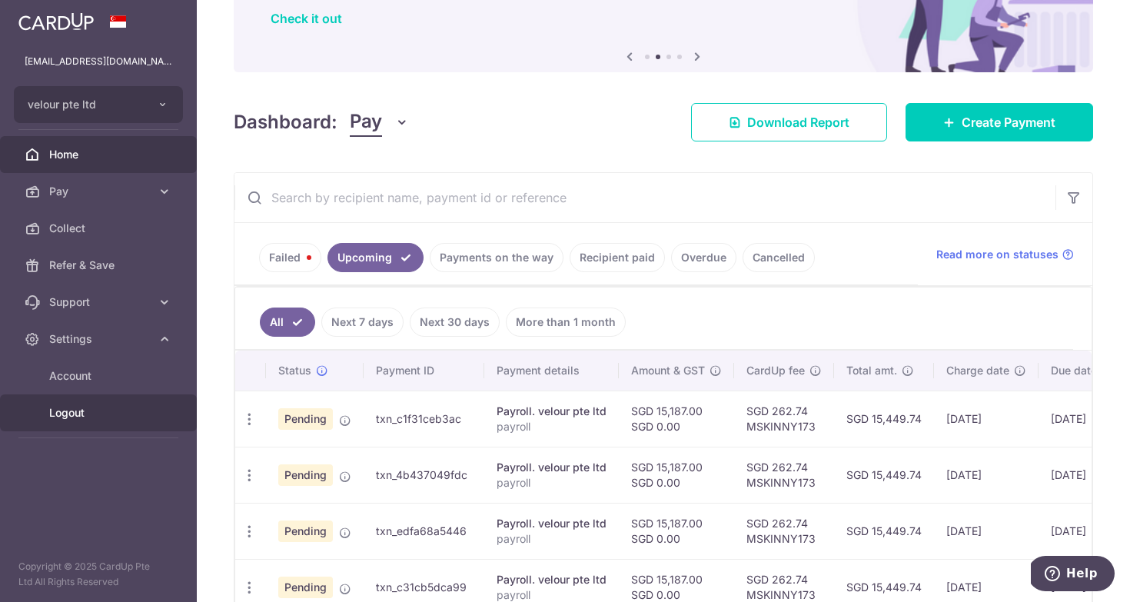
click at [104, 404] on link "Logout" at bounding box center [98, 412] width 197 height 37
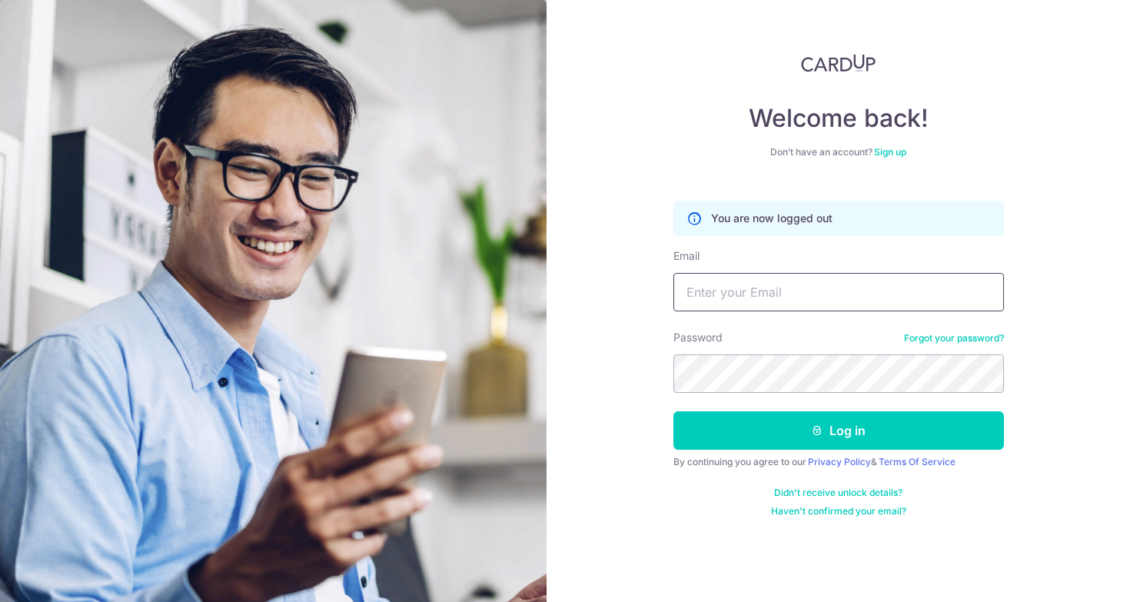
click at [734, 305] on input "Email" at bounding box center [838, 292] width 330 height 38
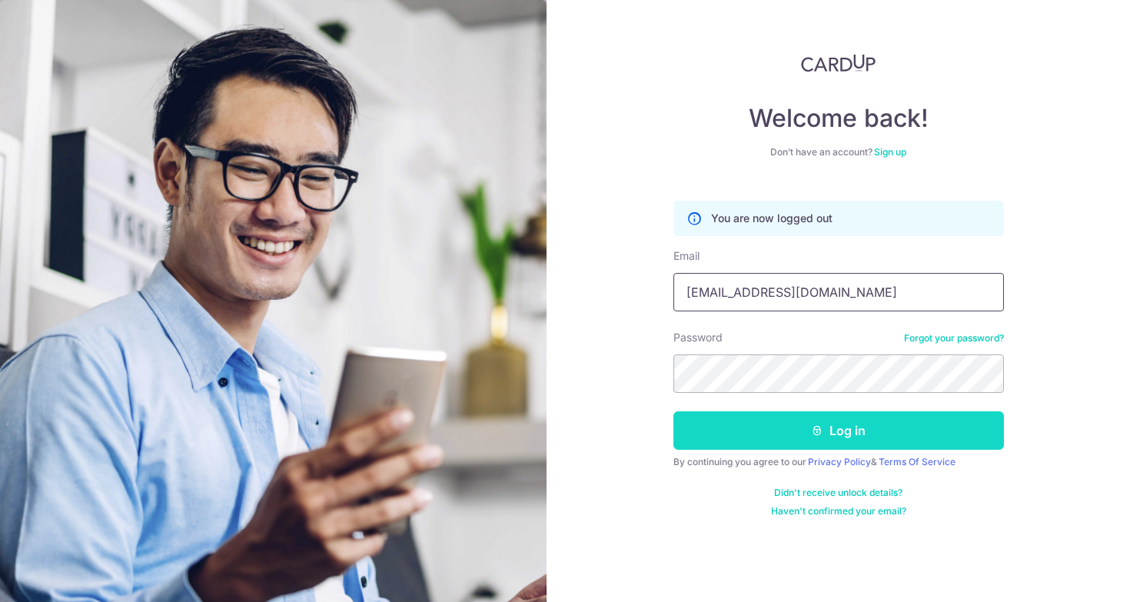
type input "[EMAIL_ADDRESS][DOMAIN_NAME]"
click at [826, 443] on button "Log in" at bounding box center [838, 430] width 330 height 38
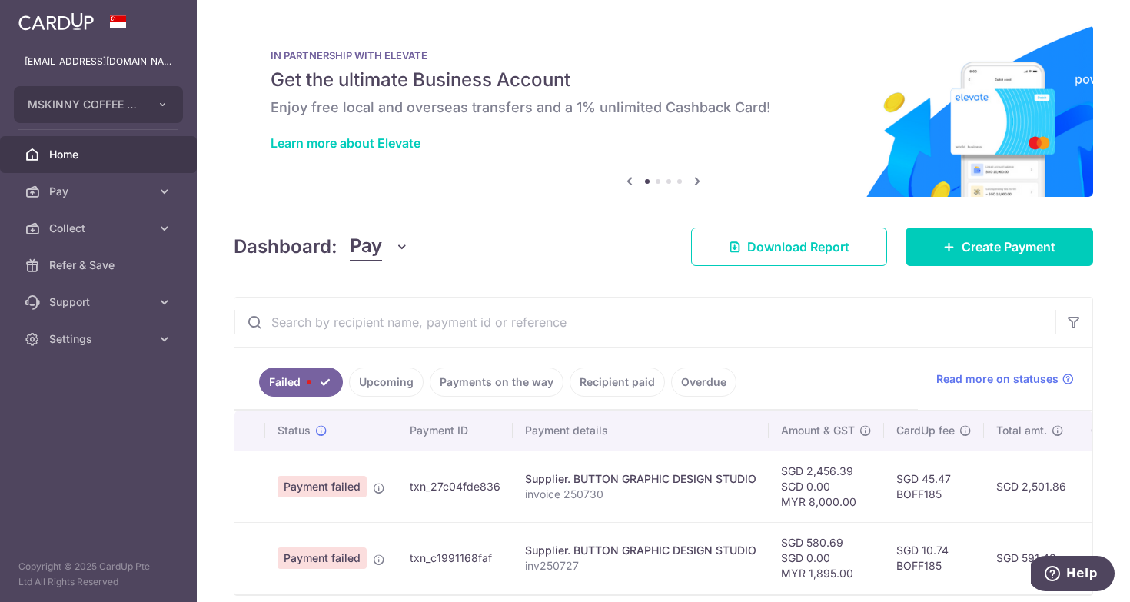
click at [397, 380] on link "Upcoming" at bounding box center [386, 381] width 75 height 29
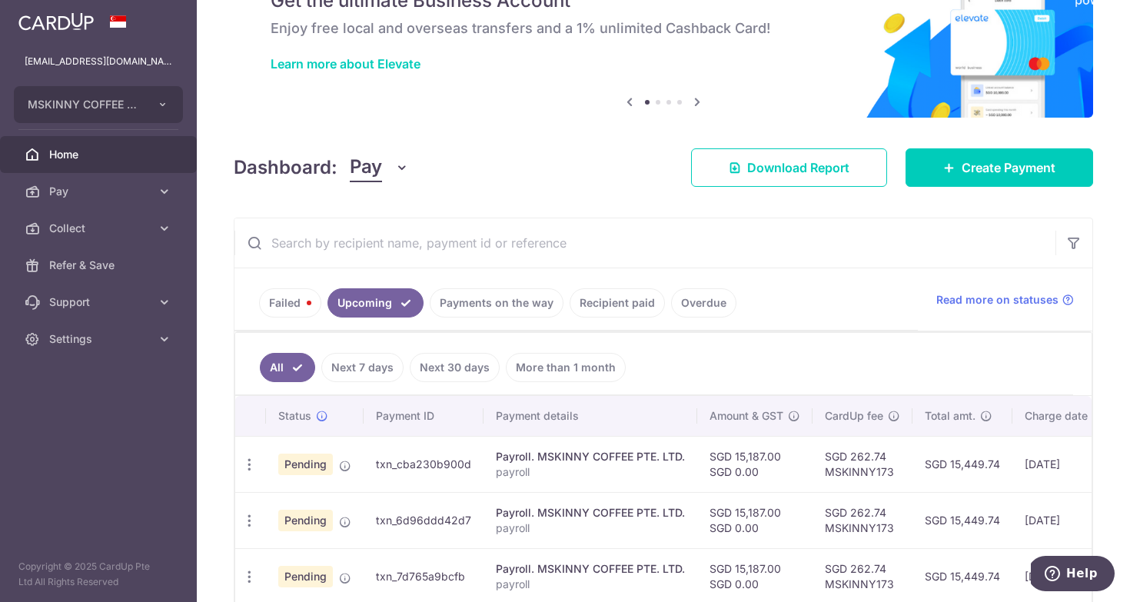
scroll to position [81, 0]
